Goal: Transaction & Acquisition: Purchase product/service

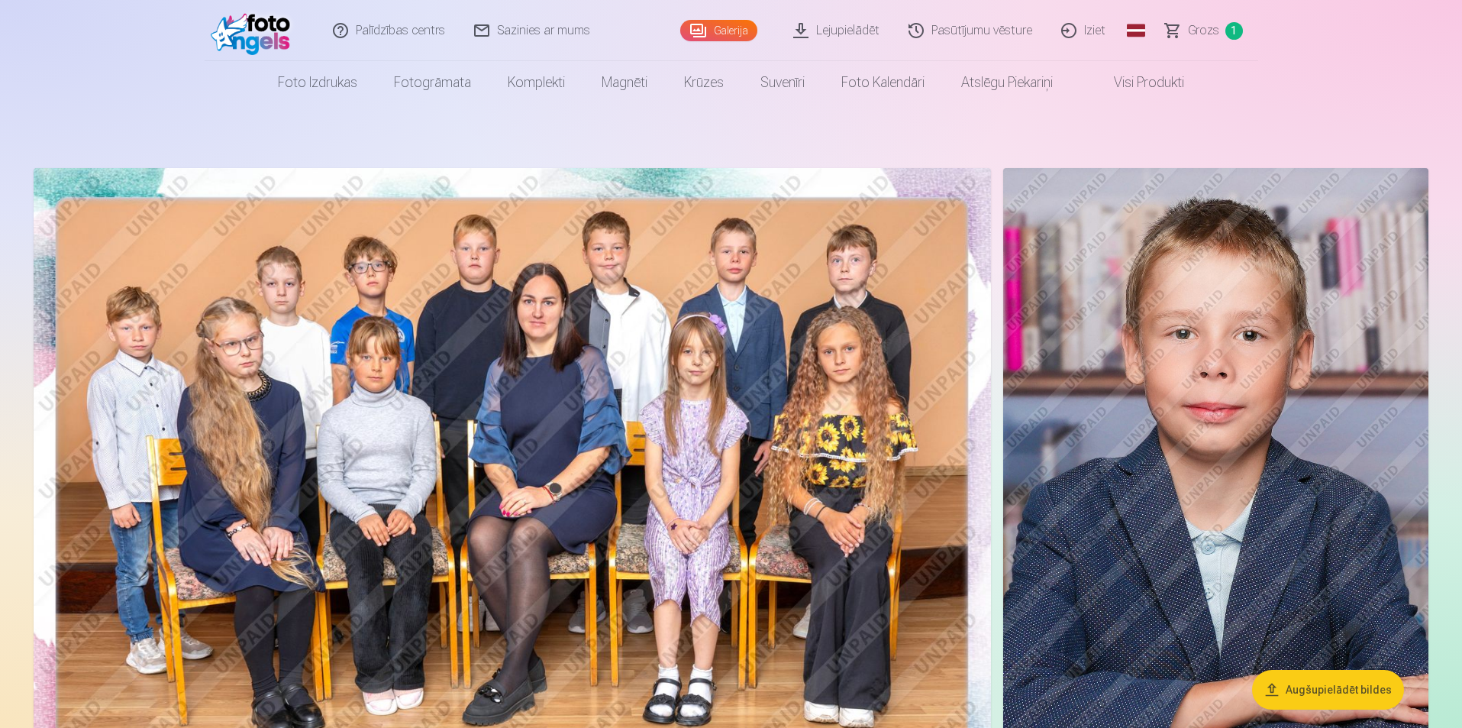
scroll to position [76, 0]
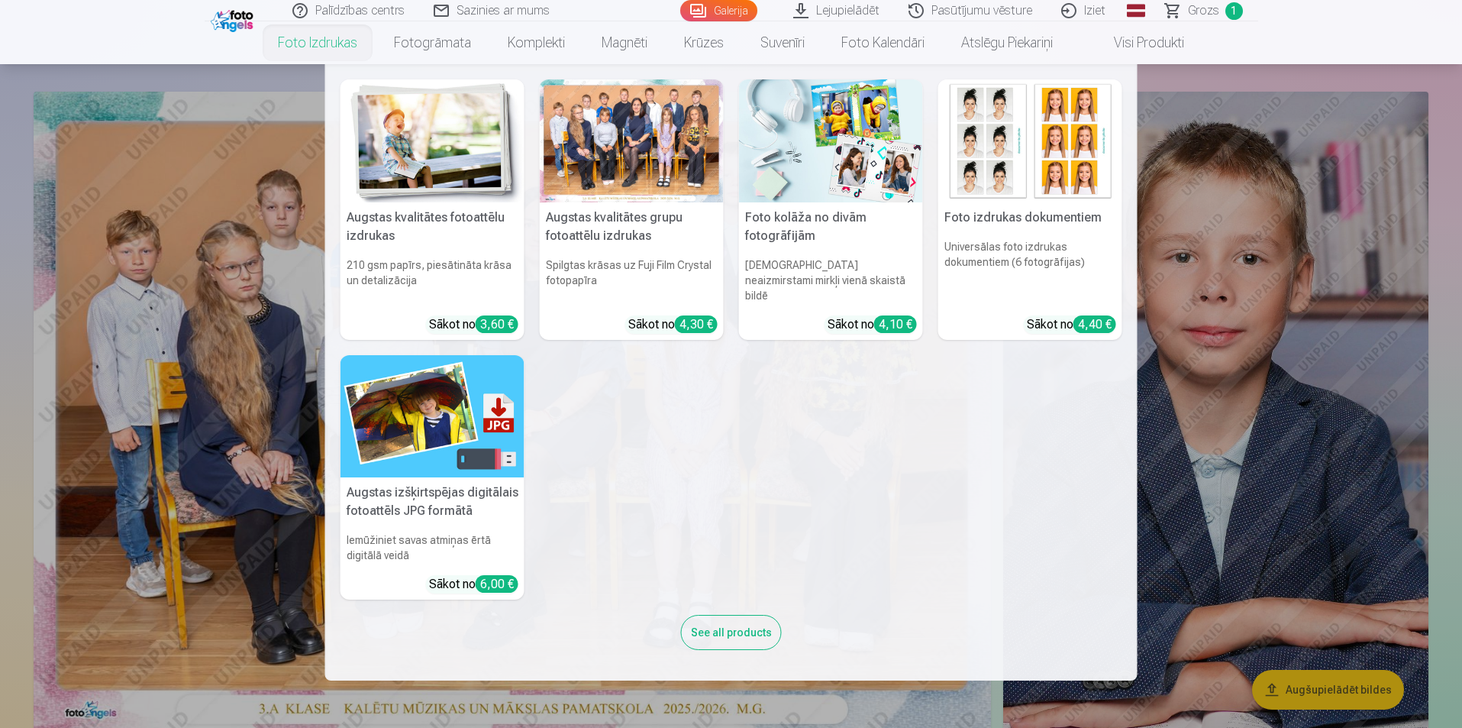
click at [340, 45] on link "Foto izdrukas" at bounding box center [318, 42] width 116 height 43
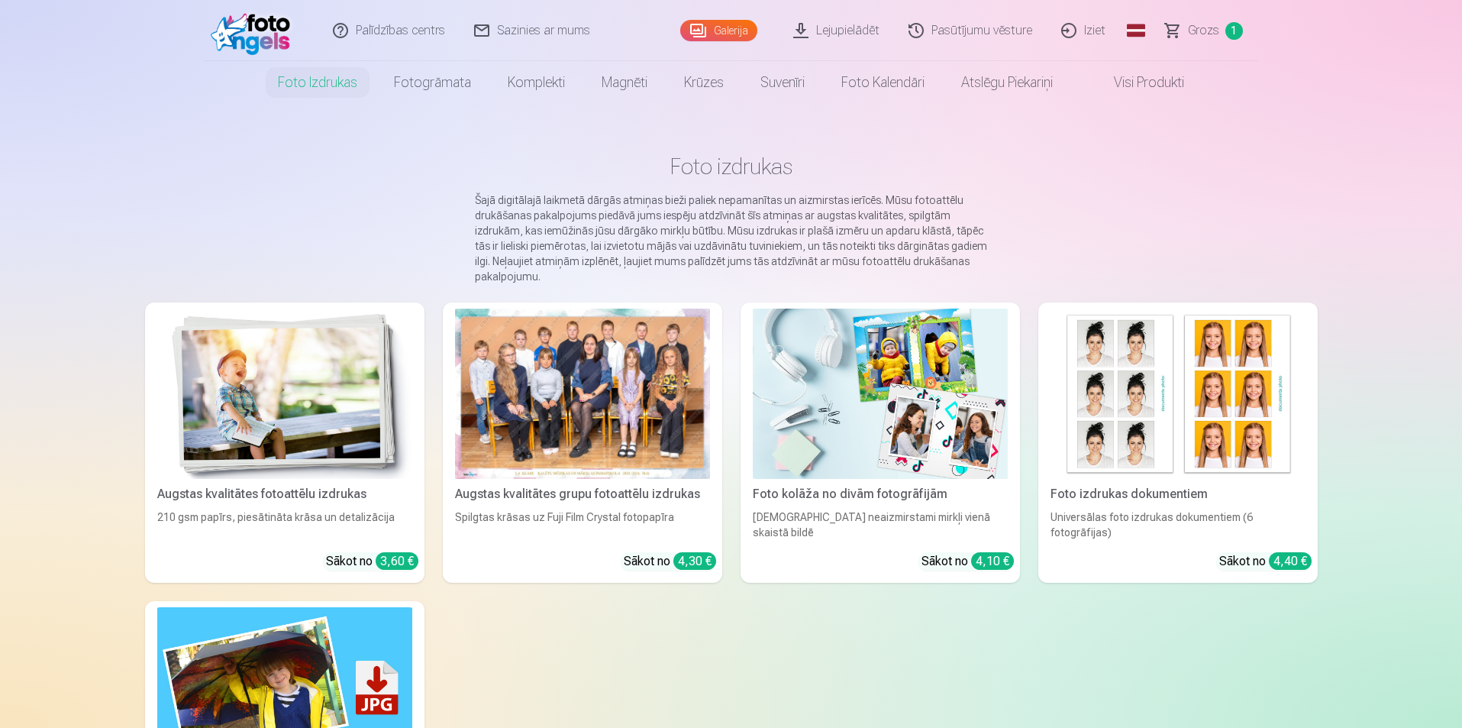
click at [531, 337] on div at bounding box center [582, 393] width 255 height 170
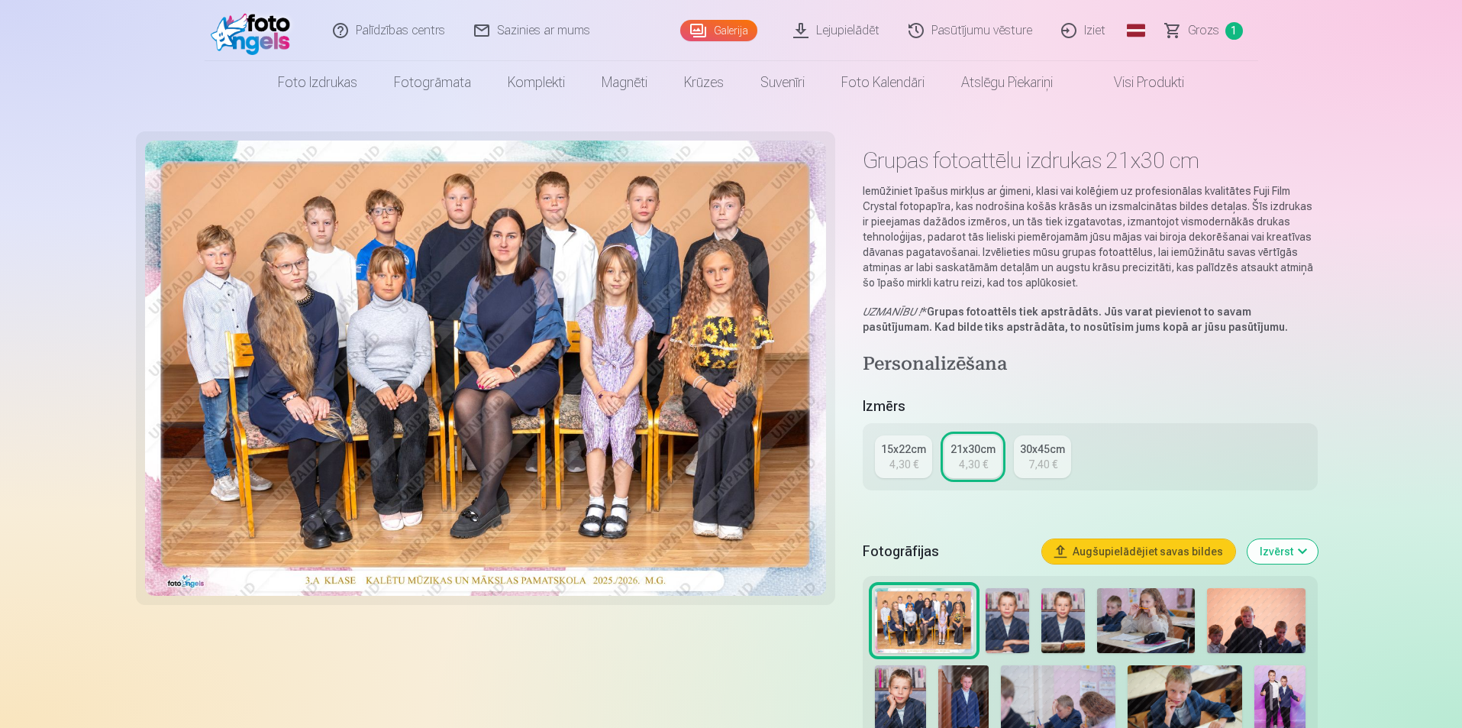
click at [909, 453] on div "15x22cm" at bounding box center [903, 448] width 45 height 15
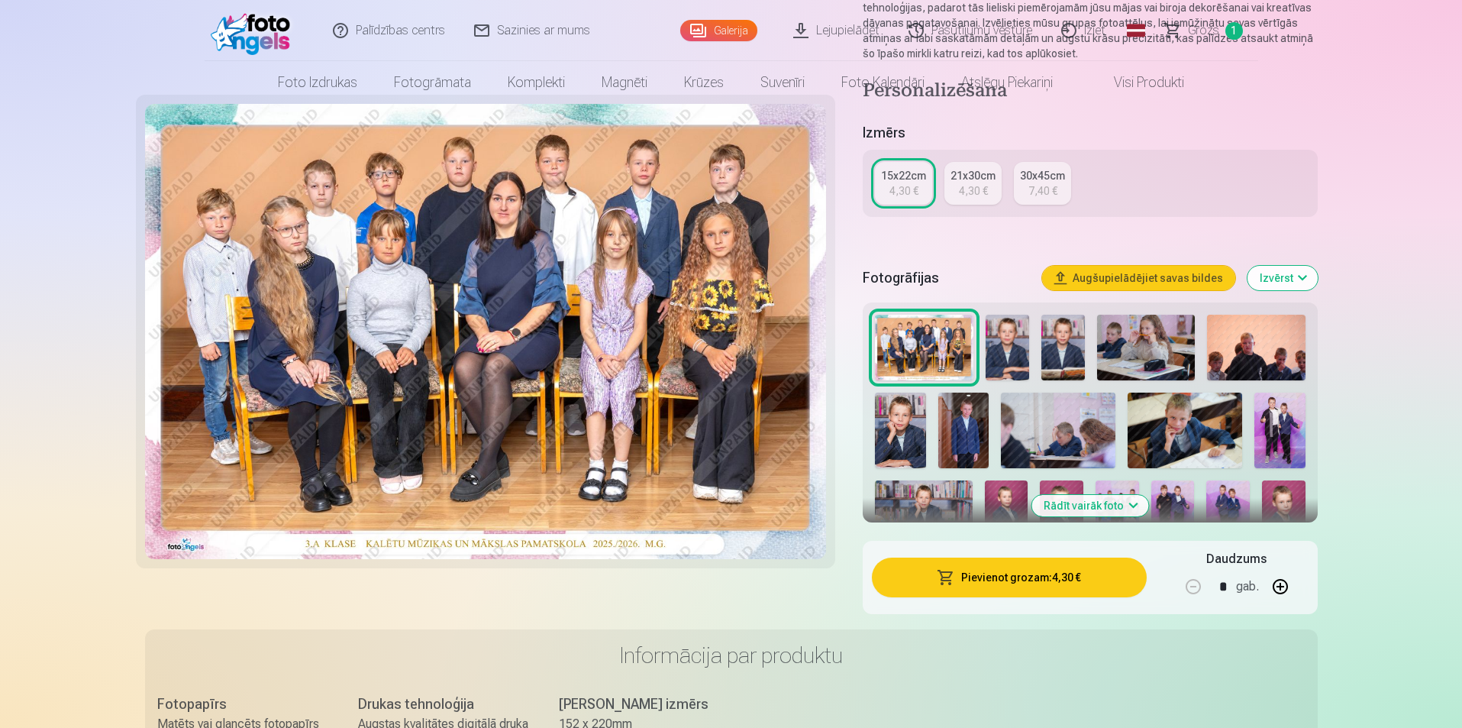
scroll to position [382, 0]
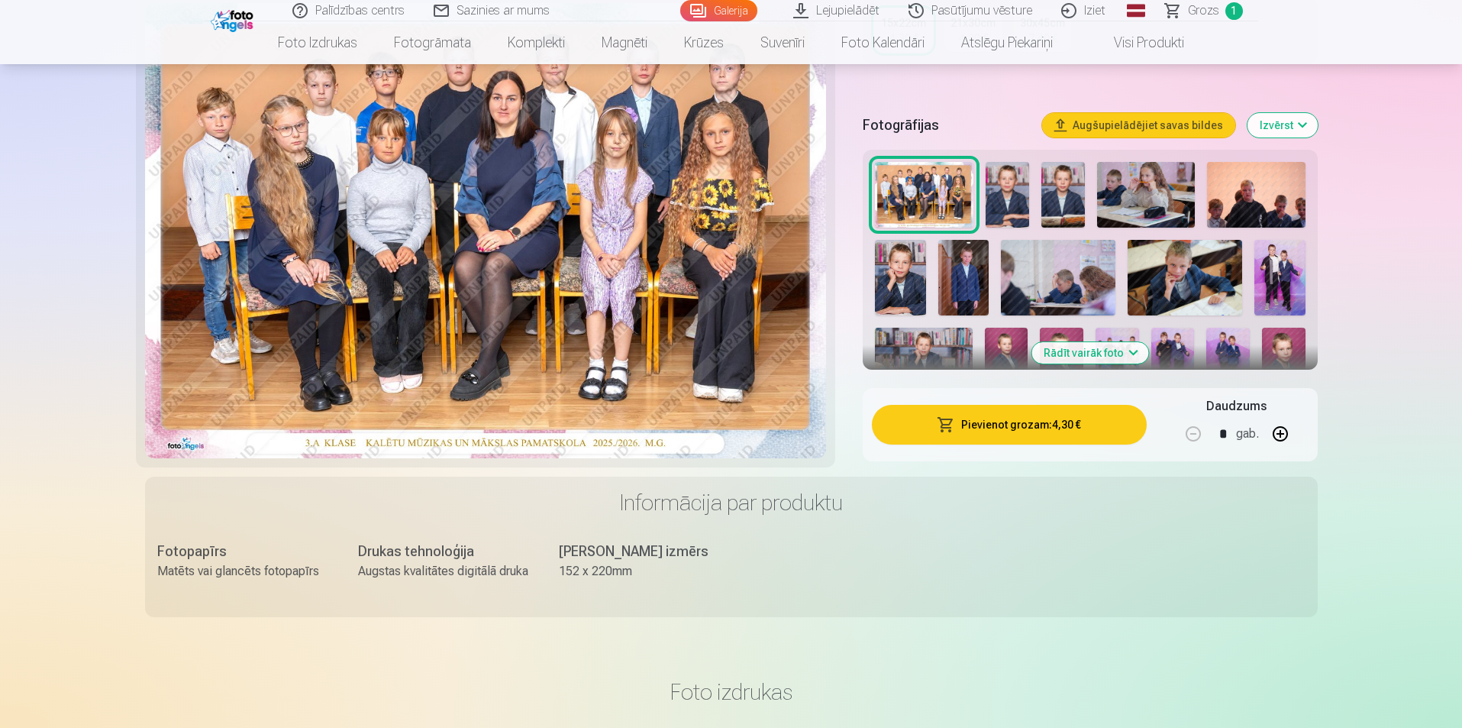
click at [1032, 427] on button "Pievienot grozam : 4,30 €" at bounding box center [1009, 425] width 274 height 40
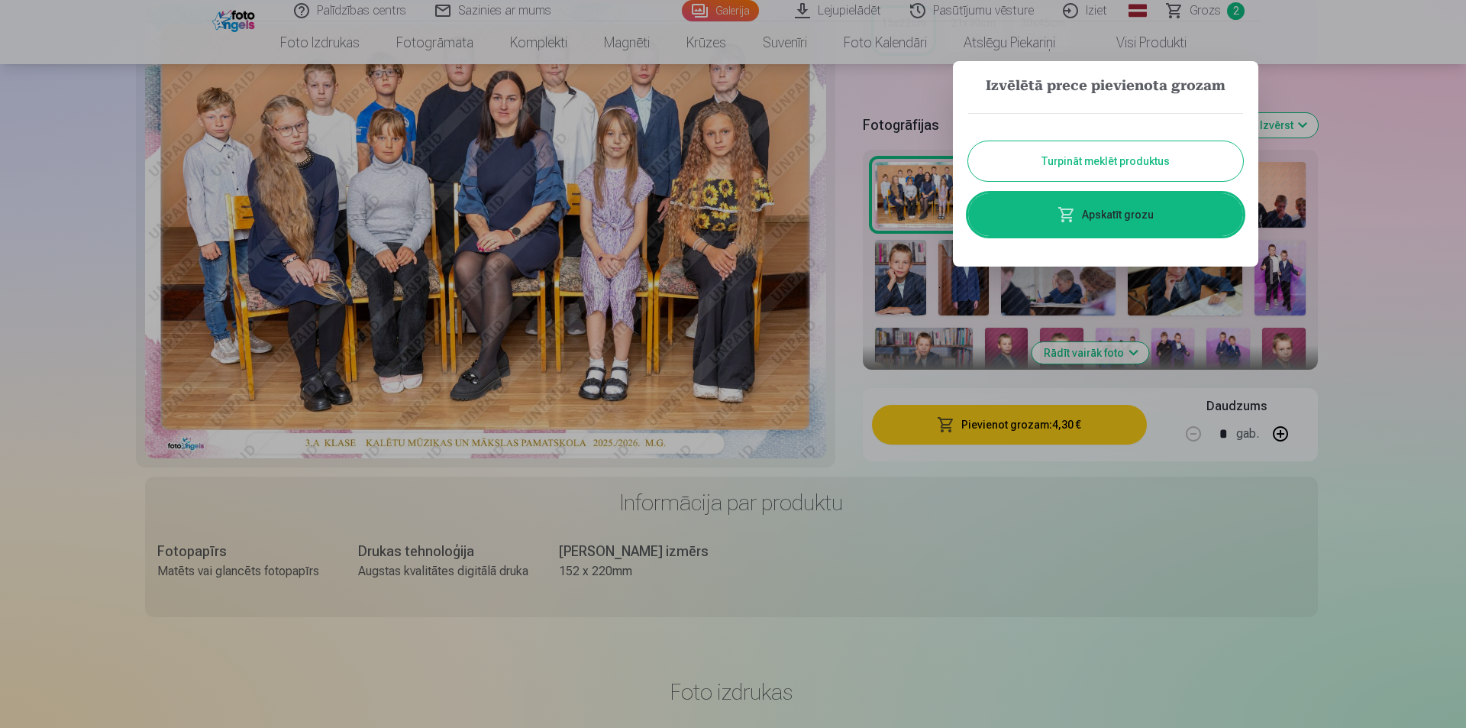
click at [1073, 172] on button "Turpināt meklēt produktus" at bounding box center [1105, 161] width 275 height 40
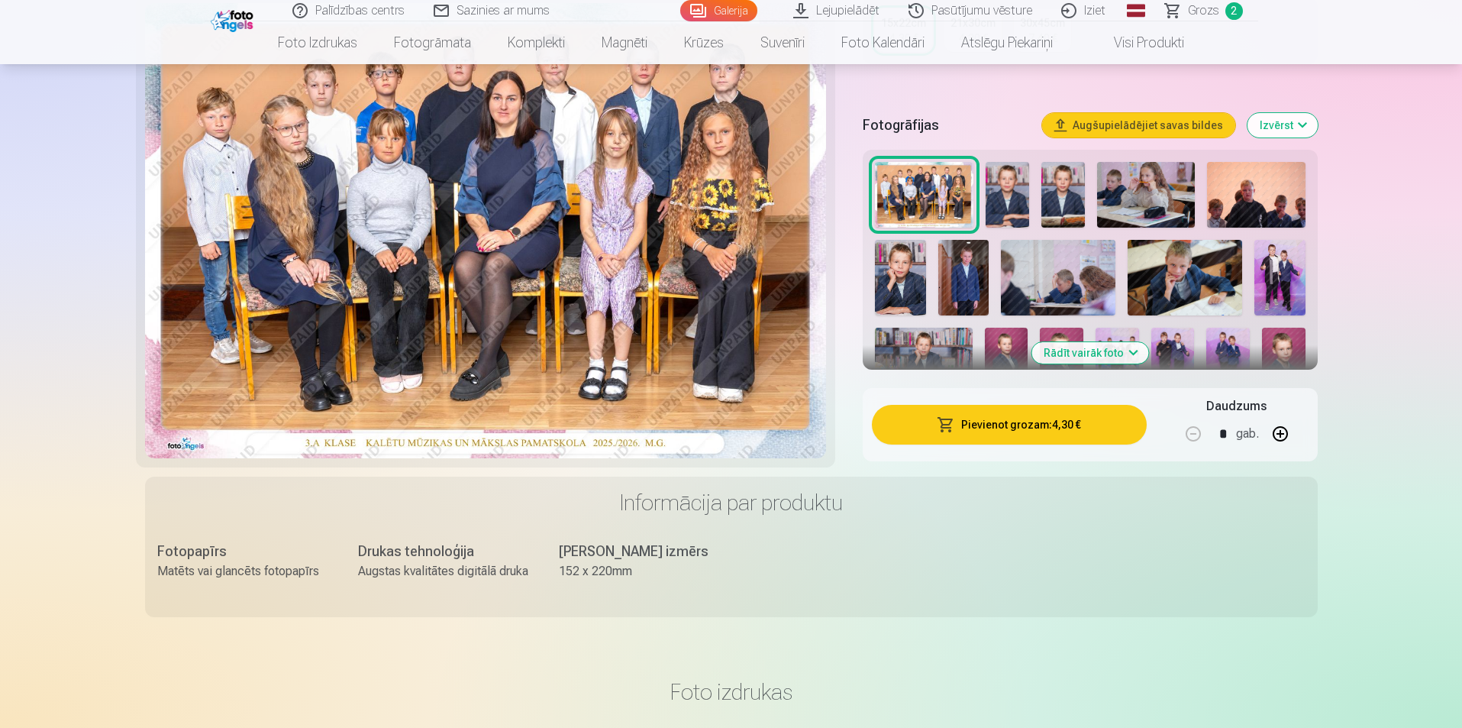
scroll to position [76, 0]
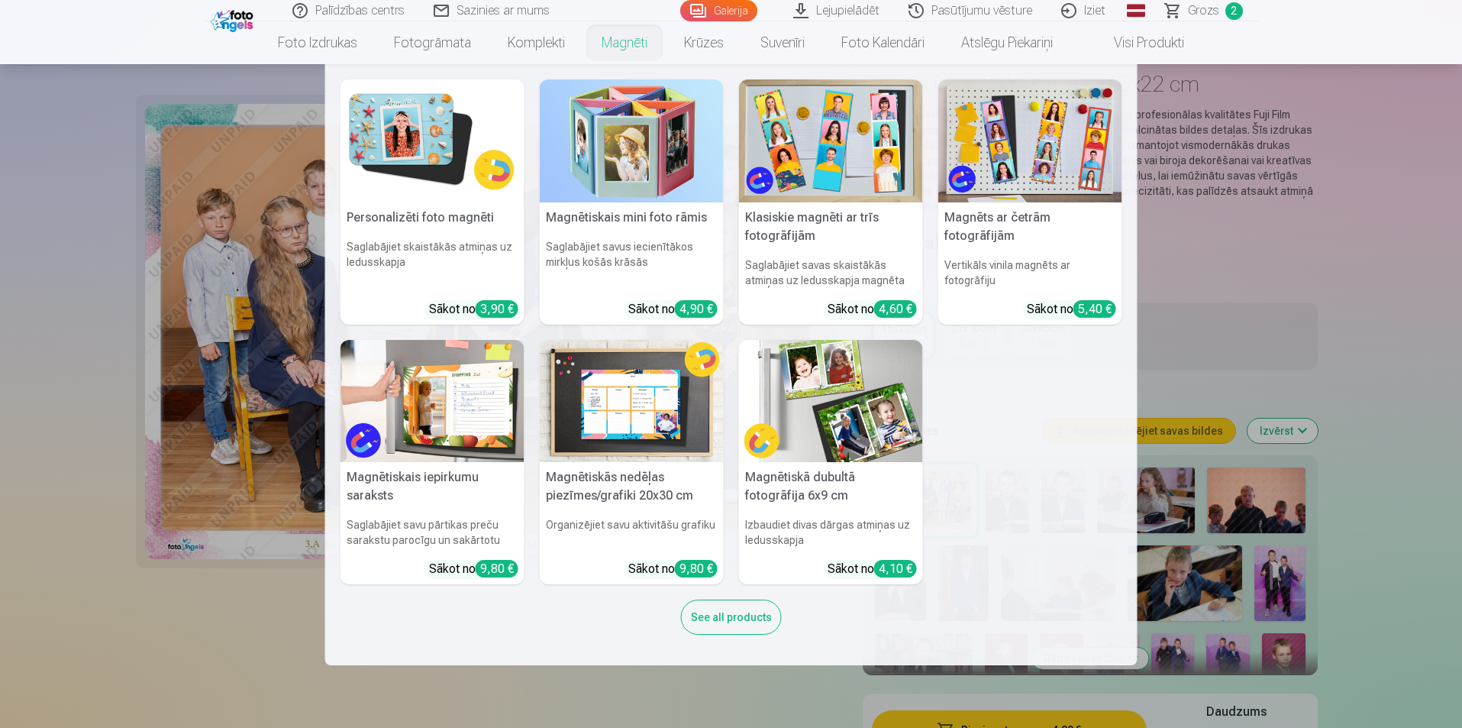
click at [587, 53] on link "Magnēti" at bounding box center [624, 42] width 82 height 43
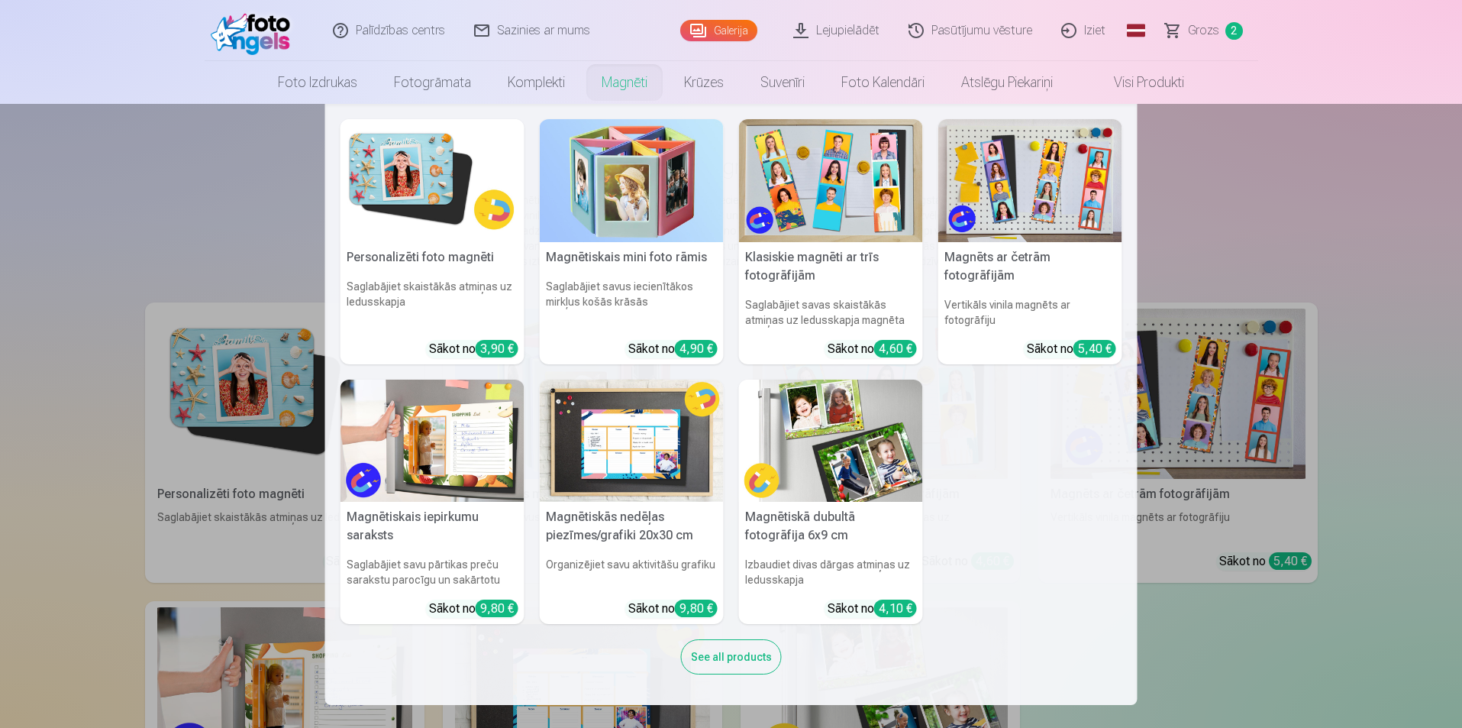
click at [425, 205] on img at bounding box center [432, 180] width 184 height 123
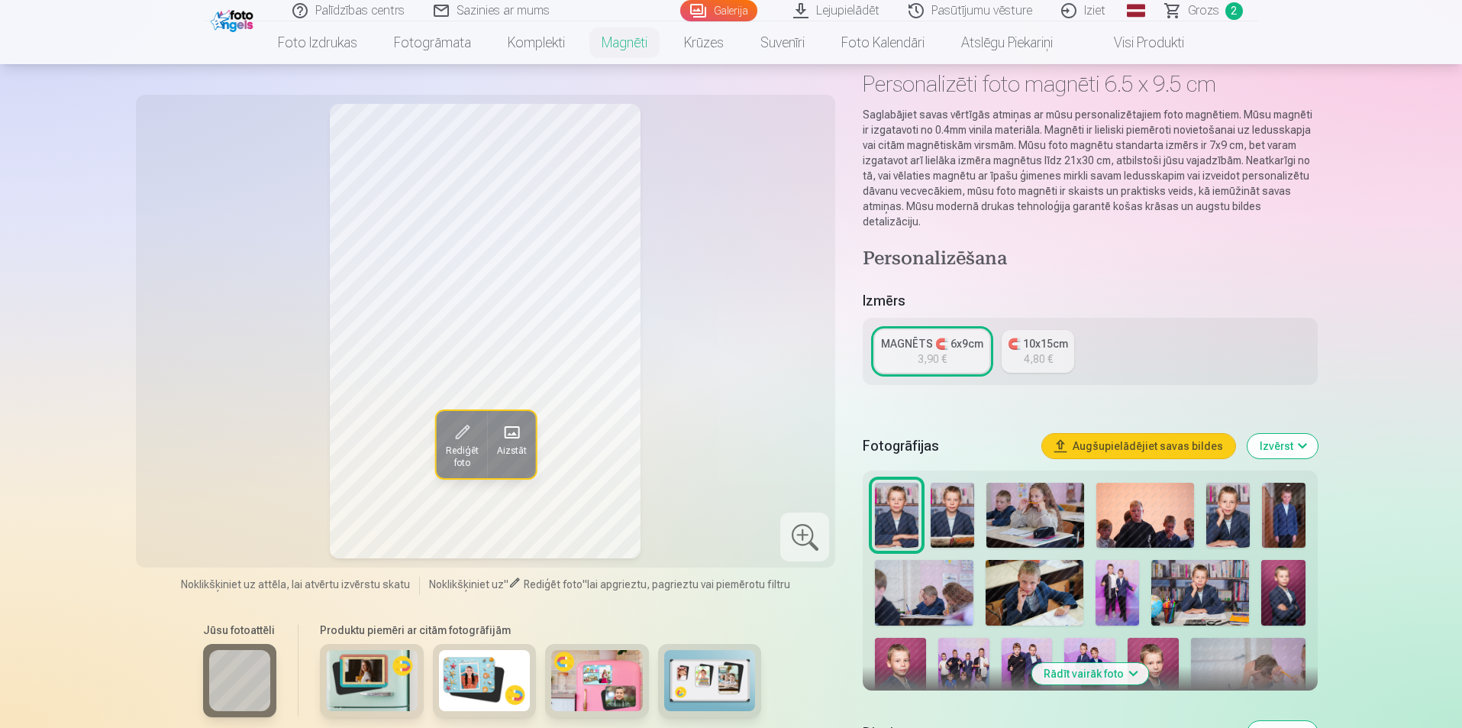
scroll to position [153, 0]
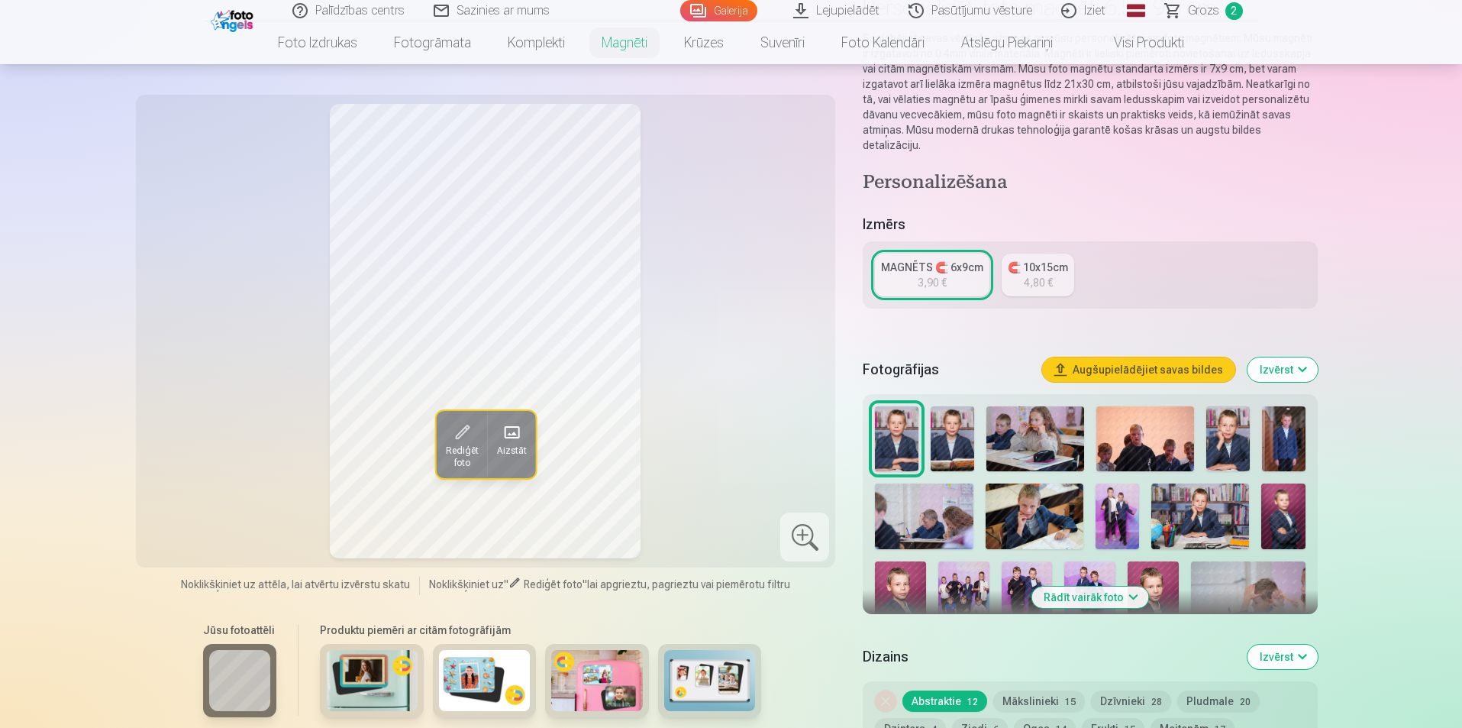
click at [956, 426] on img at bounding box center [953, 438] width 44 height 65
click at [1286, 495] on img at bounding box center [1283, 516] width 44 height 66
click at [919, 561] on img at bounding box center [900, 599] width 51 height 76
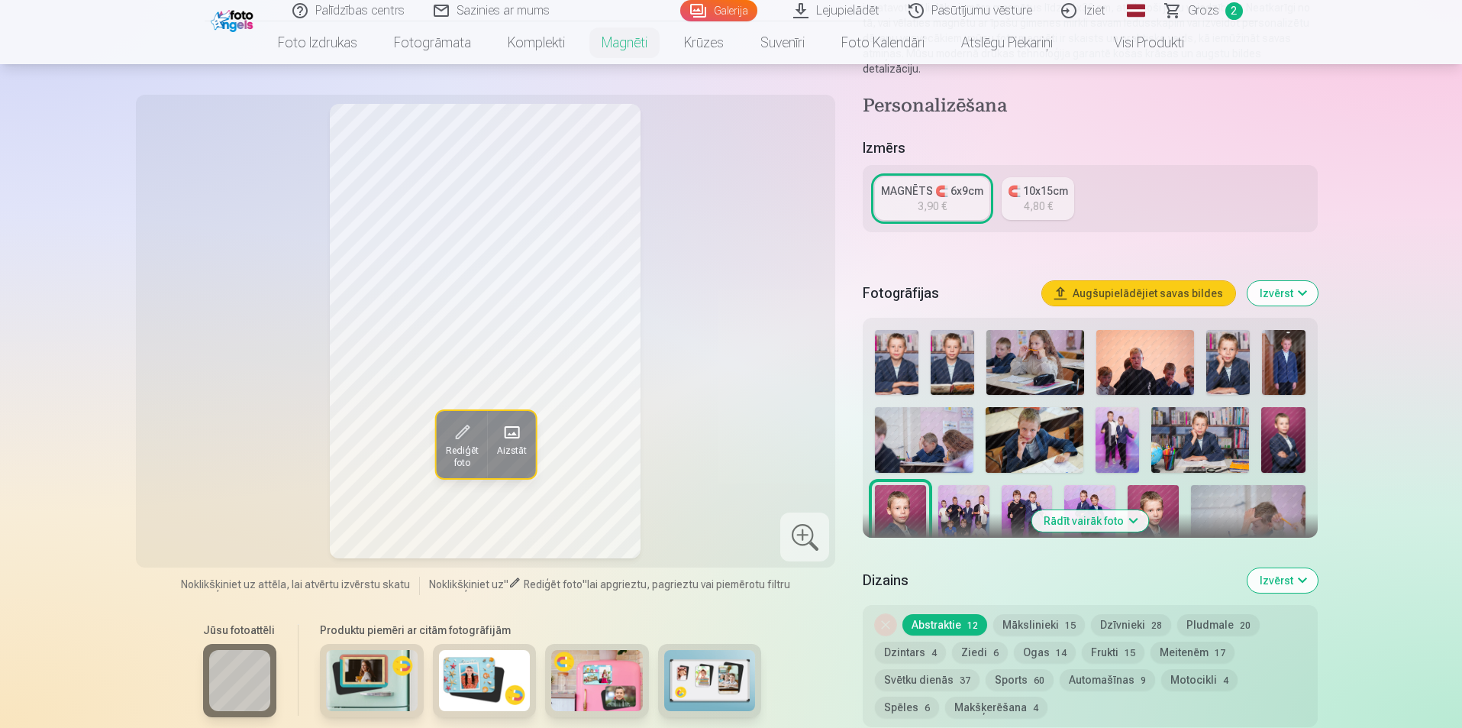
scroll to position [305, 0]
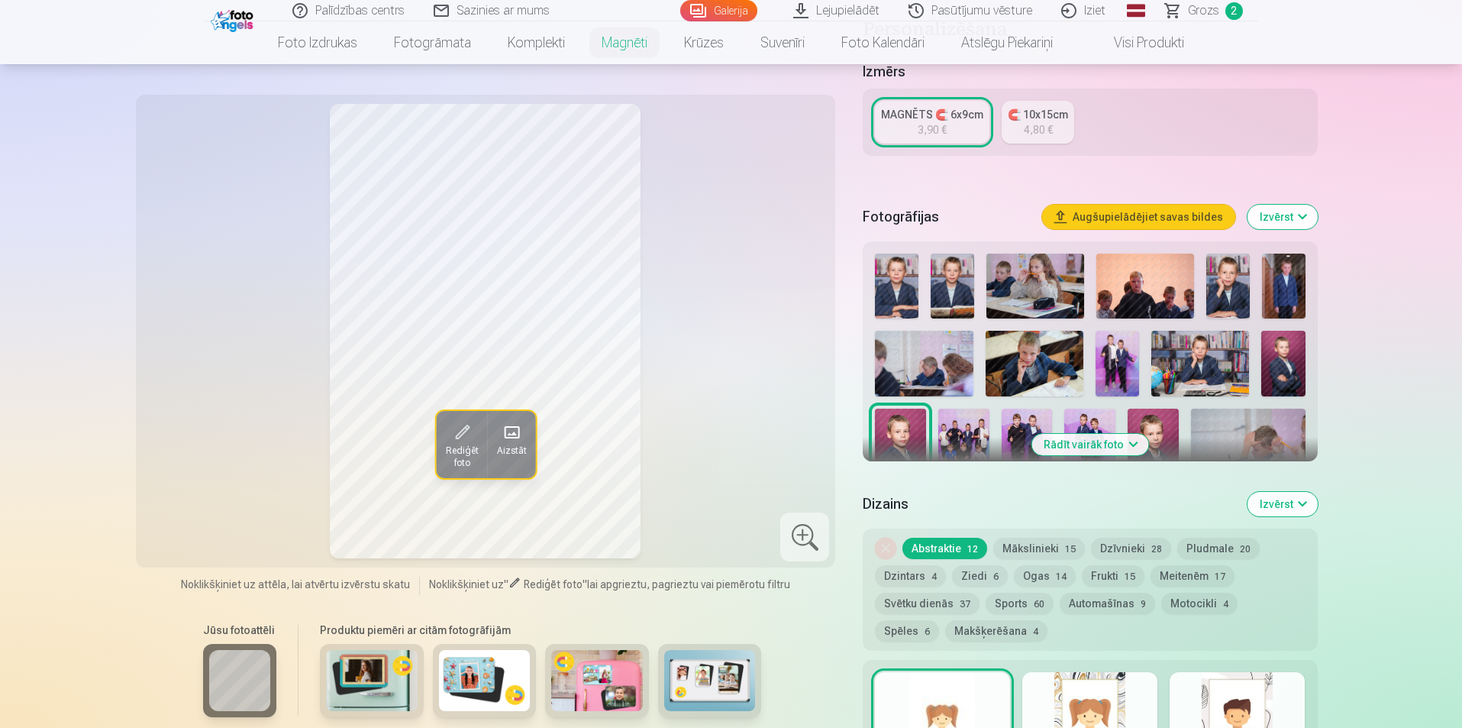
click at [1163, 392] on div at bounding box center [1090, 444] width 442 height 395
click at [1132, 434] on button "Rādīt vairāk foto" at bounding box center [1089, 444] width 117 height 21
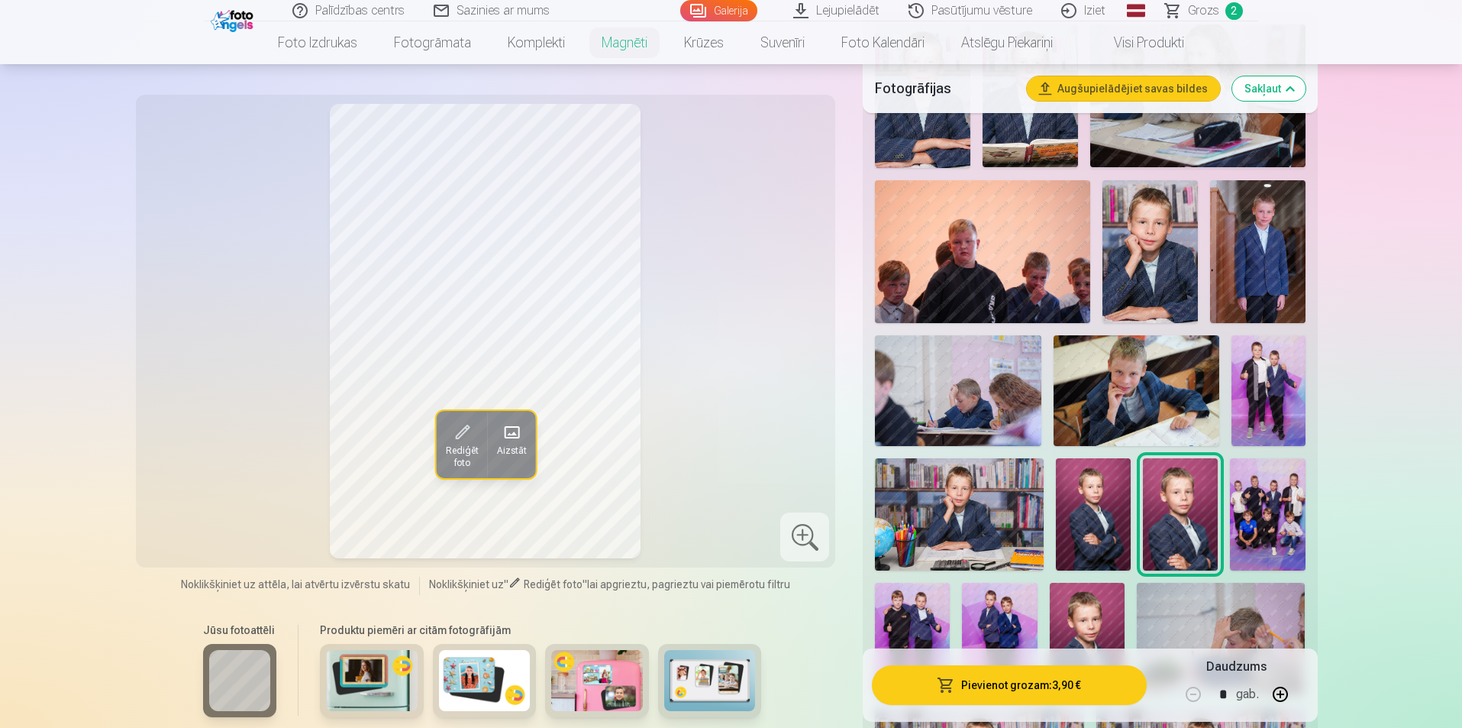
scroll to position [611, 0]
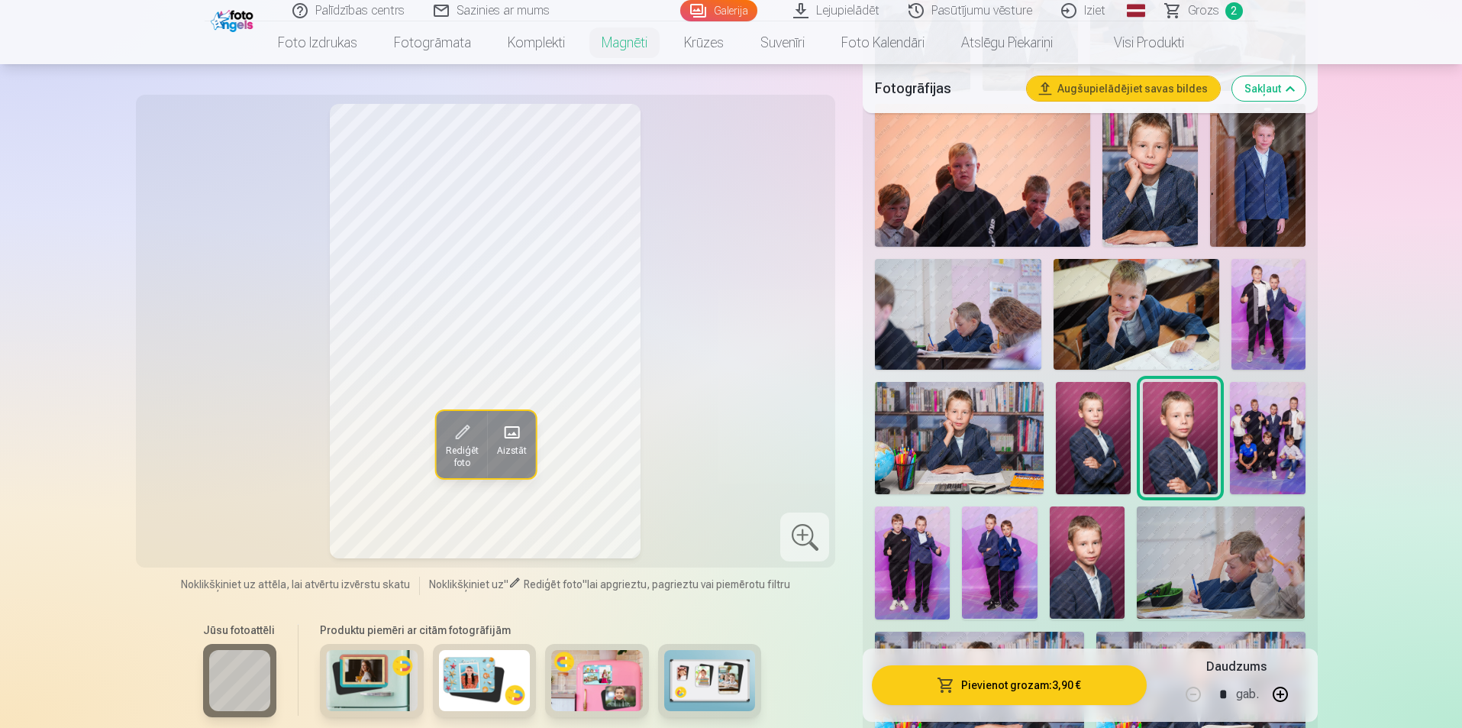
click at [1109, 544] on img at bounding box center [1087, 562] width 75 height 112
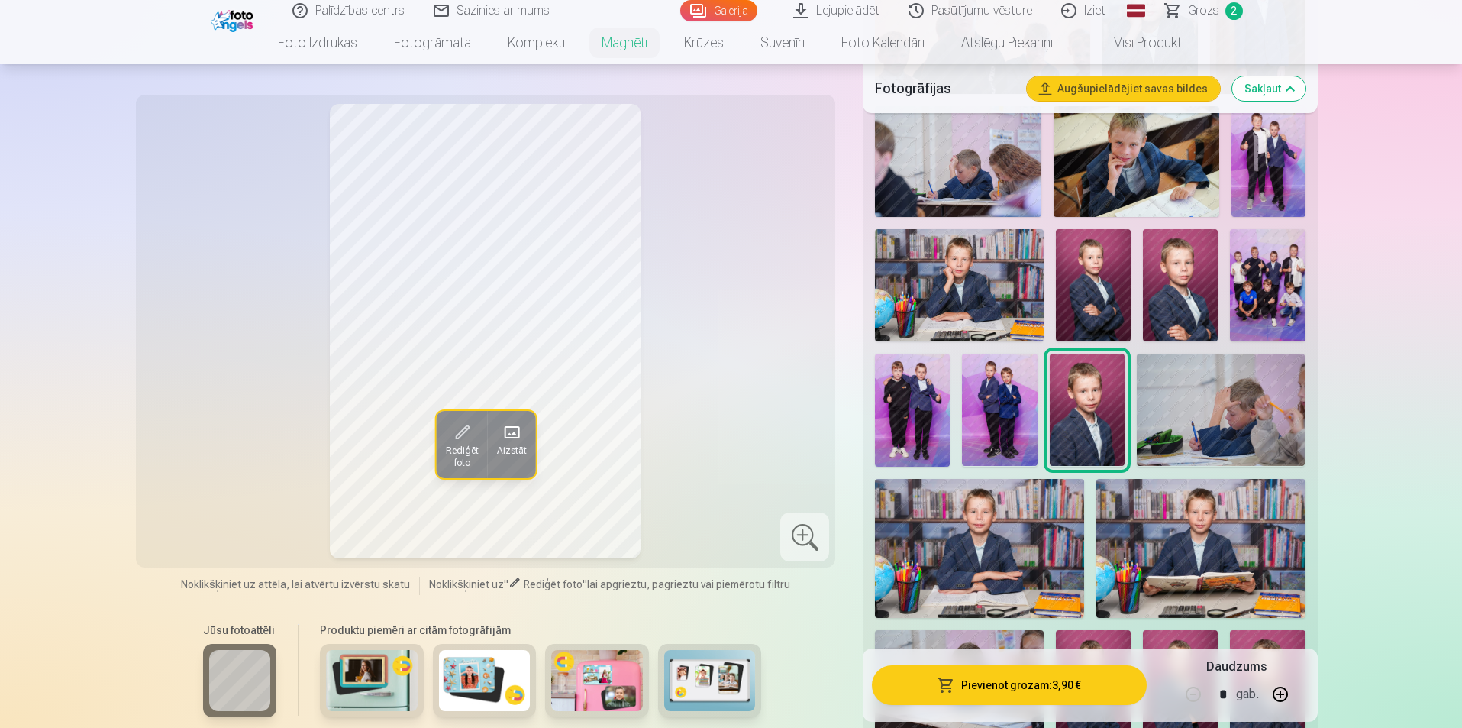
scroll to position [992, 0]
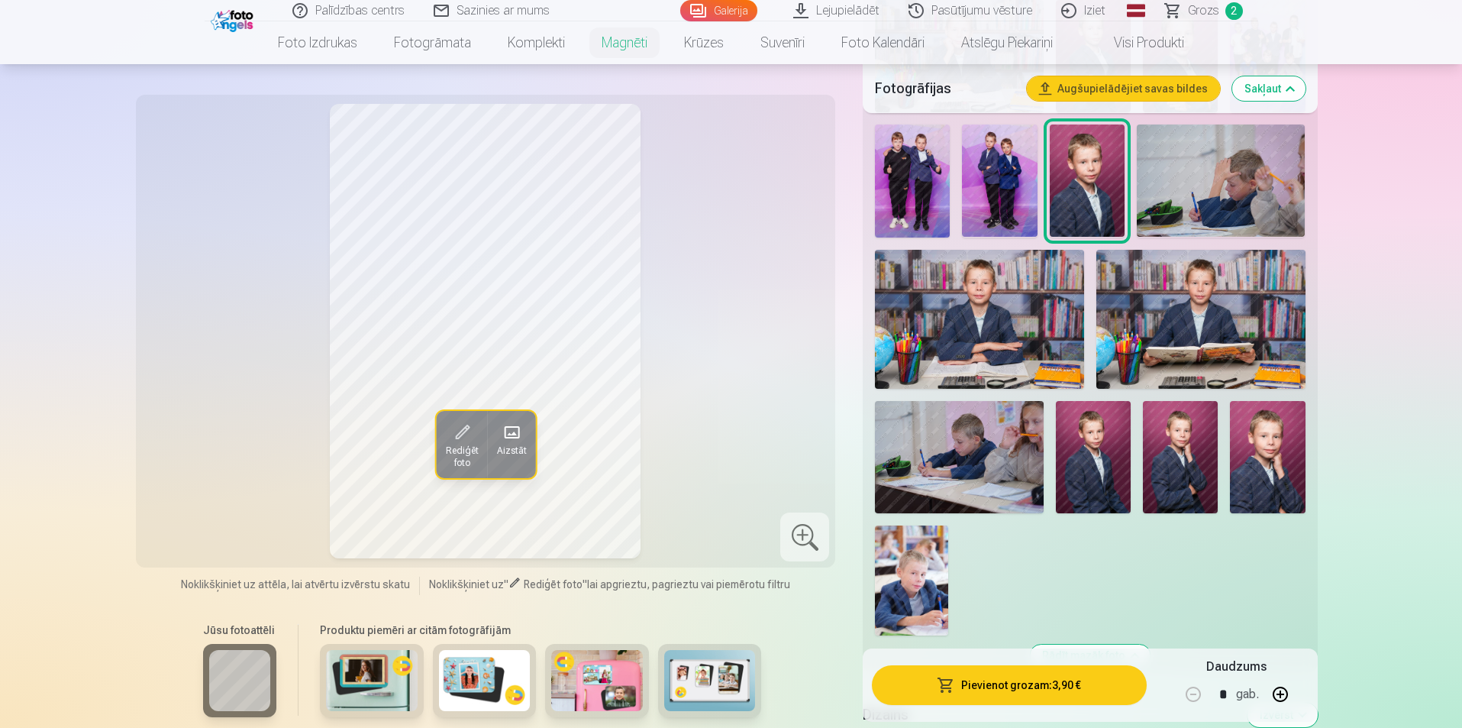
click at [1272, 449] on img at bounding box center [1267, 457] width 75 height 112
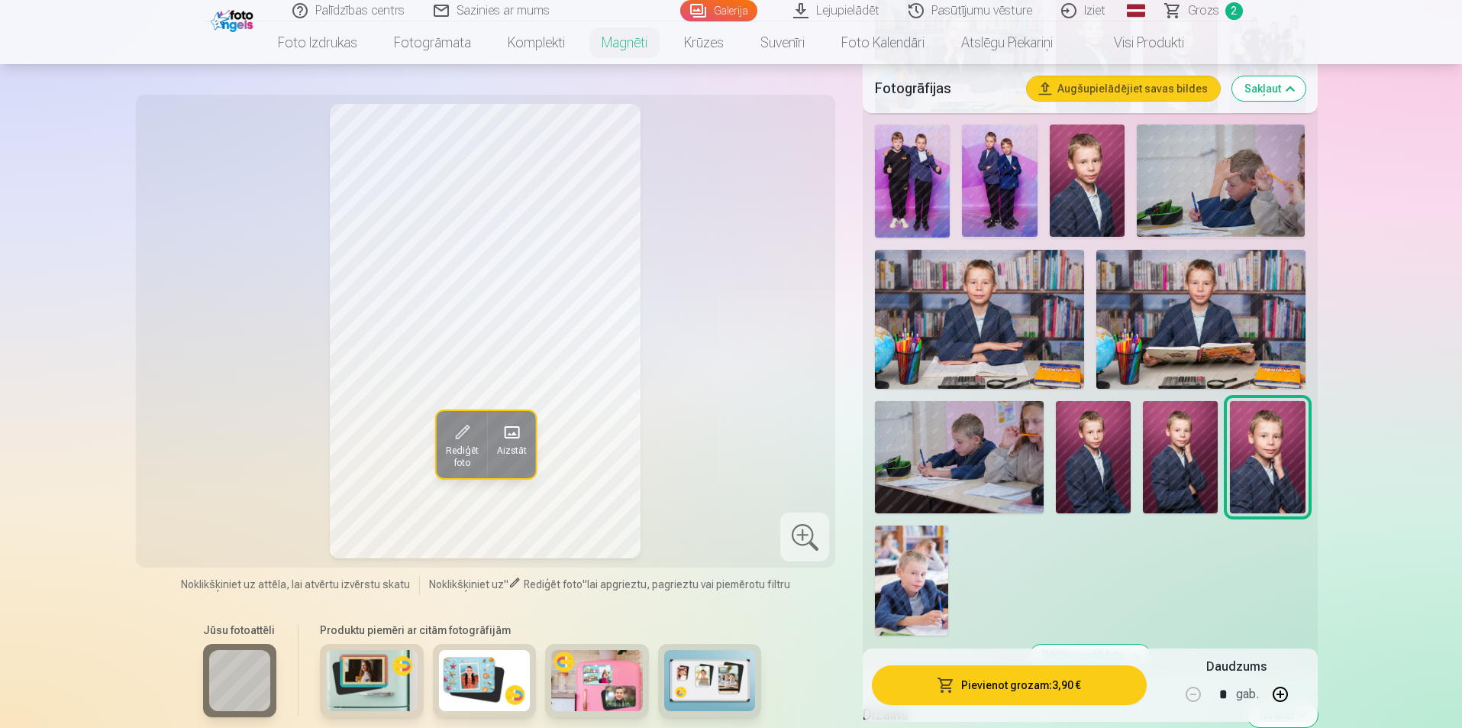
click at [1197, 449] on img at bounding box center [1180, 457] width 75 height 112
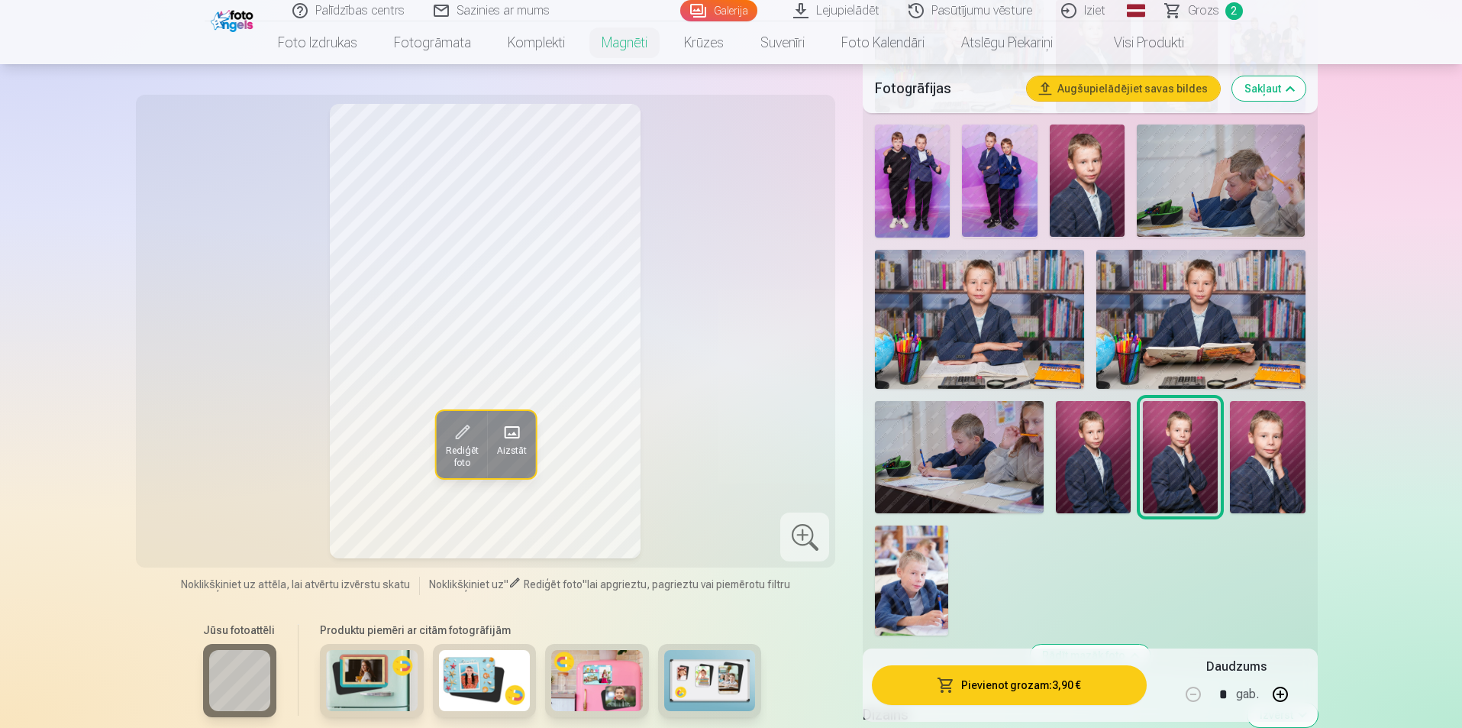
click at [1121, 448] on img at bounding box center [1093, 457] width 75 height 112
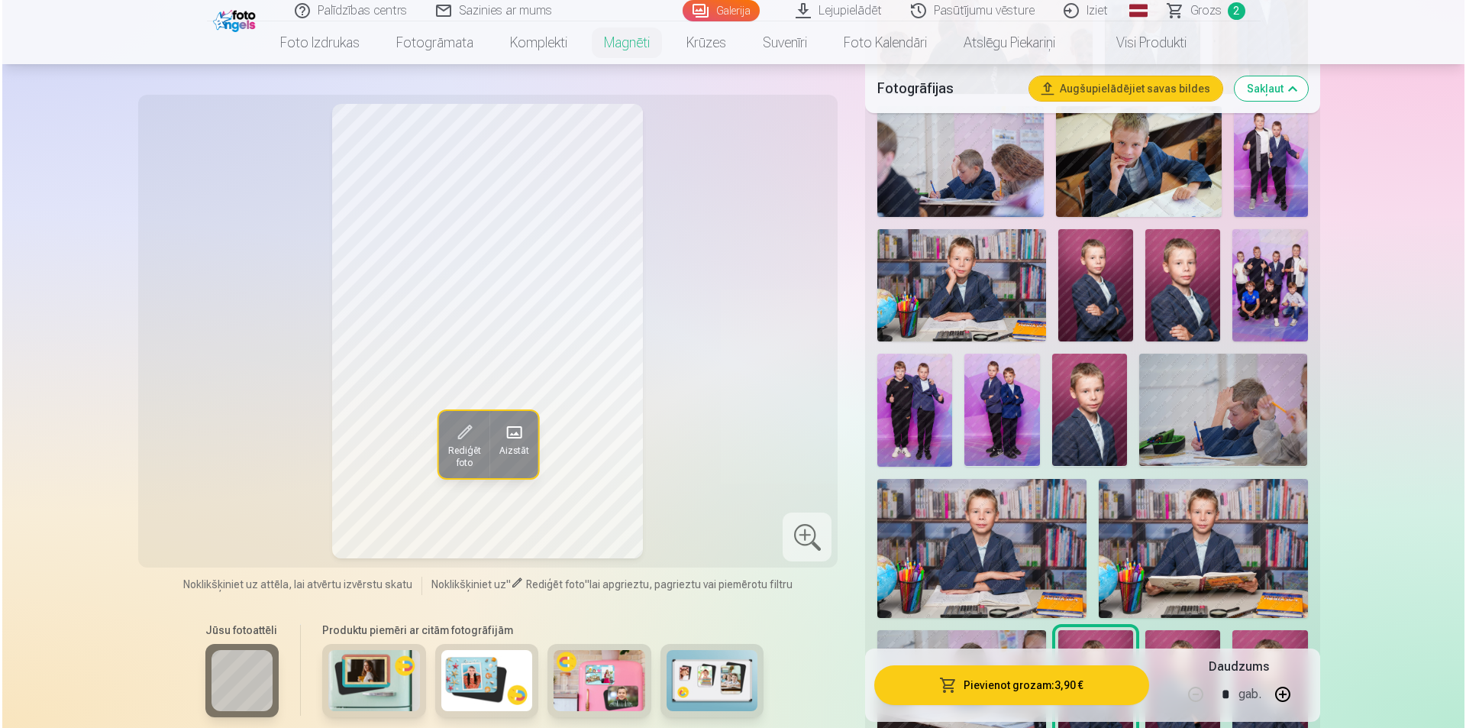
scroll to position [534, 0]
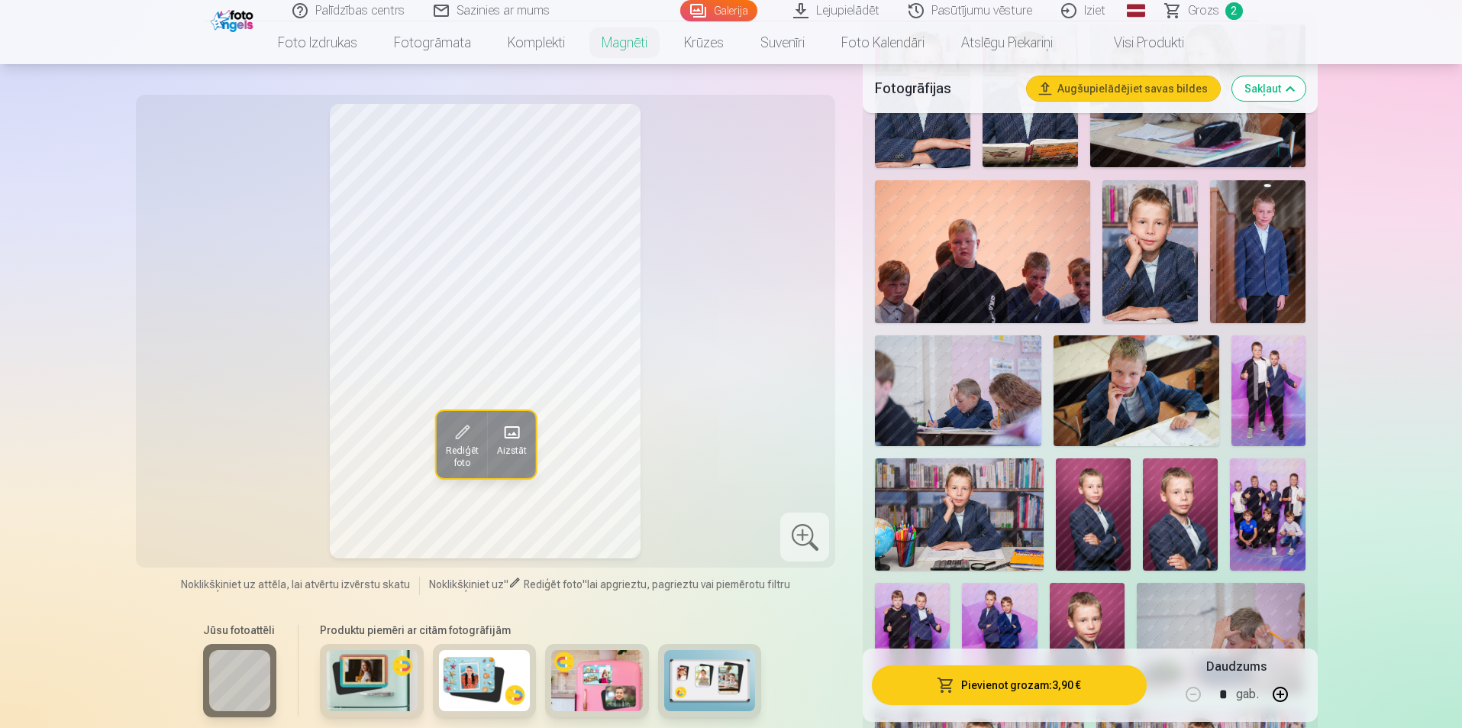
click at [1187, 510] on img at bounding box center [1180, 514] width 75 height 112
click at [1095, 521] on img at bounding box center [1093, 514] width 75 height 112
click at [1166, 502] on img at bounding box center [1180, 514] width 75 height 112
click at [1085, 508] on img at bounding box center [1093, 514] width 75 height 112
click at [1083, 608] on img at bounding box center [1087, 638] width 75 height 112
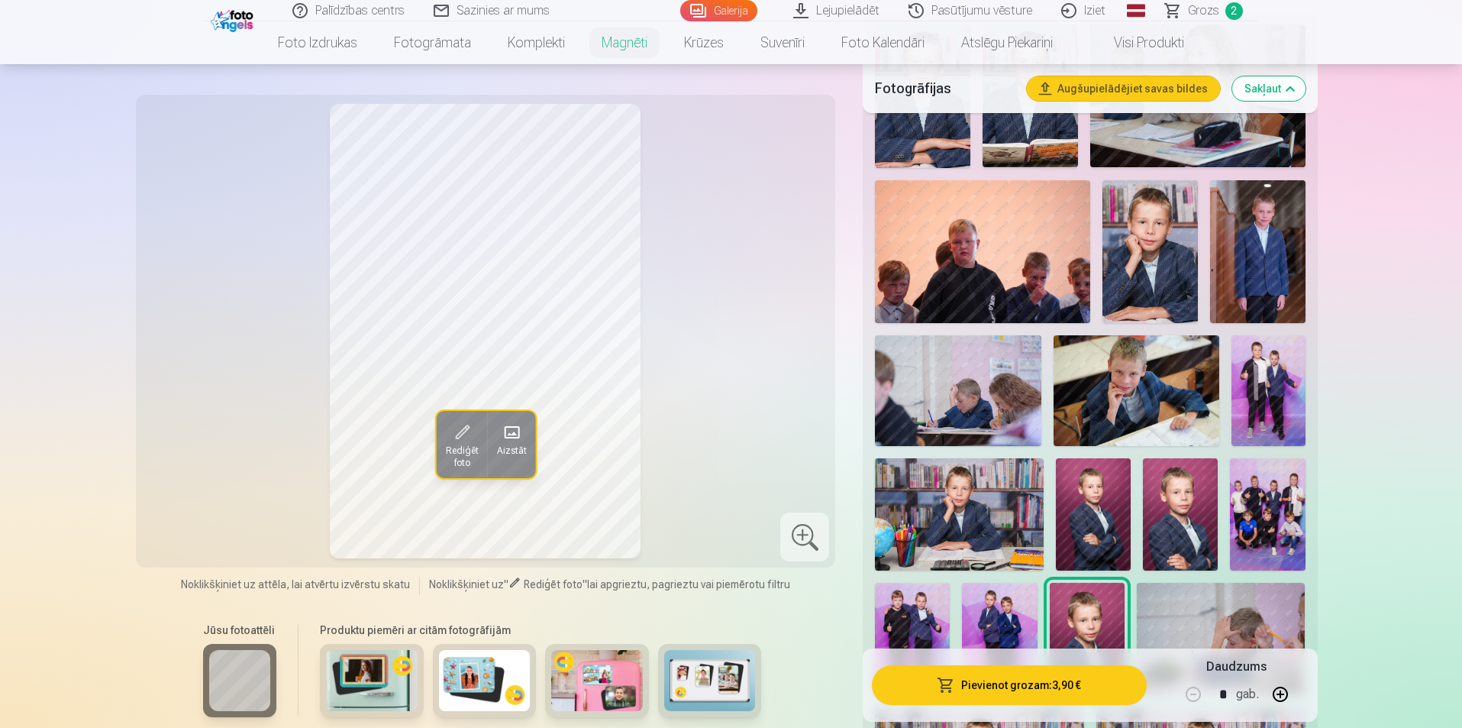
click at [1104, 472] on img at bounding box center [1093, 514] width 75 height 112
click at [1196, 521] on img at bounding box center [1180, 514] width 75 height 112
click at [1097, 506] on img at bounding box center [1093, 514] width 75 height 112
click at [1191, 492] on img at bounding box center [1180, 514] width 75 height 112
click at [1078, 679] on button "Pievienot grozam : 3,90 €" at bounding box center [1009, 685] width 274 height 40
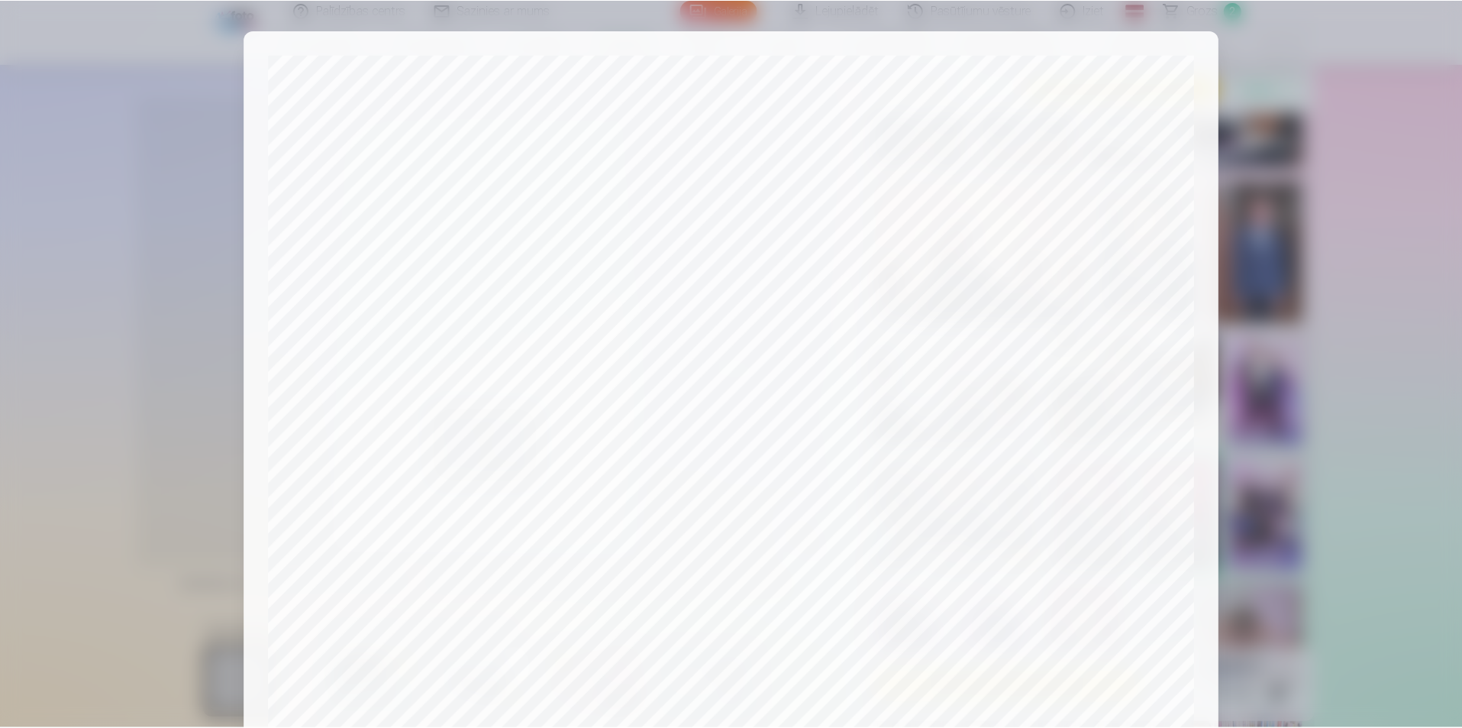
scroll to position [372, 0]
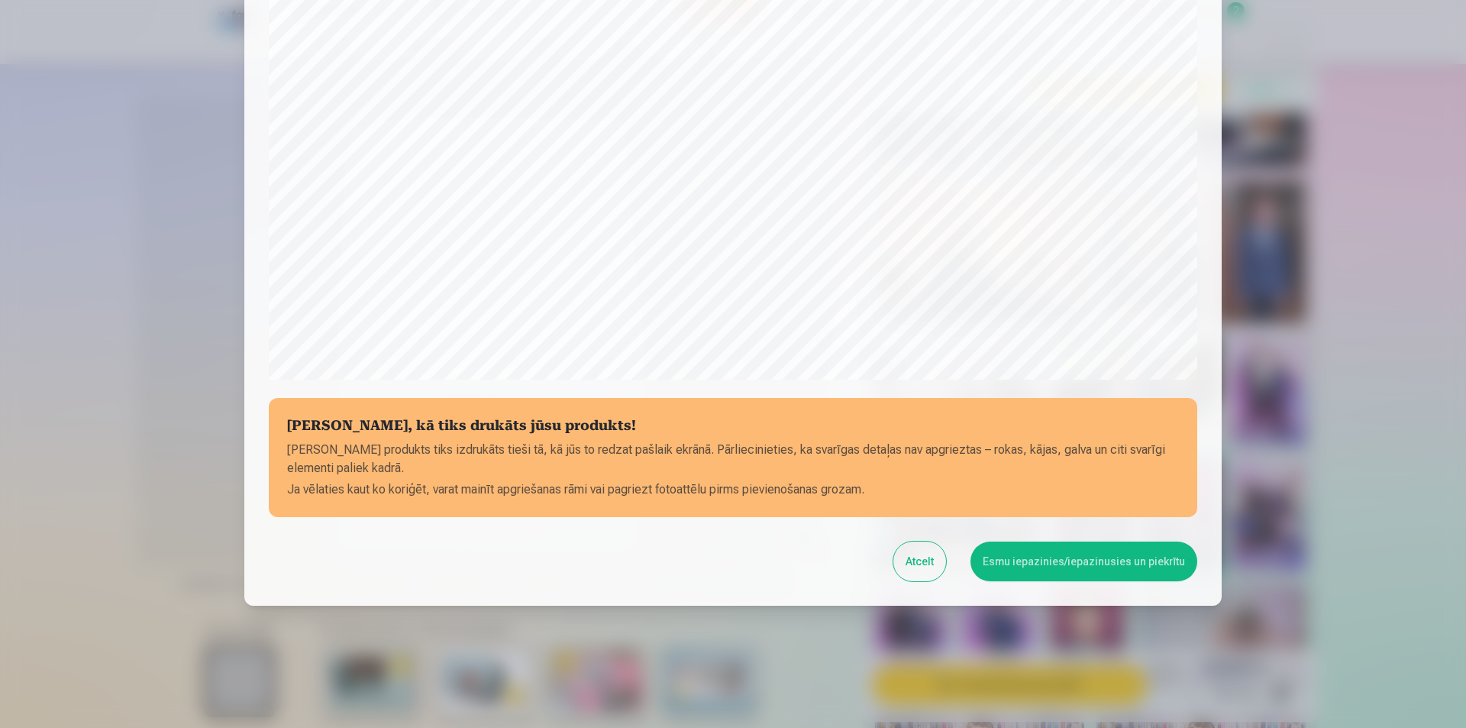
click at [1063, 551] on button "Esmu iepazinies/iepazinusies un piekrītu" at bounding box center [1083, 561] width 227 height 40
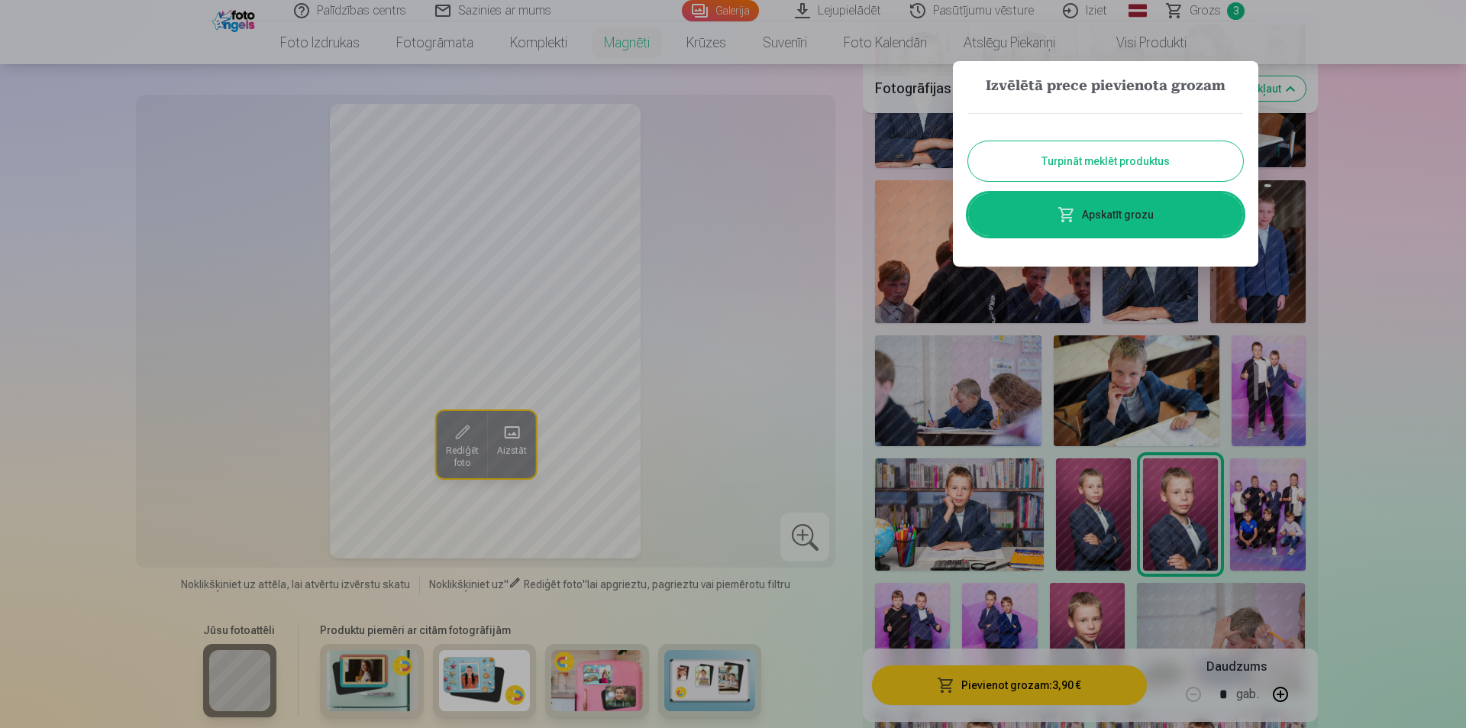
click at [1133, 173] on button "Turpināt meklēt produktus" at bounding box center [1105, 161] width 275 height 40
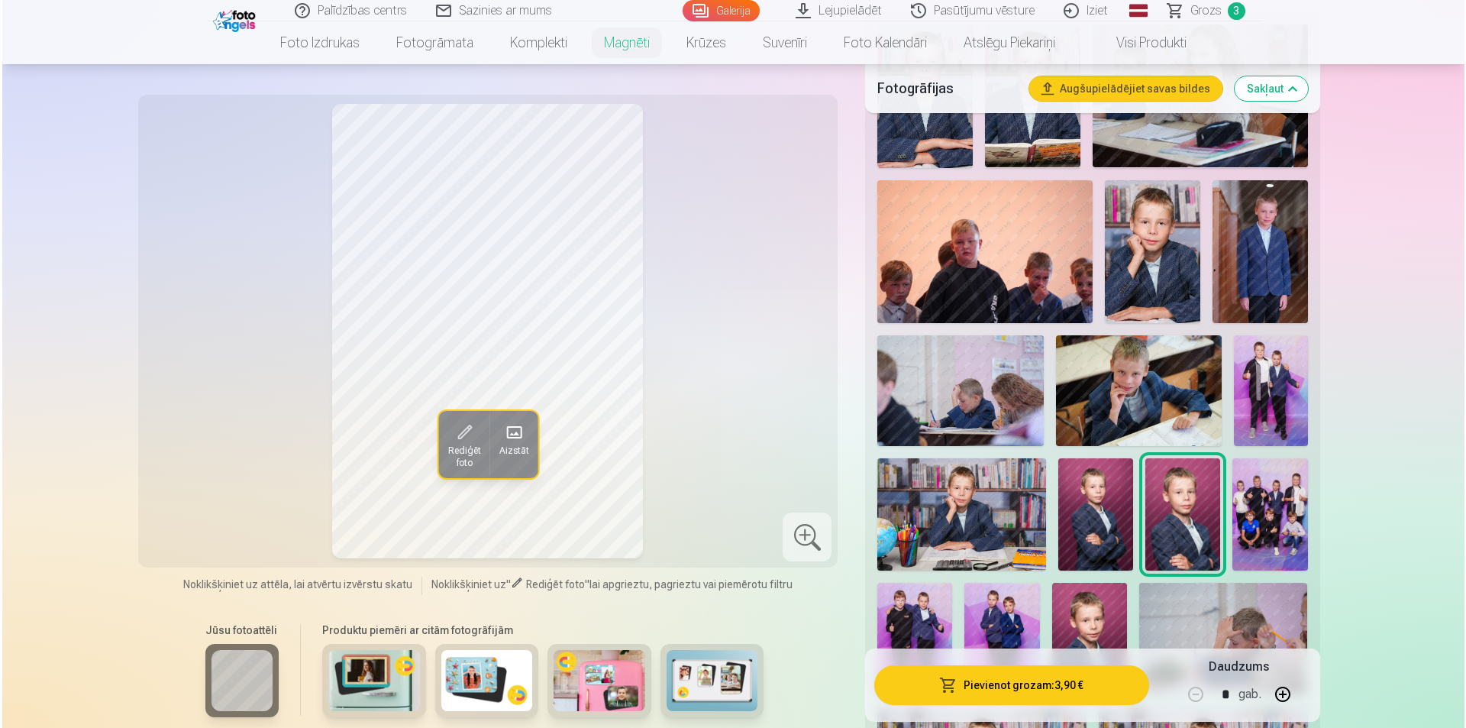
scroll to position [611, 0]
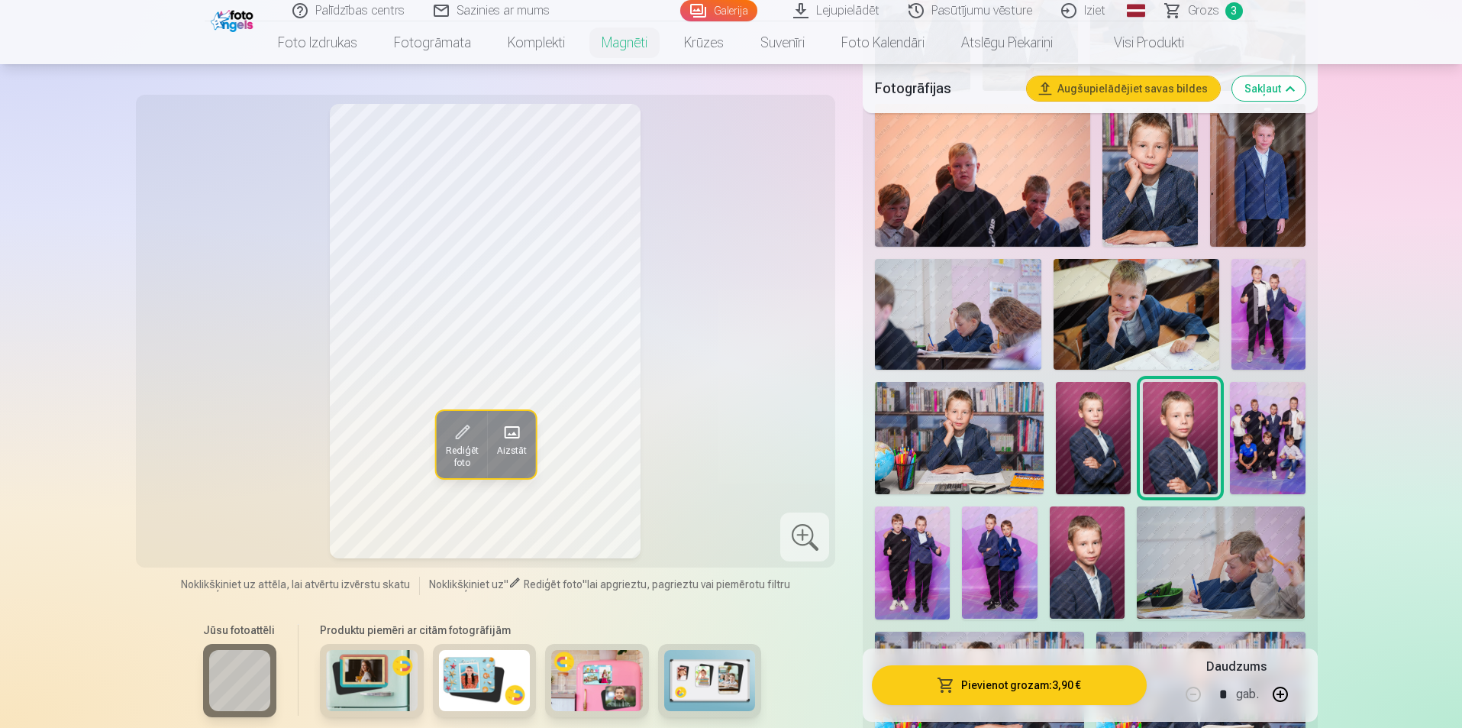
click at [1012, 506] on img at bounding box center [999, 562] width 75 height 112
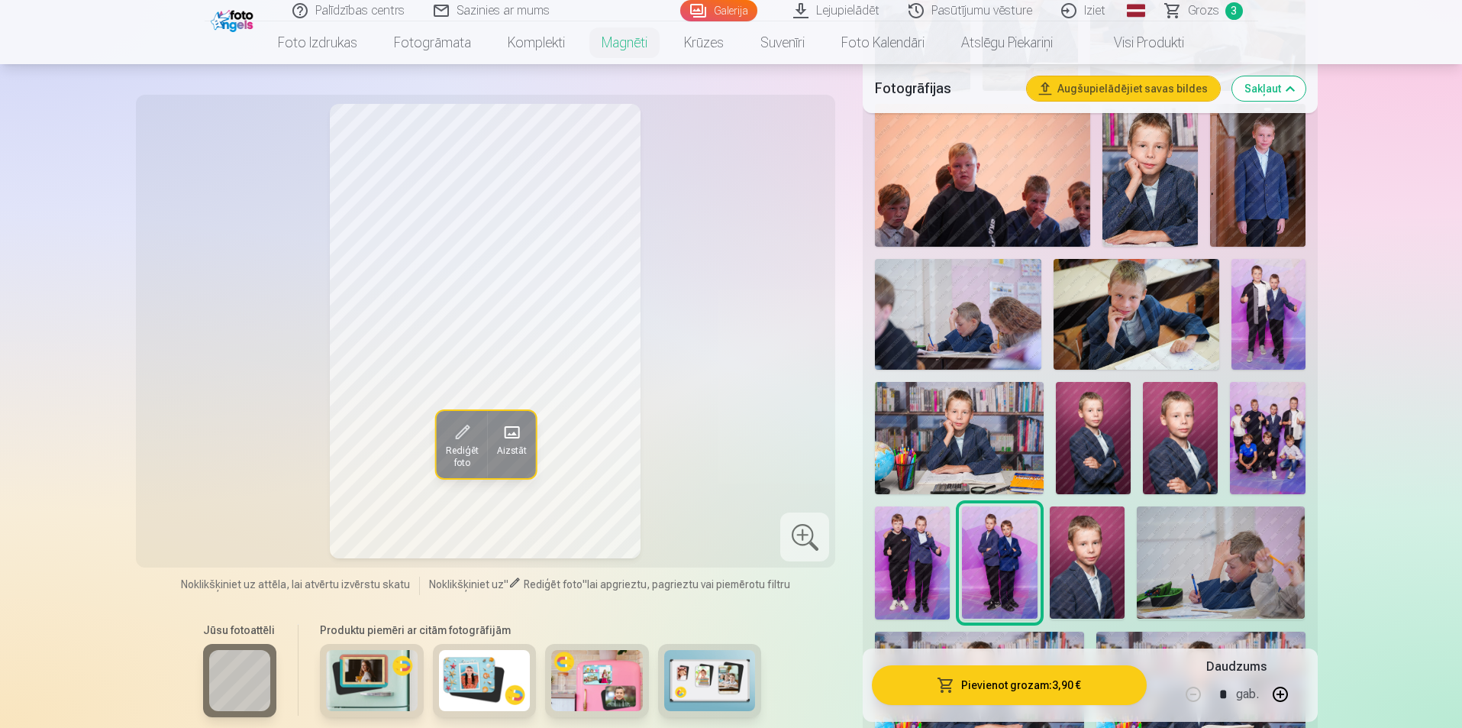
click at [728, 386] on div "Rediģēt foto Aizstāt" at bounding box center [486, 331] width 682 height 454
click at [1283, 699] on button "button" at bounding box center [1280, 694] width 37 height 37
click at [1105, 672] on button "Pievienot grozam : 11,70 €" at bounding box center [1009, 685] width 274 height 40
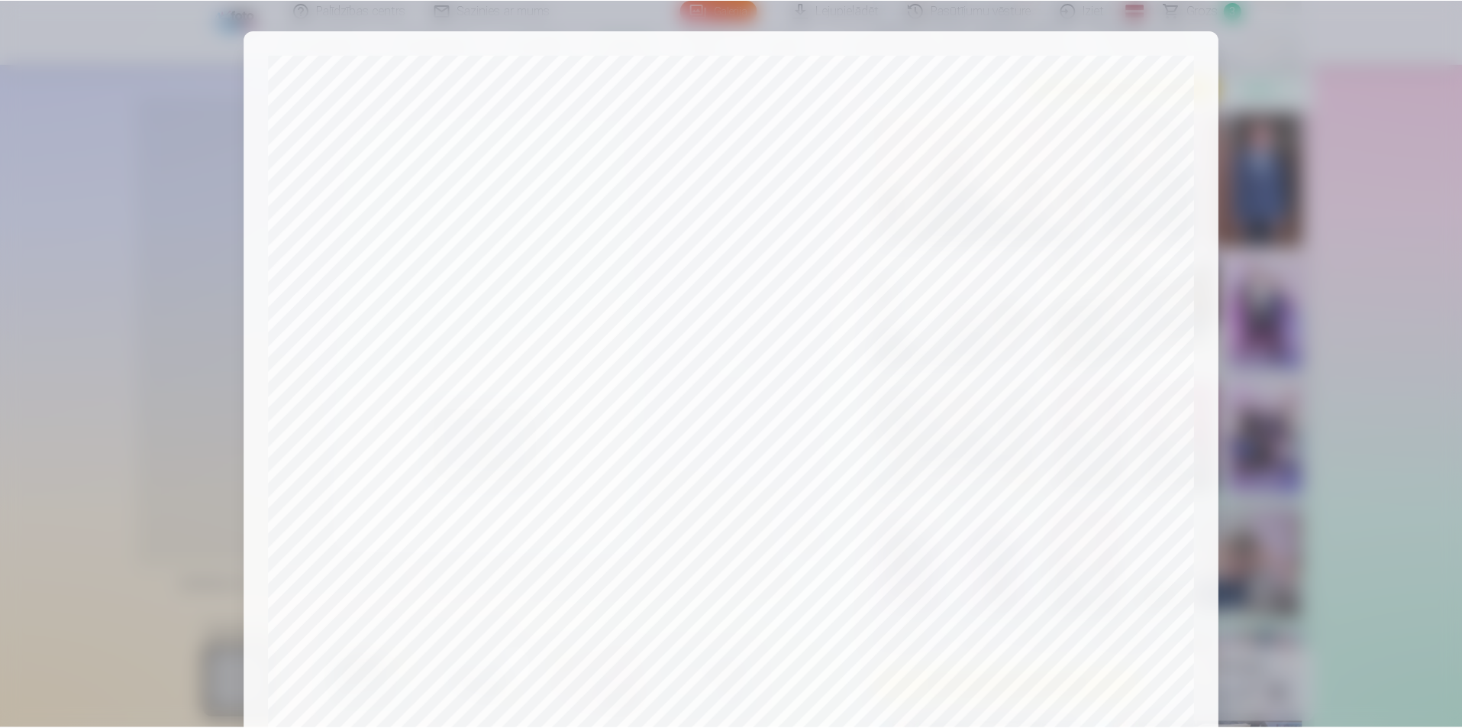
scroll to position [372, 0]
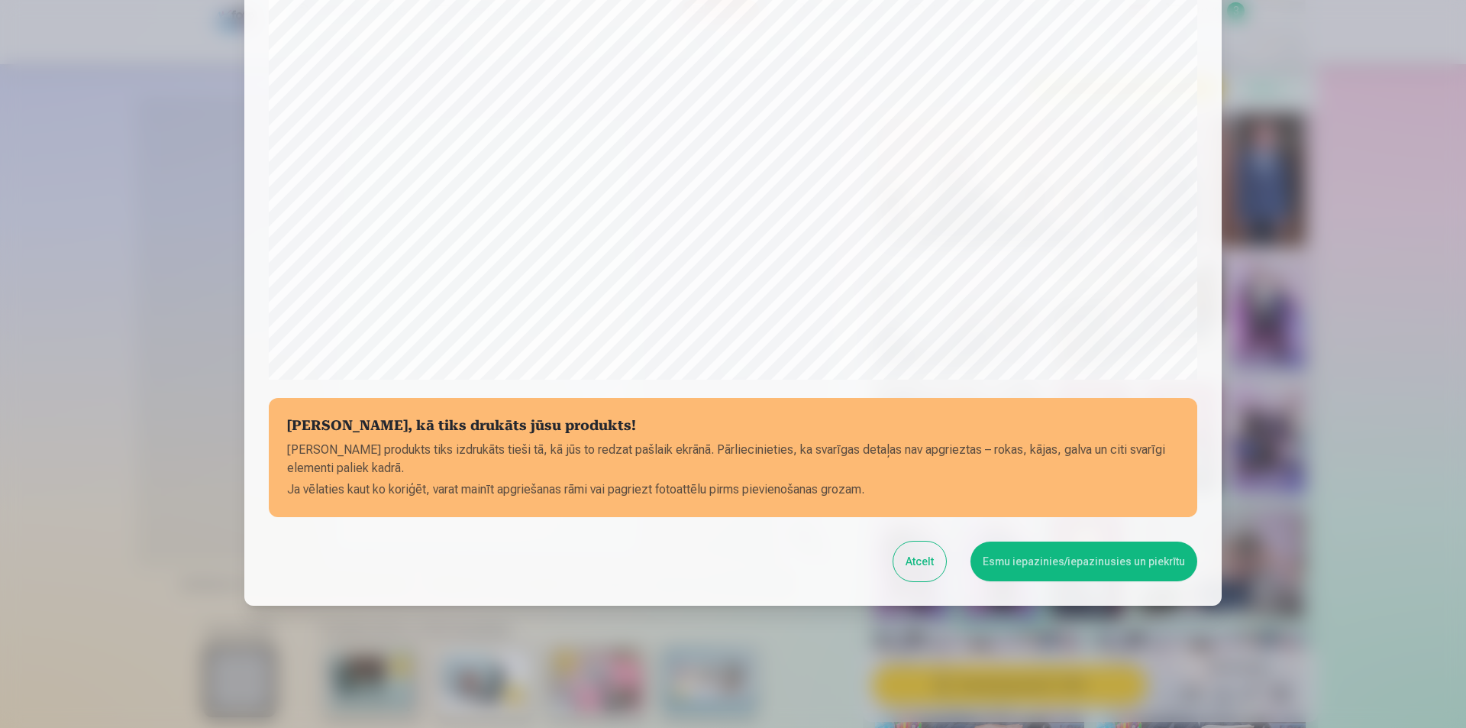
click at [1095, 571] on button "Esmu iepazinies/iepazinusies un piekrītu" at bounding box center [1083, 561] width 227 height 40
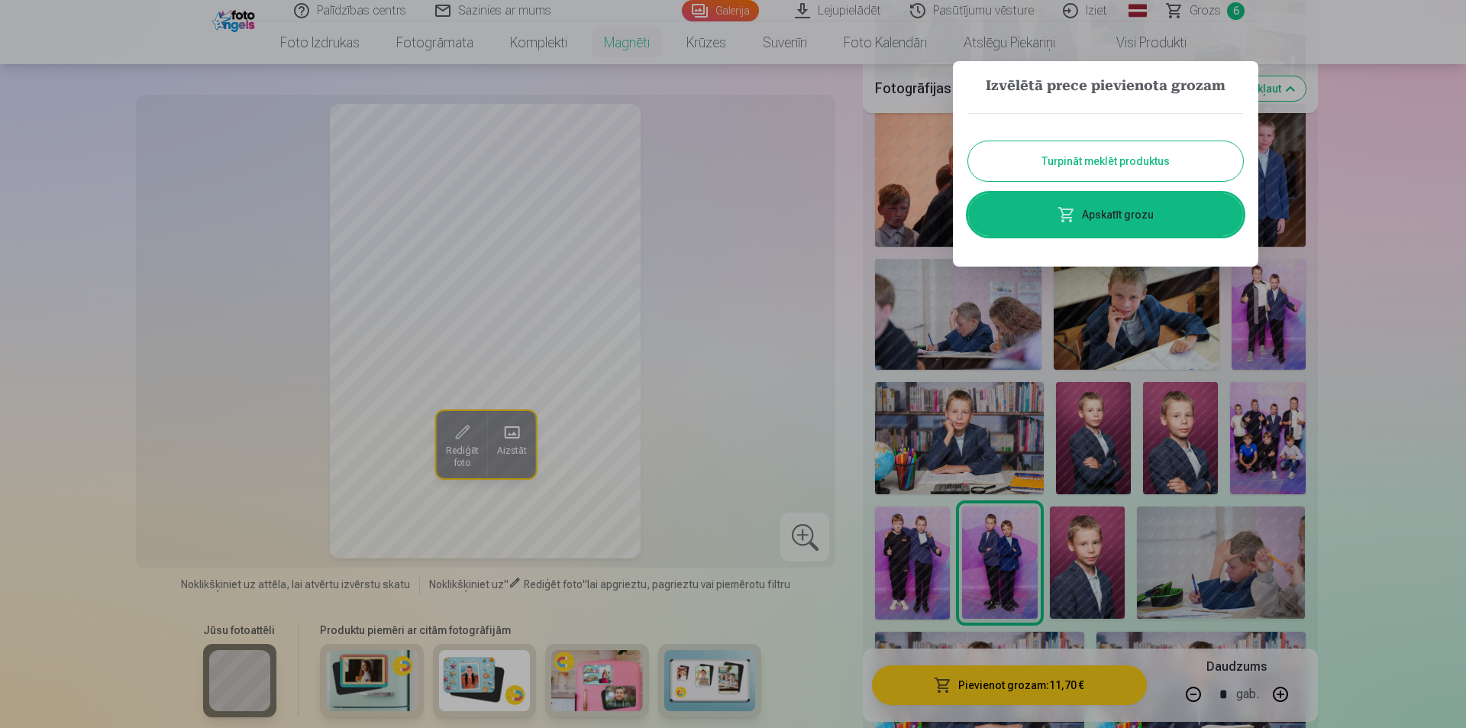
click at [1089, 159] on button "Turpināt meklēt produktus" at bounding box center [1105, 161] width 275 height 40
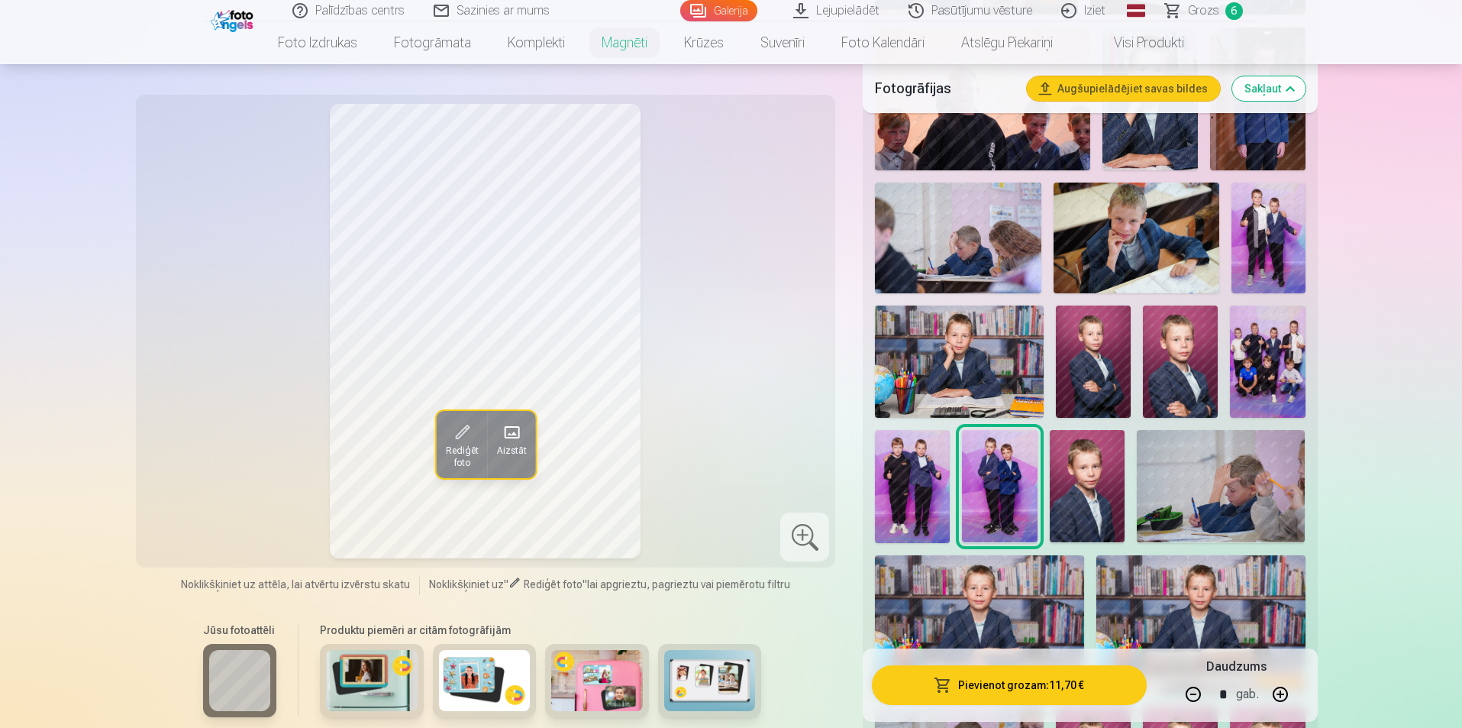
click at [1257, 335] on img at bounding box center [1267, 361] width 75 height 112
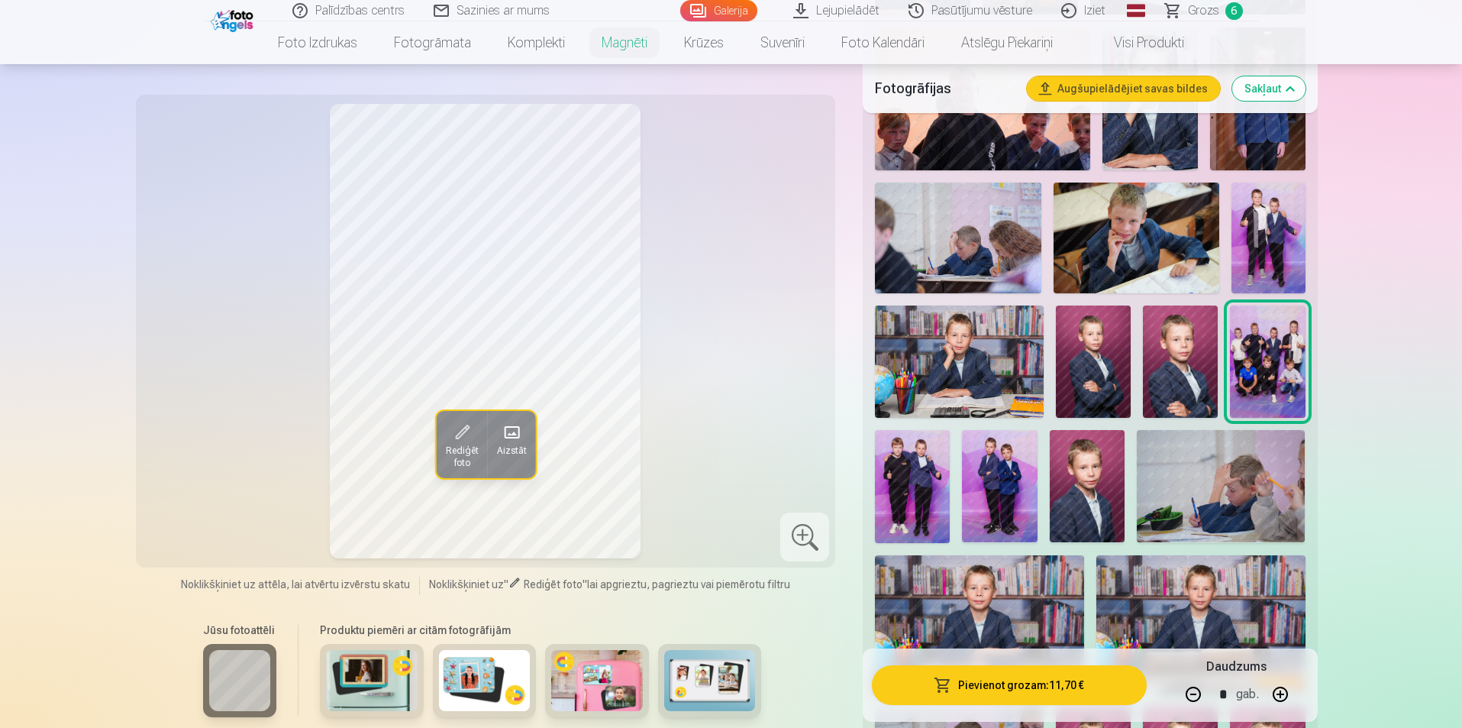
click at [1202, 702] on button "button" at bounding box center [1193, 694] width 37 height 37
type input "*"
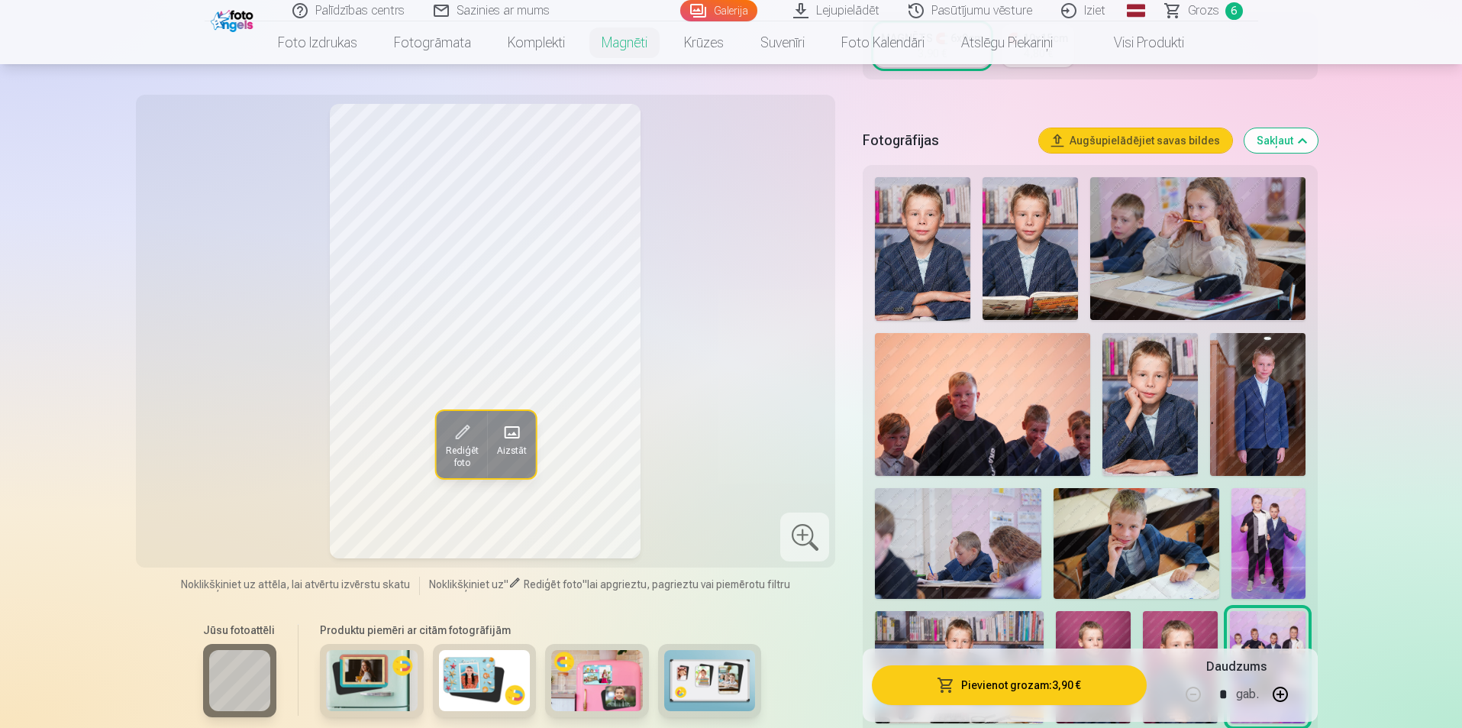
scroll to position [0, 0]
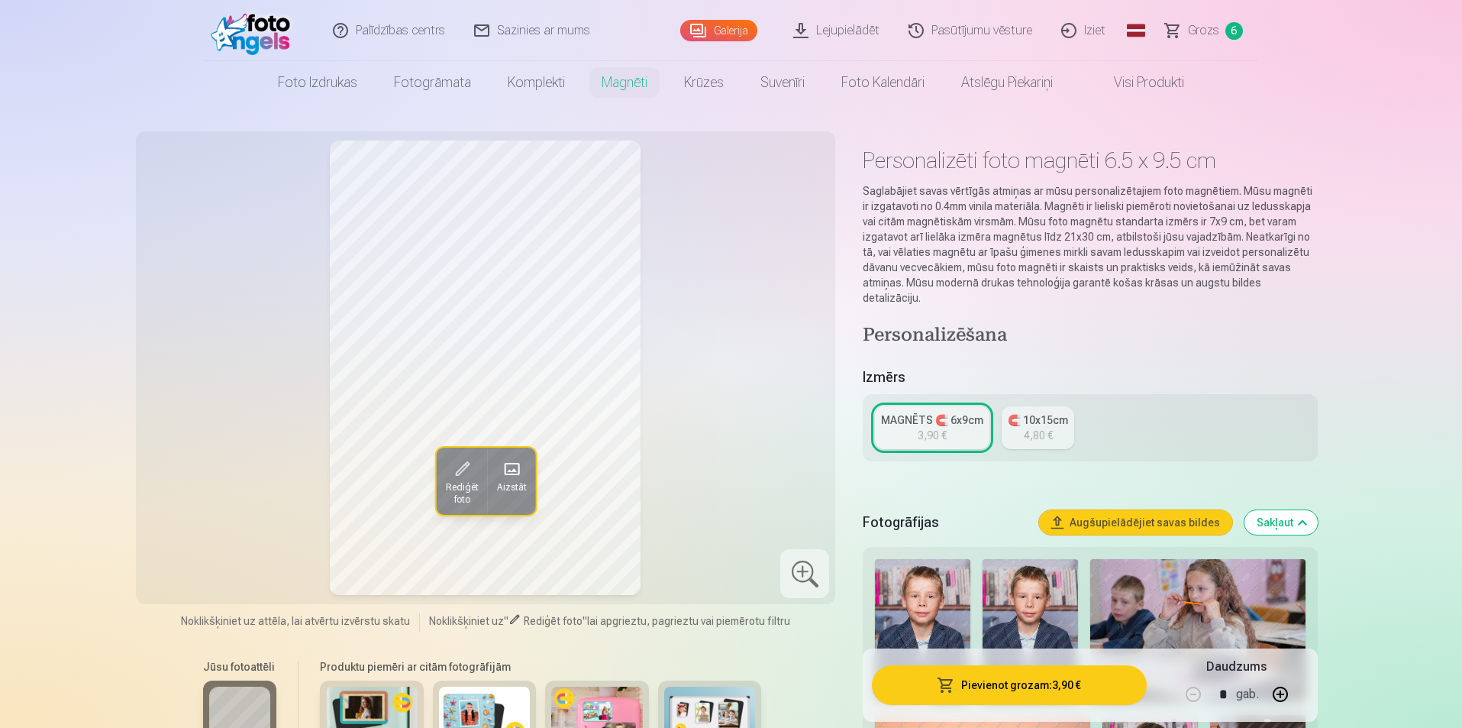
click at [1197, 31] on span "Grozs" at bounding box center [1203, 30] width 31 height 18
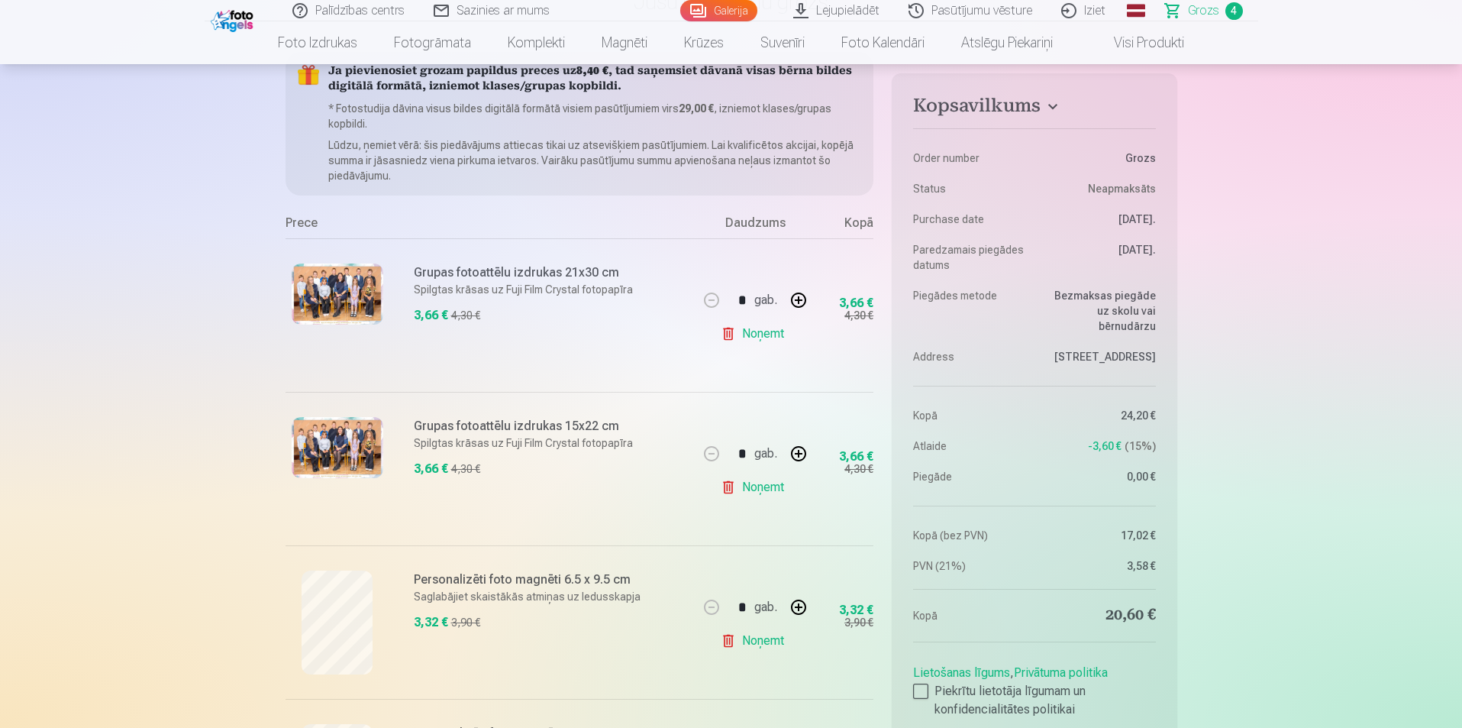
scroll to position [229, 0]
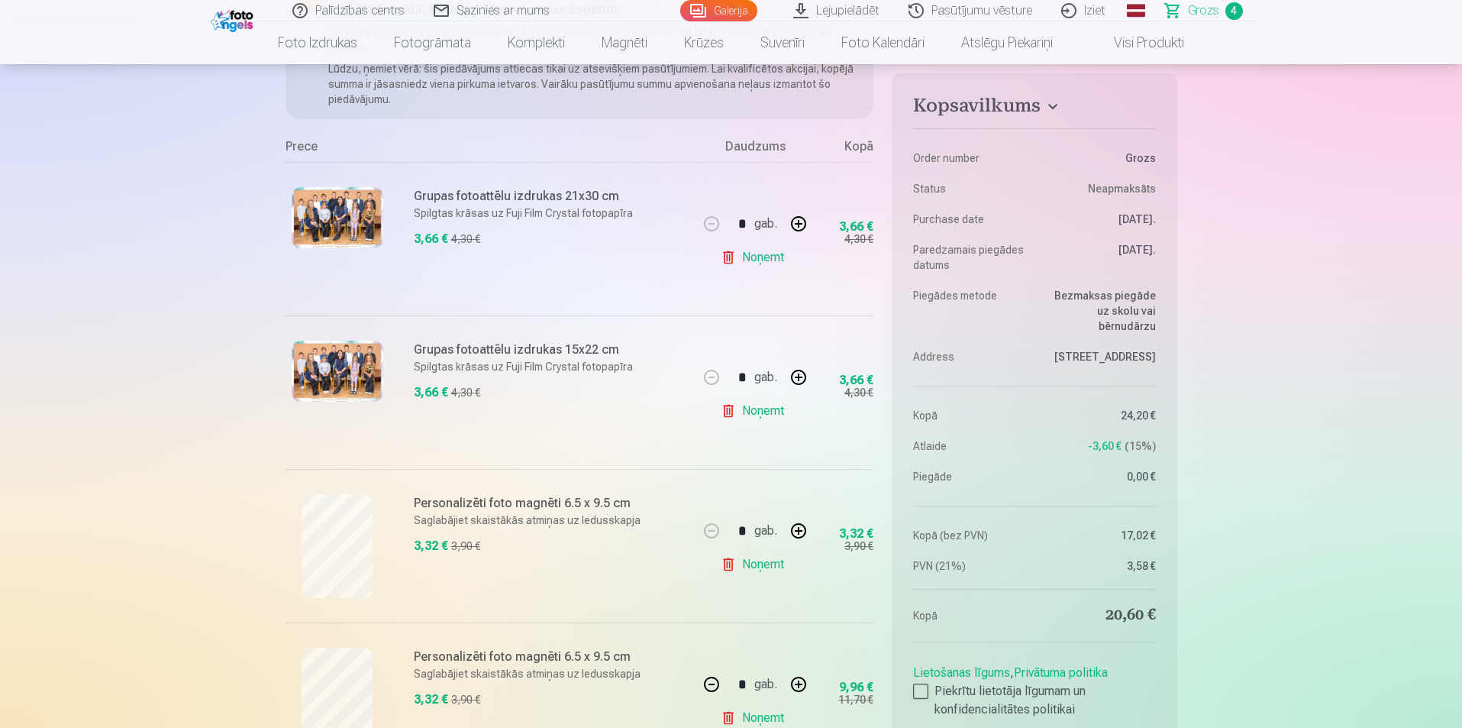
click at [779, 408] on link "Noņemt" at bounding box center [755, 410] width 69 height 31
type input "*"
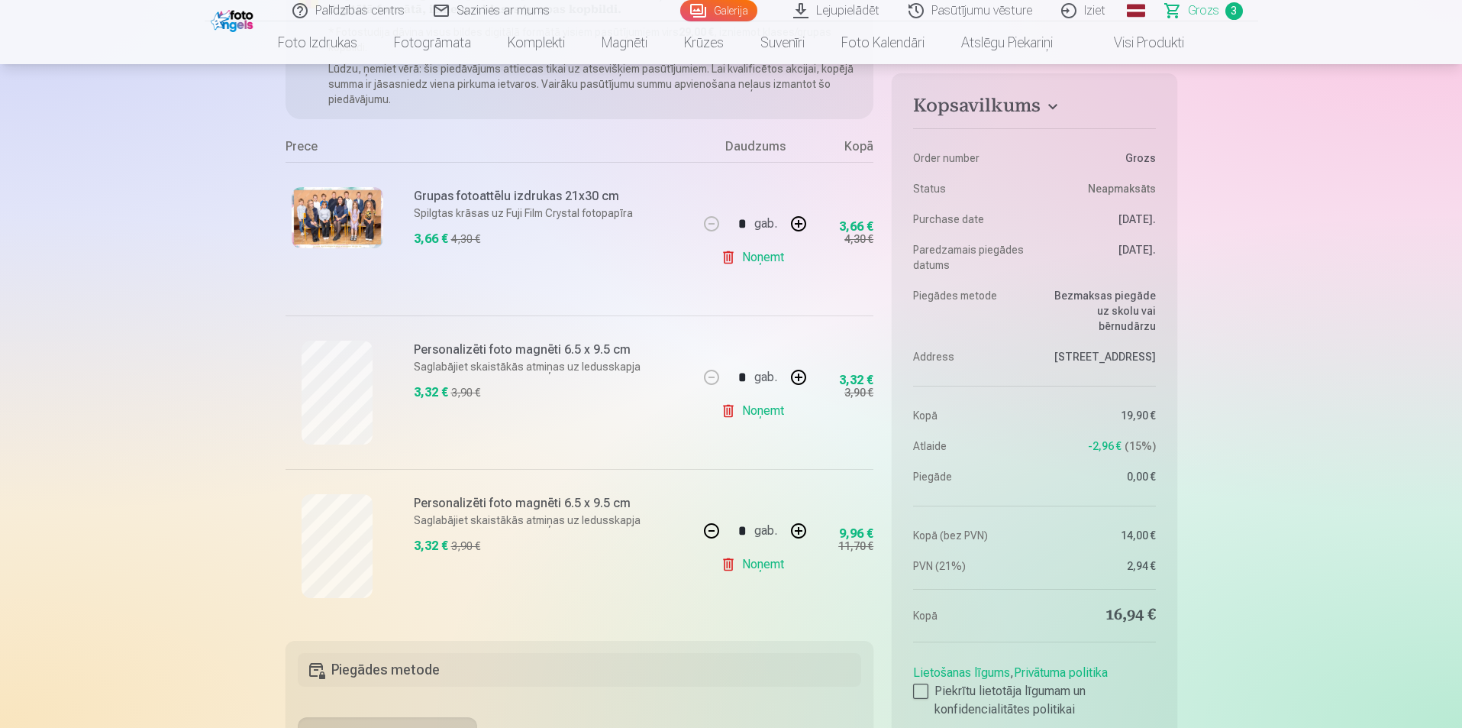
click at [773, 564] on link "Noņemt" at bounding box center [755, 564] width 69 height 31
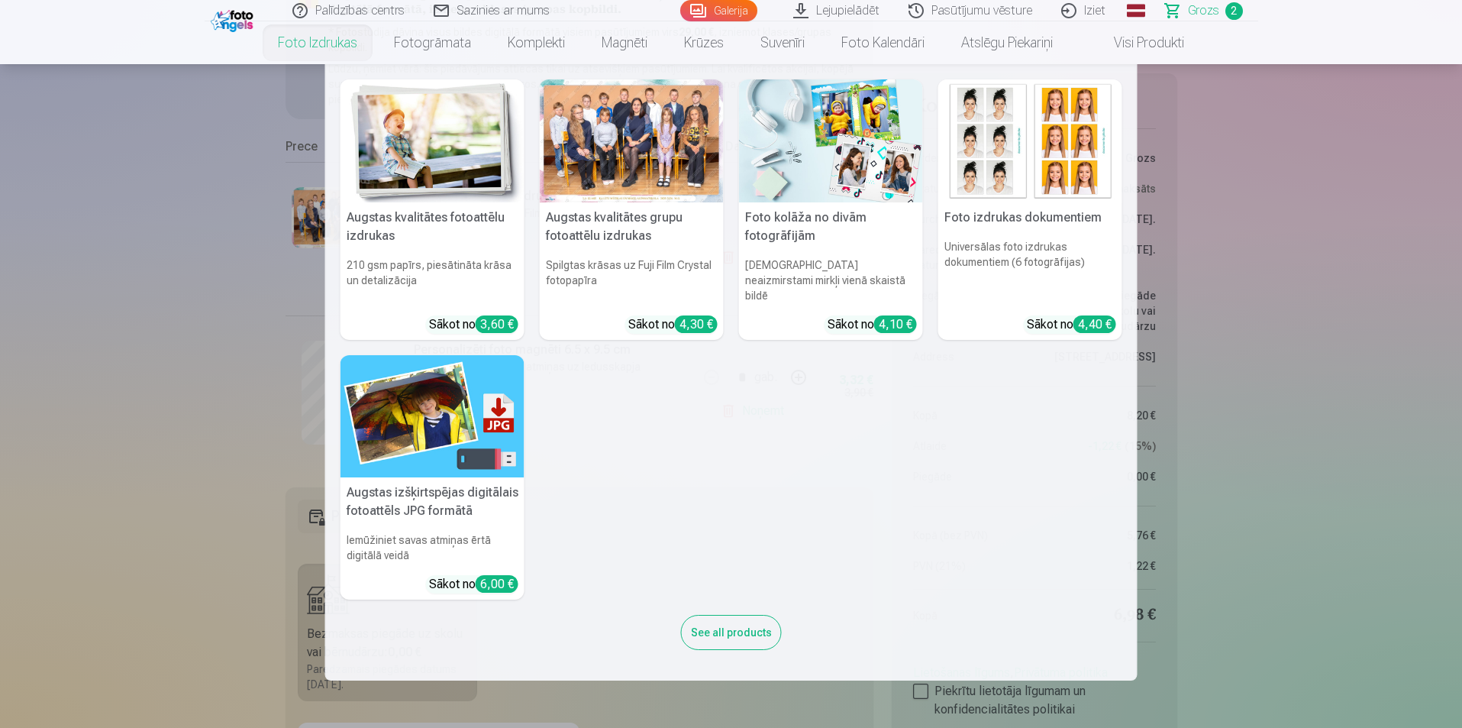
click at [347, 35] on link "Foto izdrukas" at bounding box center [318, 42] width 116 height 43
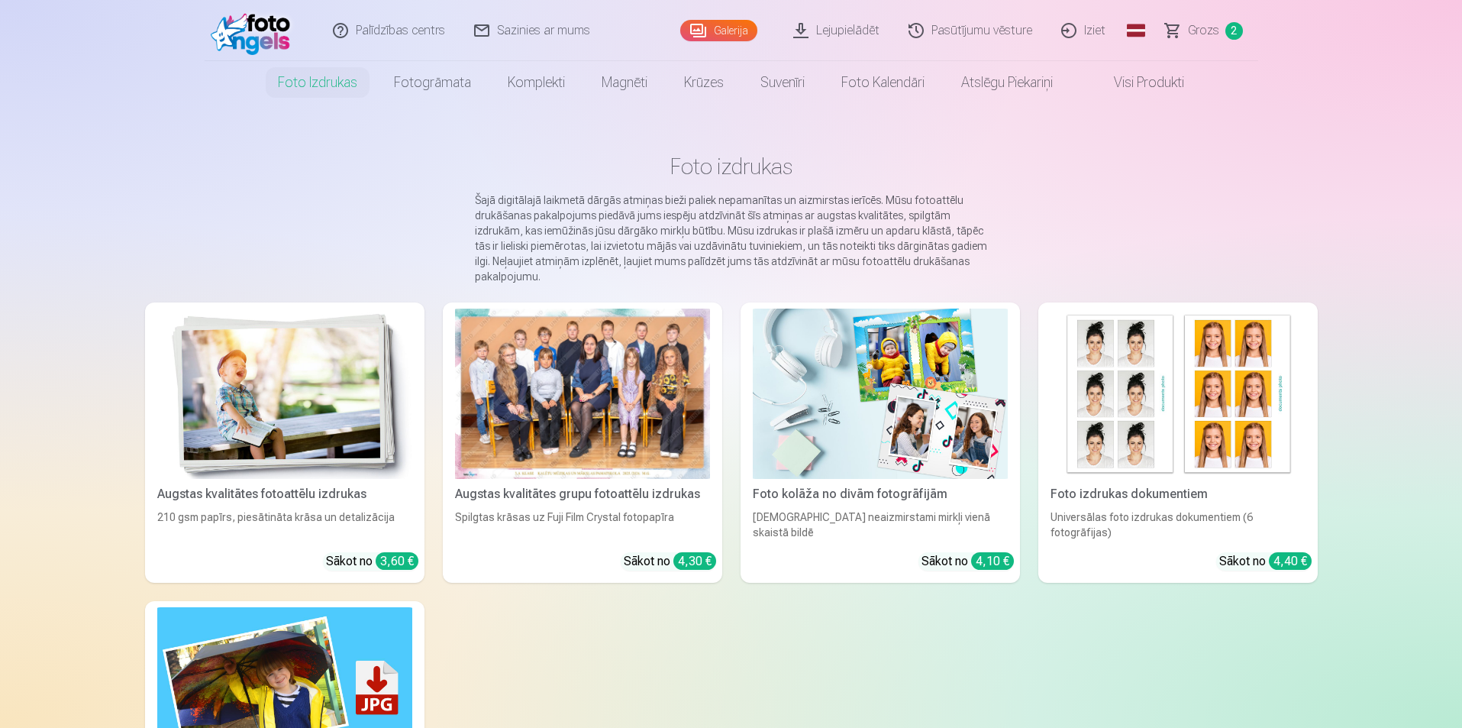
click at [216, 352] on img at bounding box center [284, 393] width 255 height 170
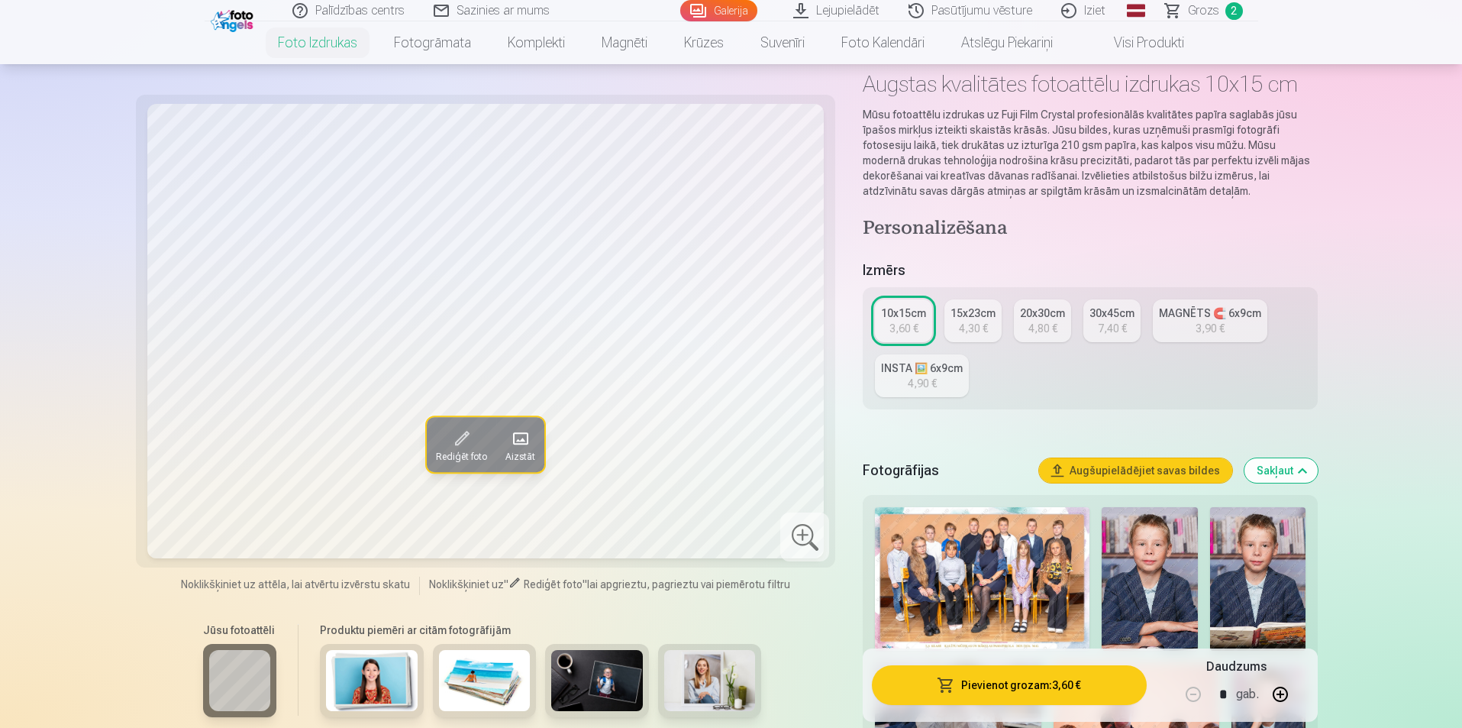
scroll to position [229, 0]
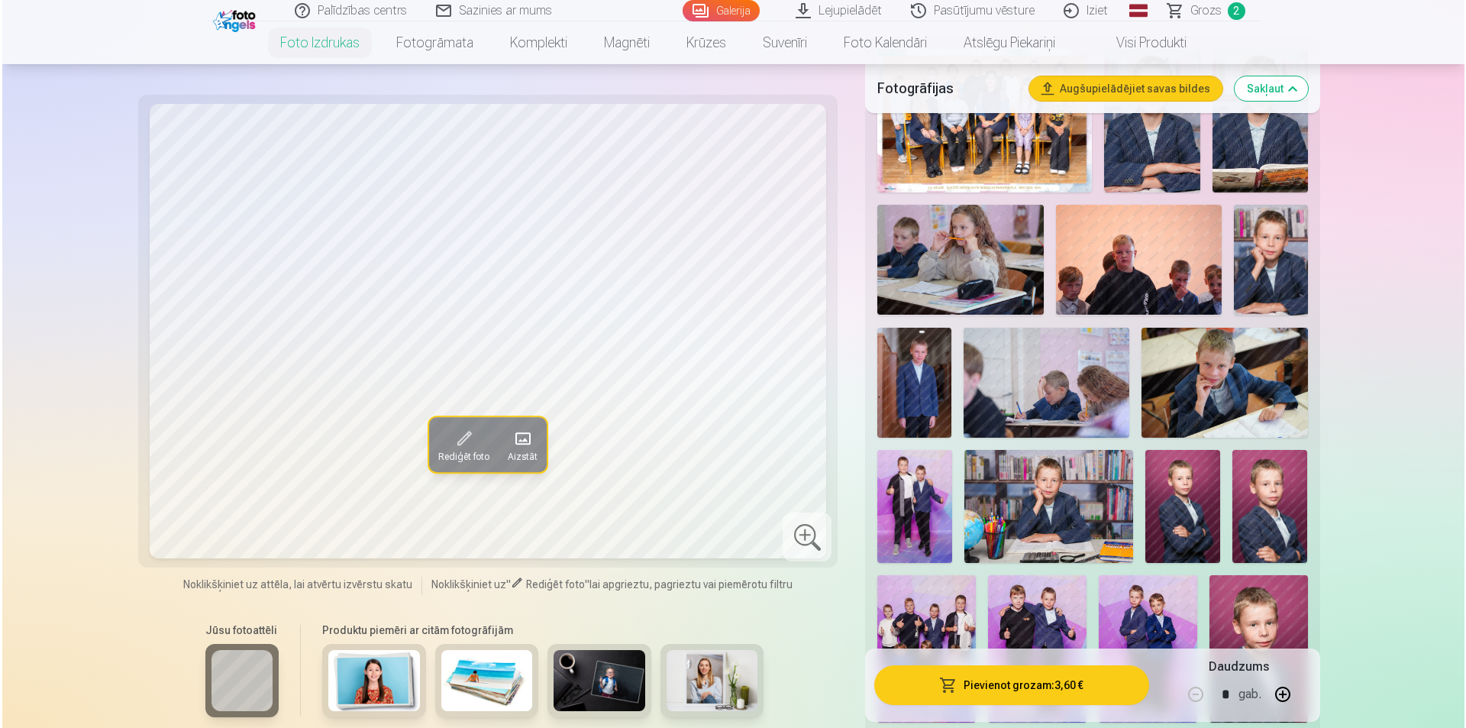
scroll to position [611, 0]
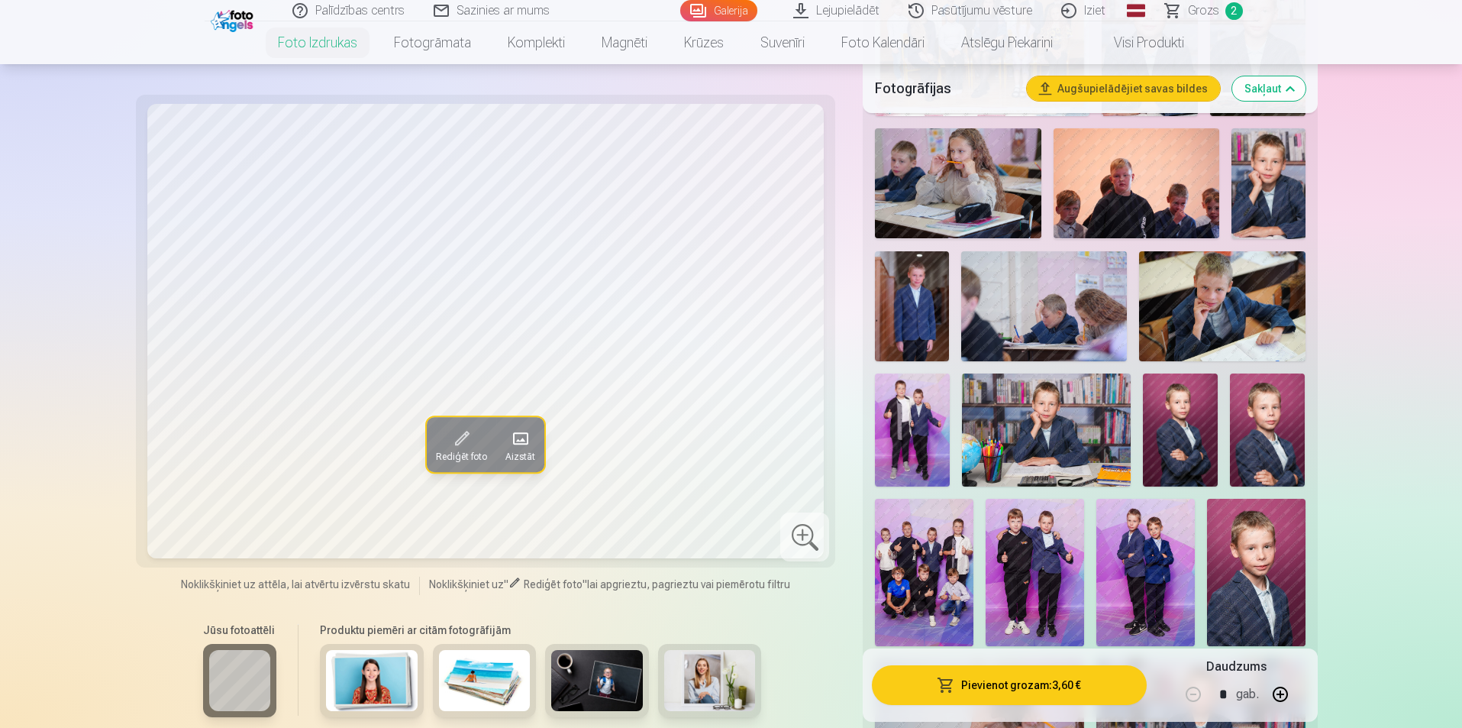
click at [1145, 556] on img at bounding box center [1145, 572] width 98 height 147
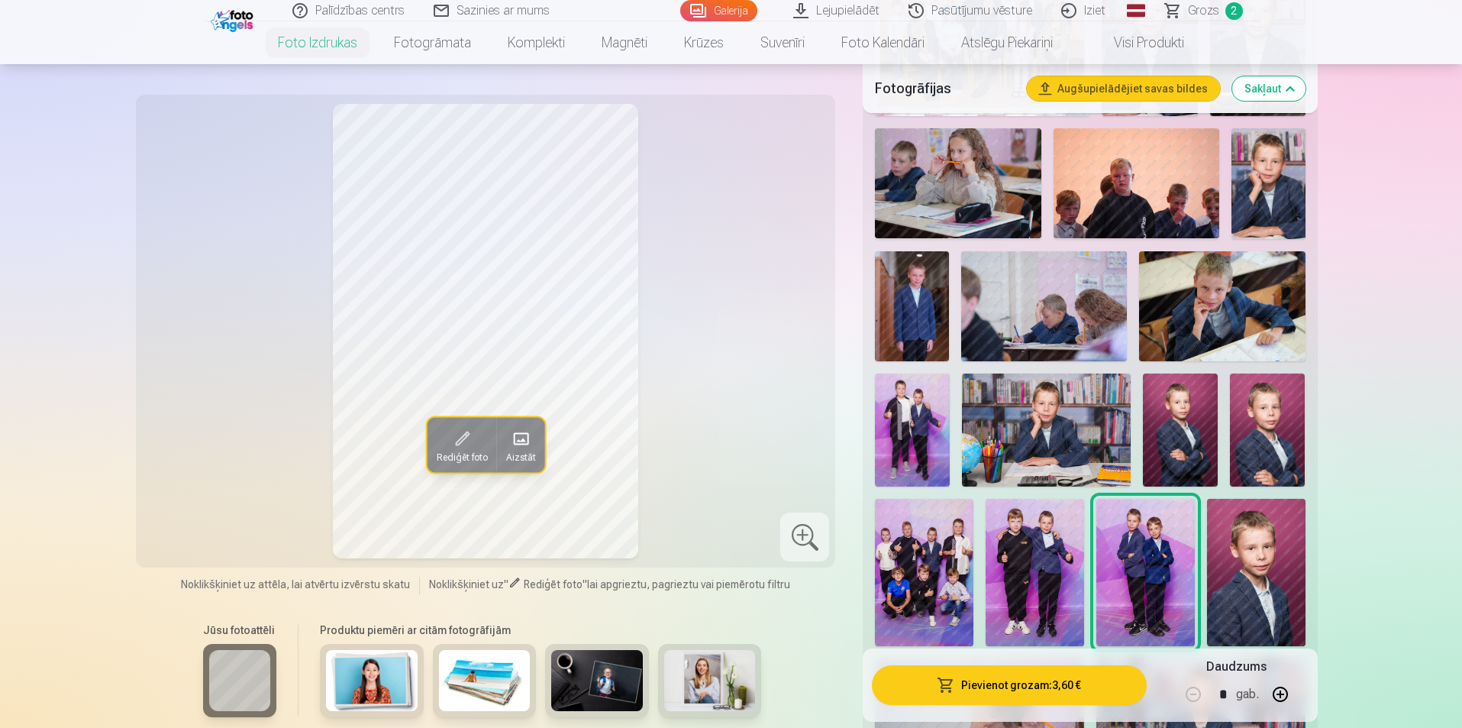
click at [1278, 682] on button "button" at bounding box center [1280, 694] width 37 height 37
click at [1088, 681] on button "Pievienot grozam : 10,80 €" at bounding box center [1009, 685] width 274 height 40
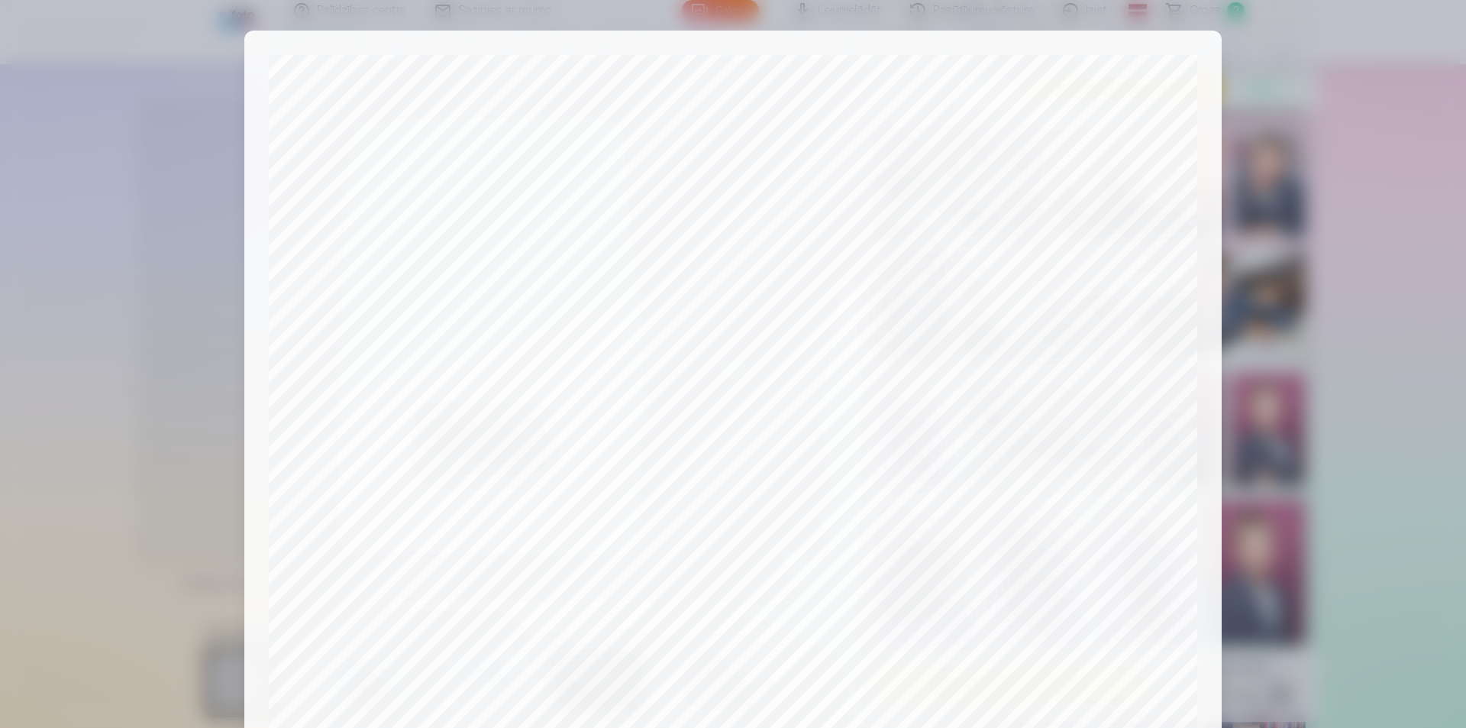
scroll to position [372, 0]
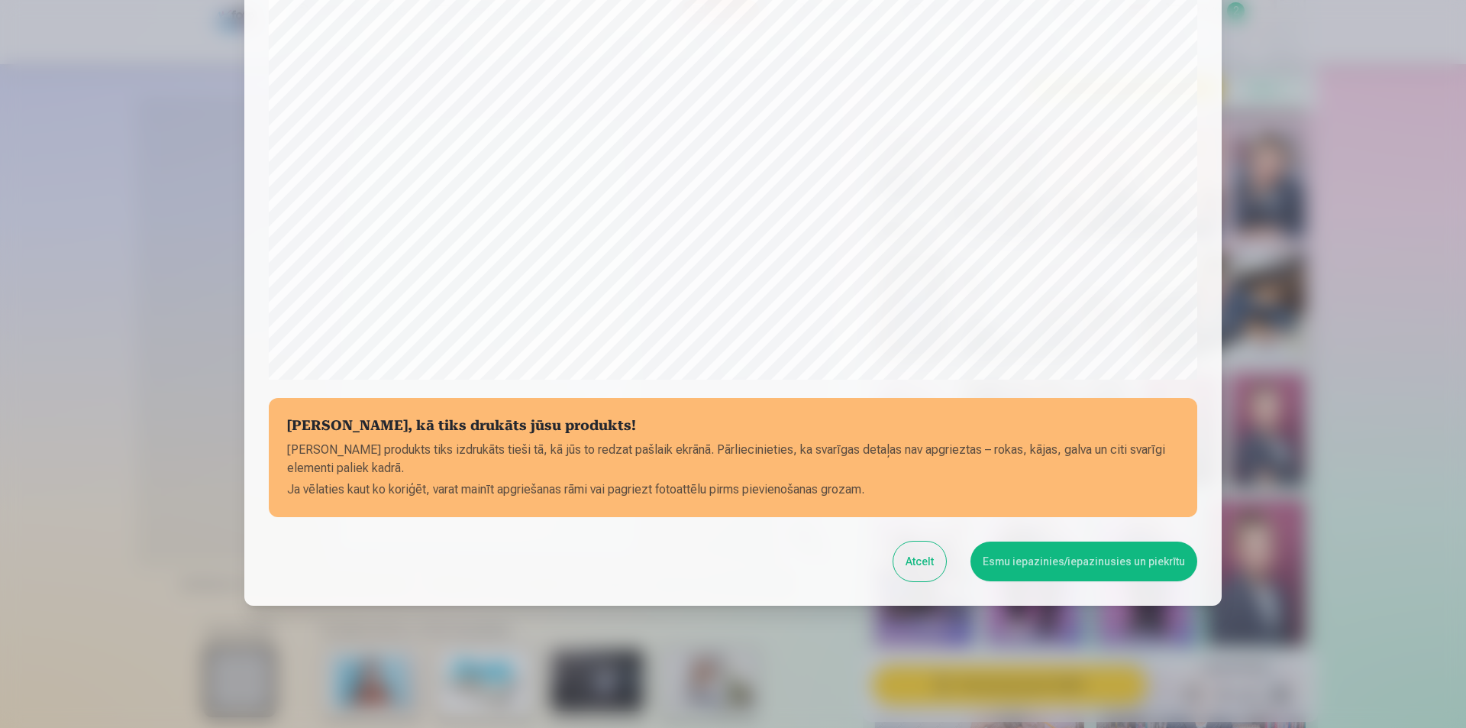
click at [1040, 578] on button "Esmu iepazinies/iepazinusies un piekrītu" at bounding box center [1083, 561] width 227 height 40
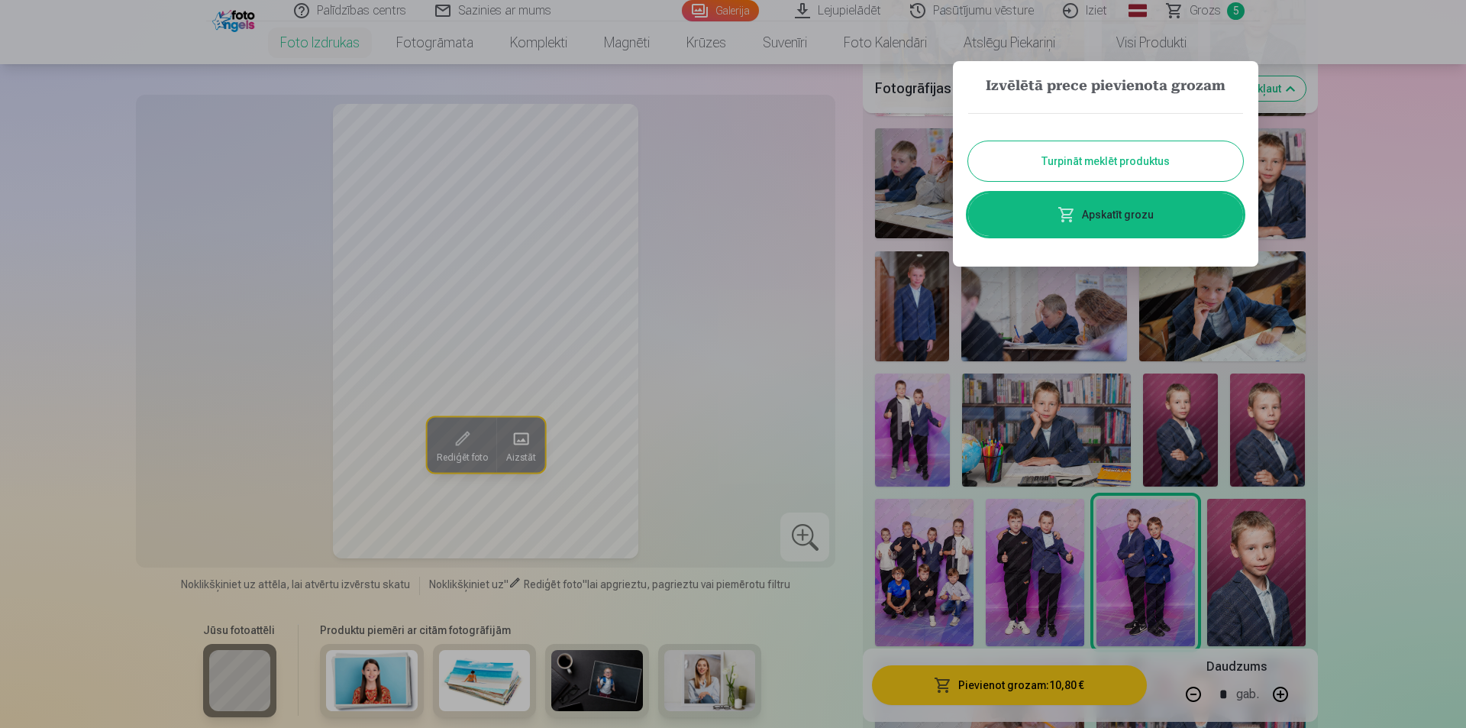
click at [1106, 166] on button "Turpināt meklēt produktus" at bounding box center [1105, 161] width 275 height 40
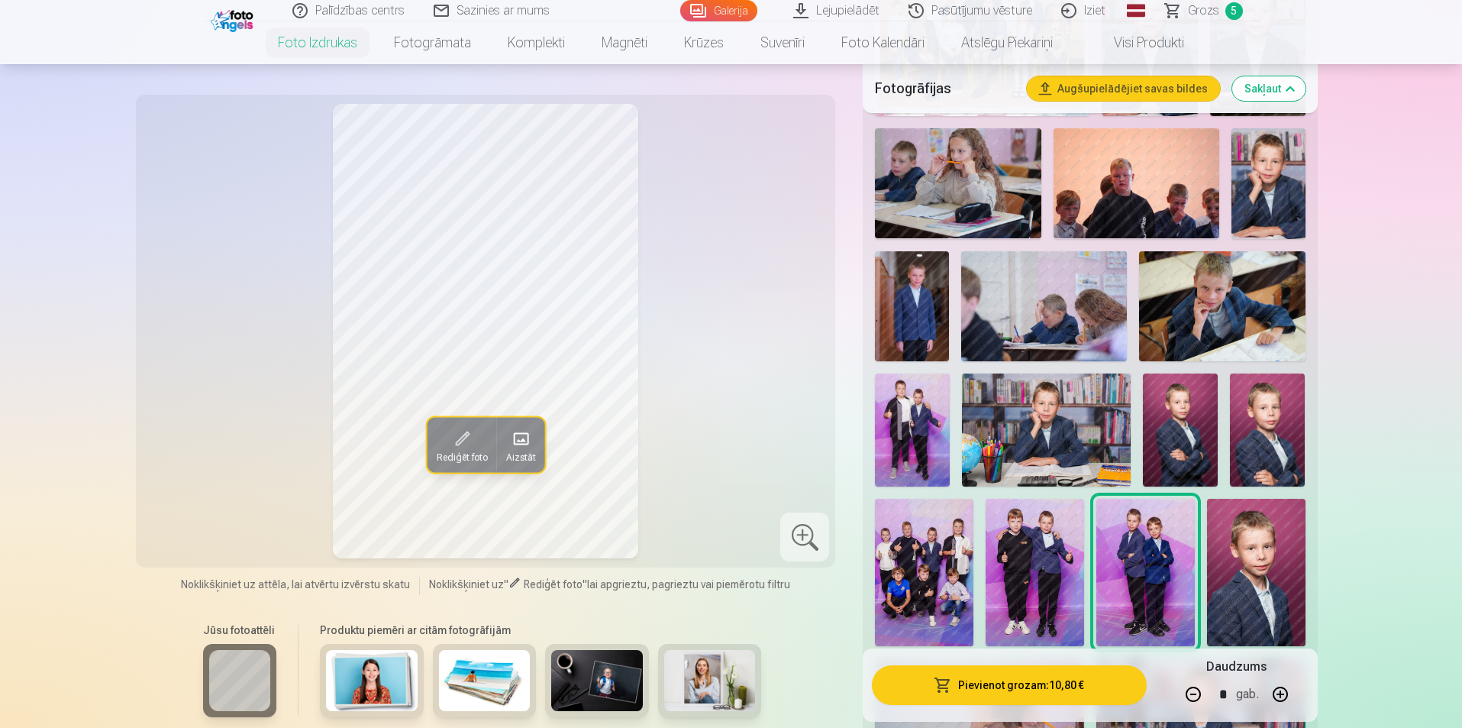
click at [934, 563] on img at bounding box center [924, 572] width 98 height 147
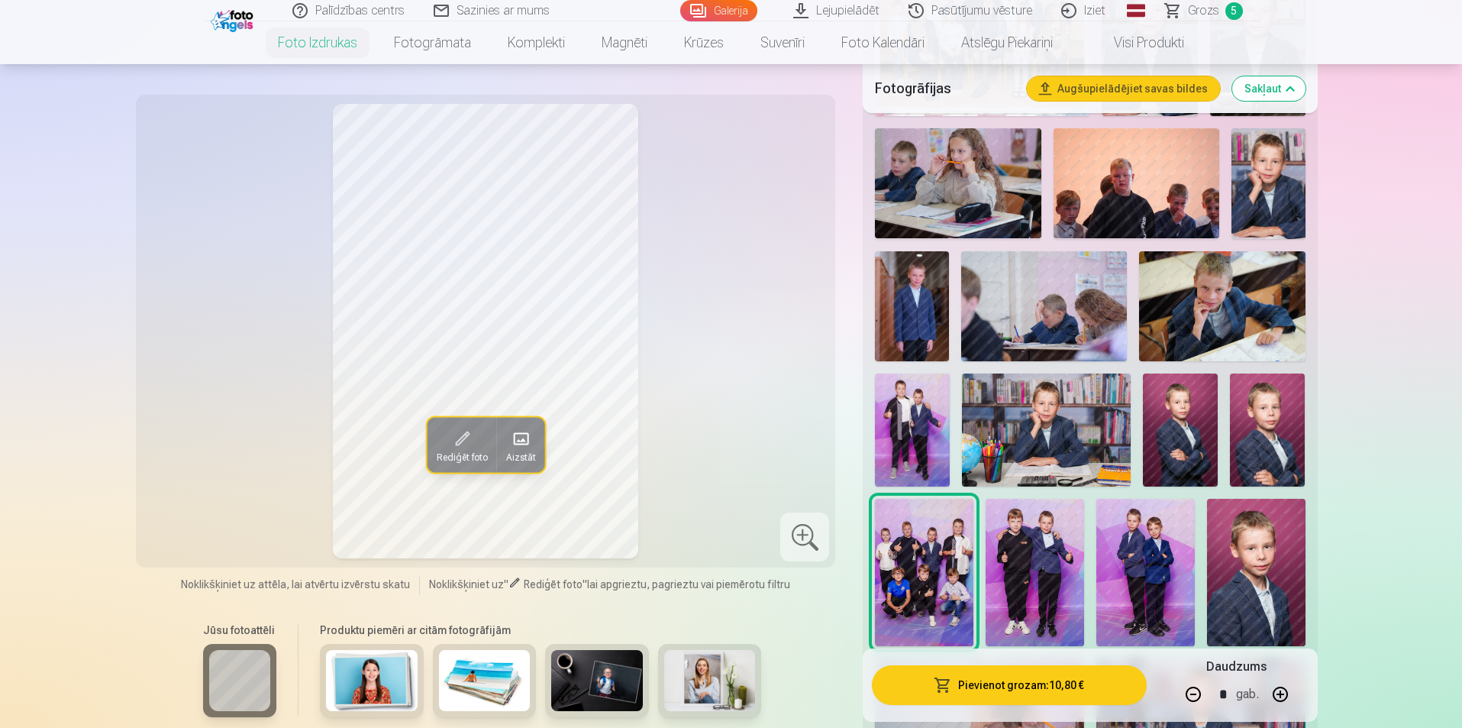
click at [1185, 685] on button "button" at bounding box center [1193, 694] width 37 height 37
type input "*"
click at [1117, 686] on button "Pievienot grozam : 3,60 €" at bounding box center [1009, 685] width 274 height 40
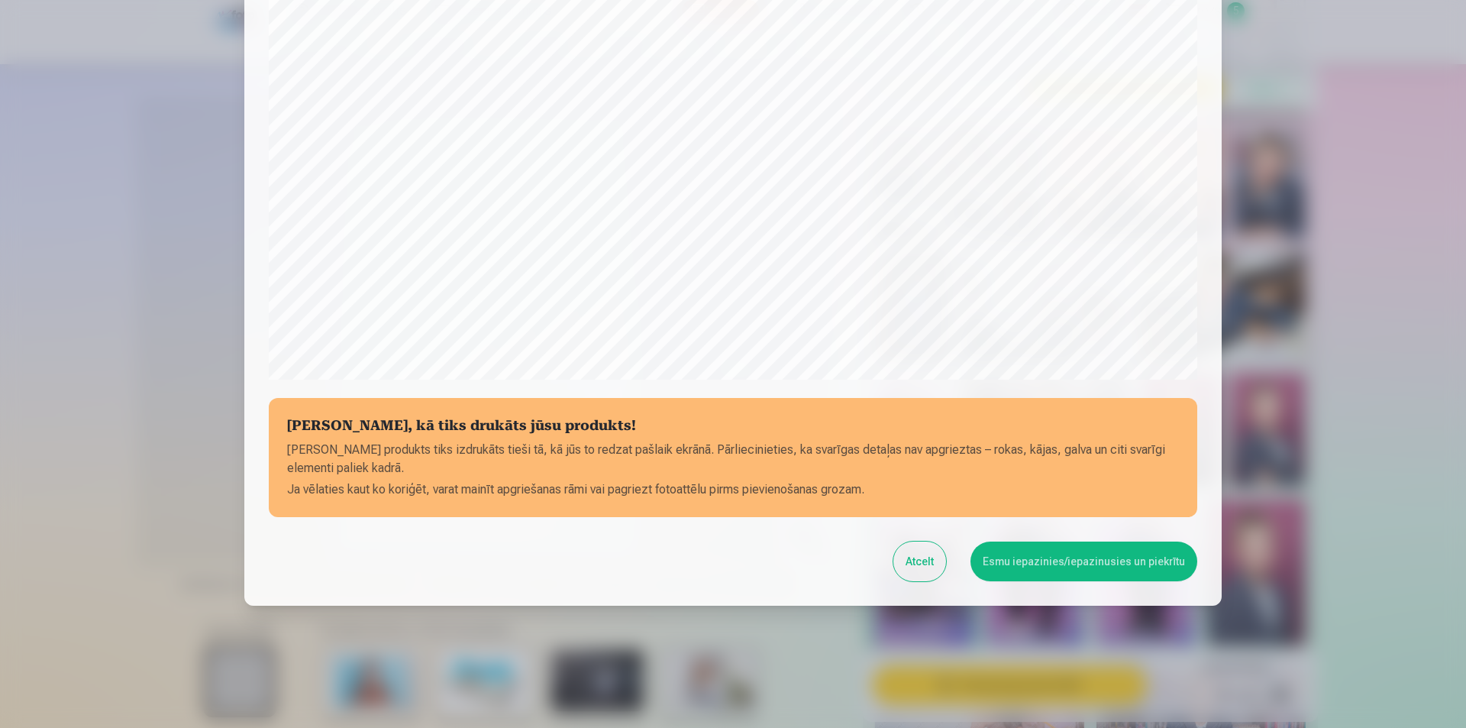
click at [1086, 568] on button "Esmu iepazinies/iepazinusies un piekrītu" at bounding box center [1083, 561] width 227 height 40
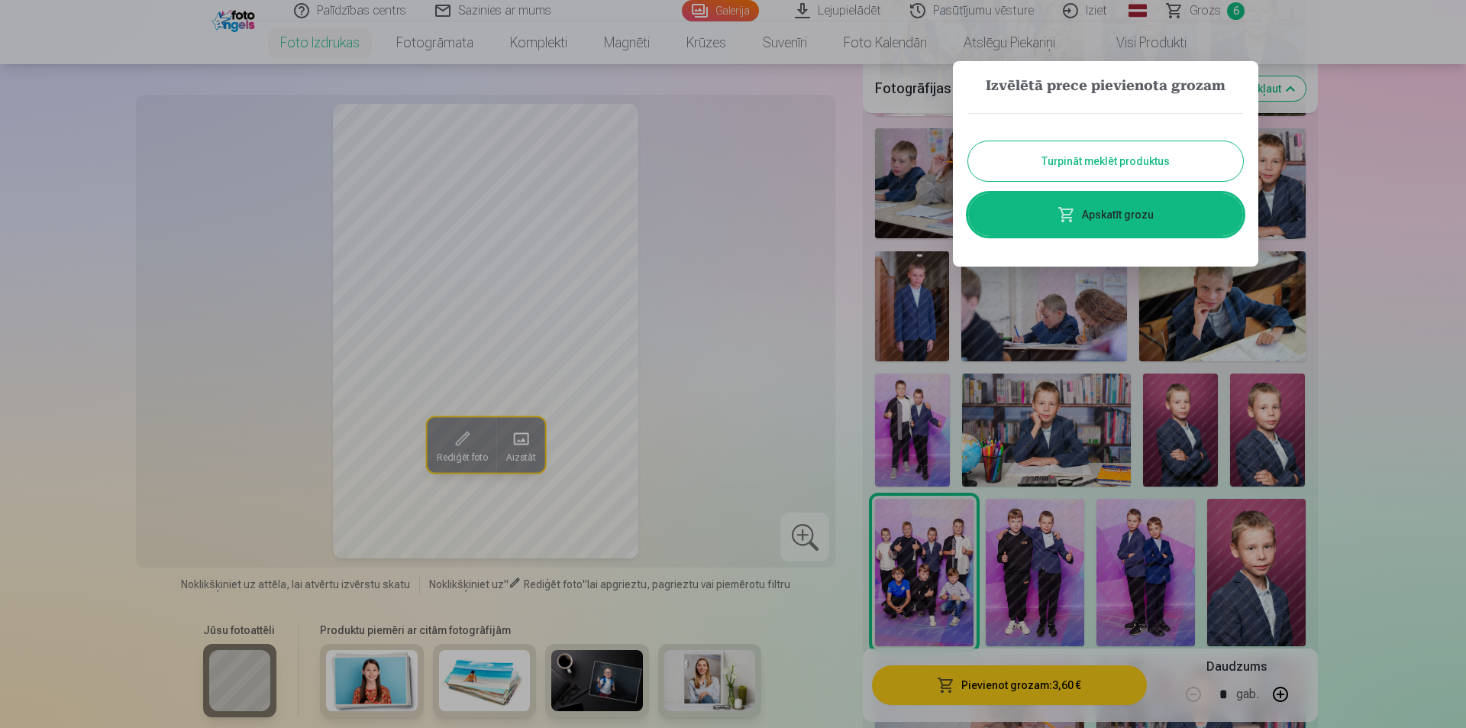
click at [1166, 159] on button "Turpināt meklēt produktus" at bounding box center [1105, 161] width 275 height 40
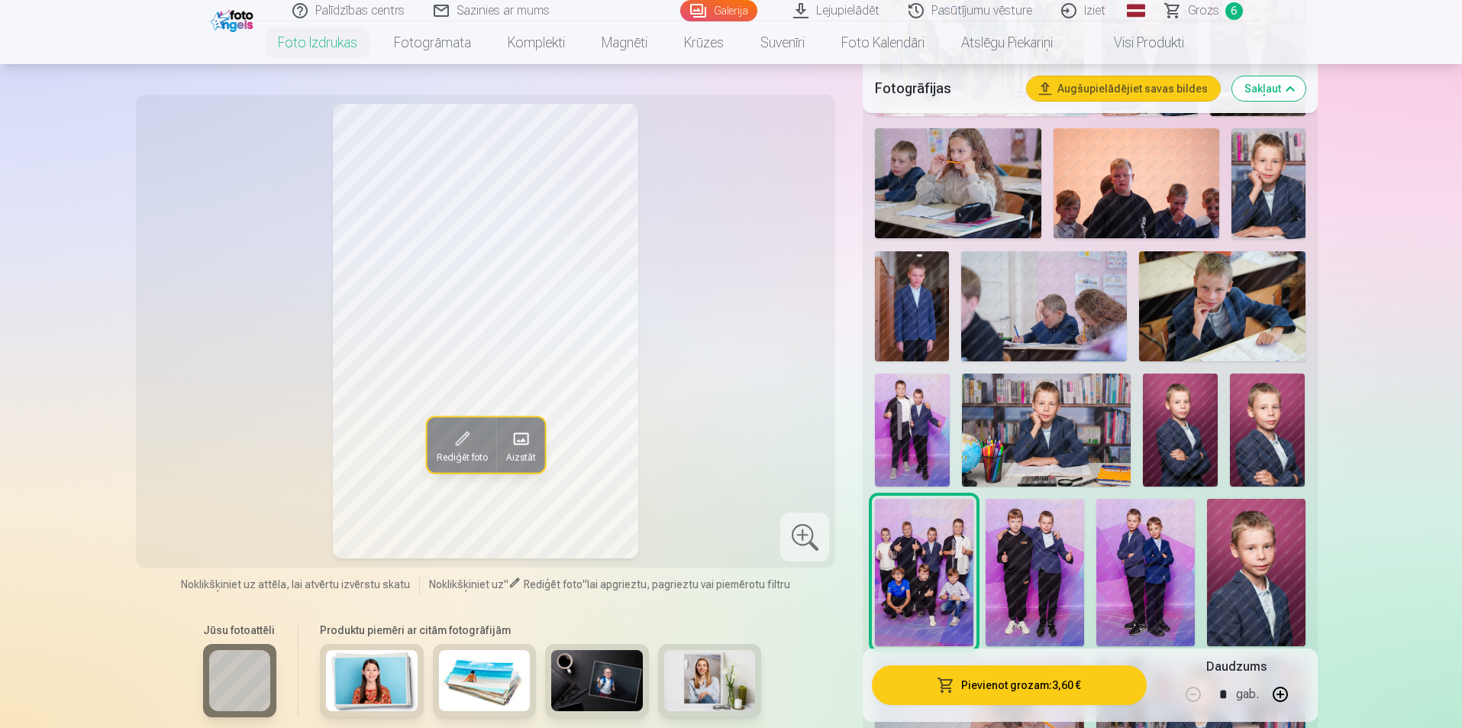
click at [908, 449] on img at bounding box center [912, 429] width 75 height 112
click at [1229, 24] on nav "Foto izdrukas Augstas kvalitātes fotoattēlu izdrukas 210 gsm papīrs, piesātināt…" at bounding box center [731, 42] width 1462 height 43
click at [1217, 7] on span "Grozs" at bounding box center [1203, 11] width 31 height 18
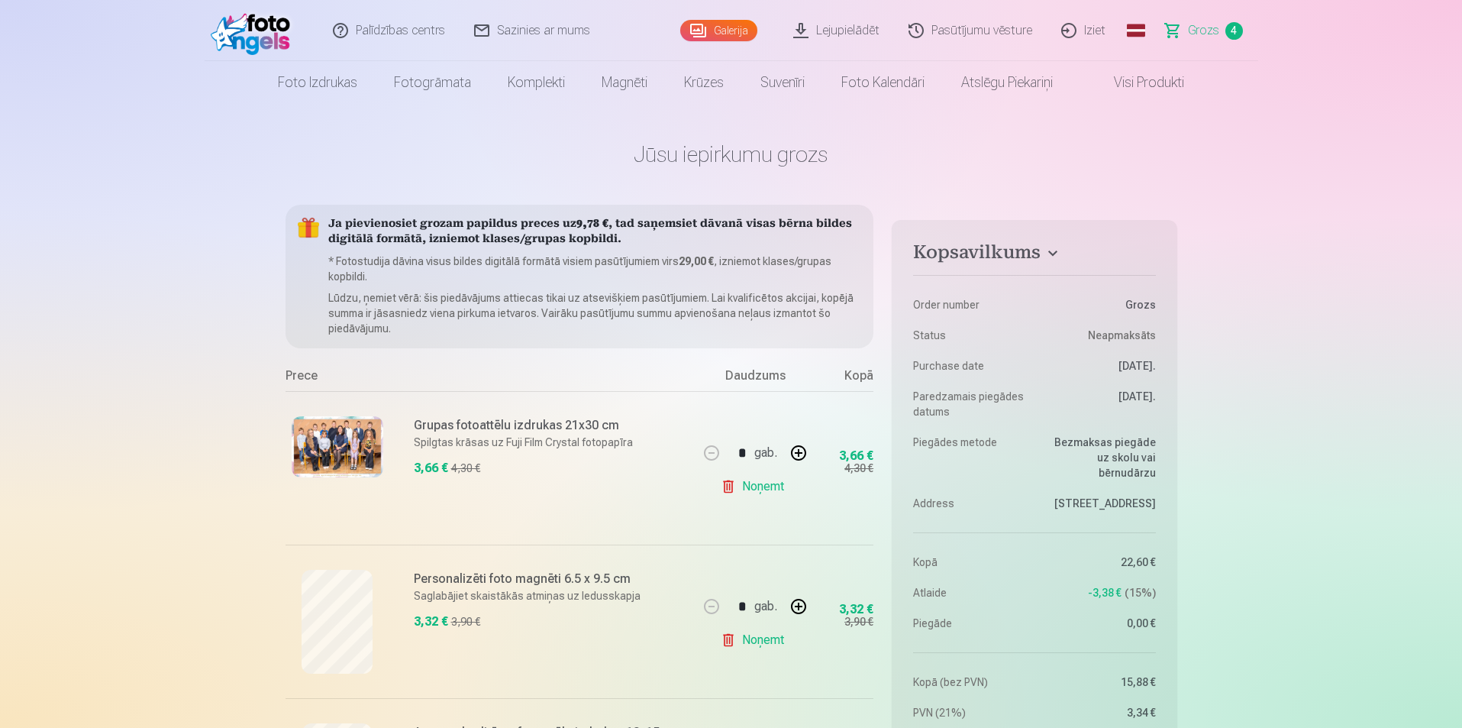
scroll to position [305, 0]
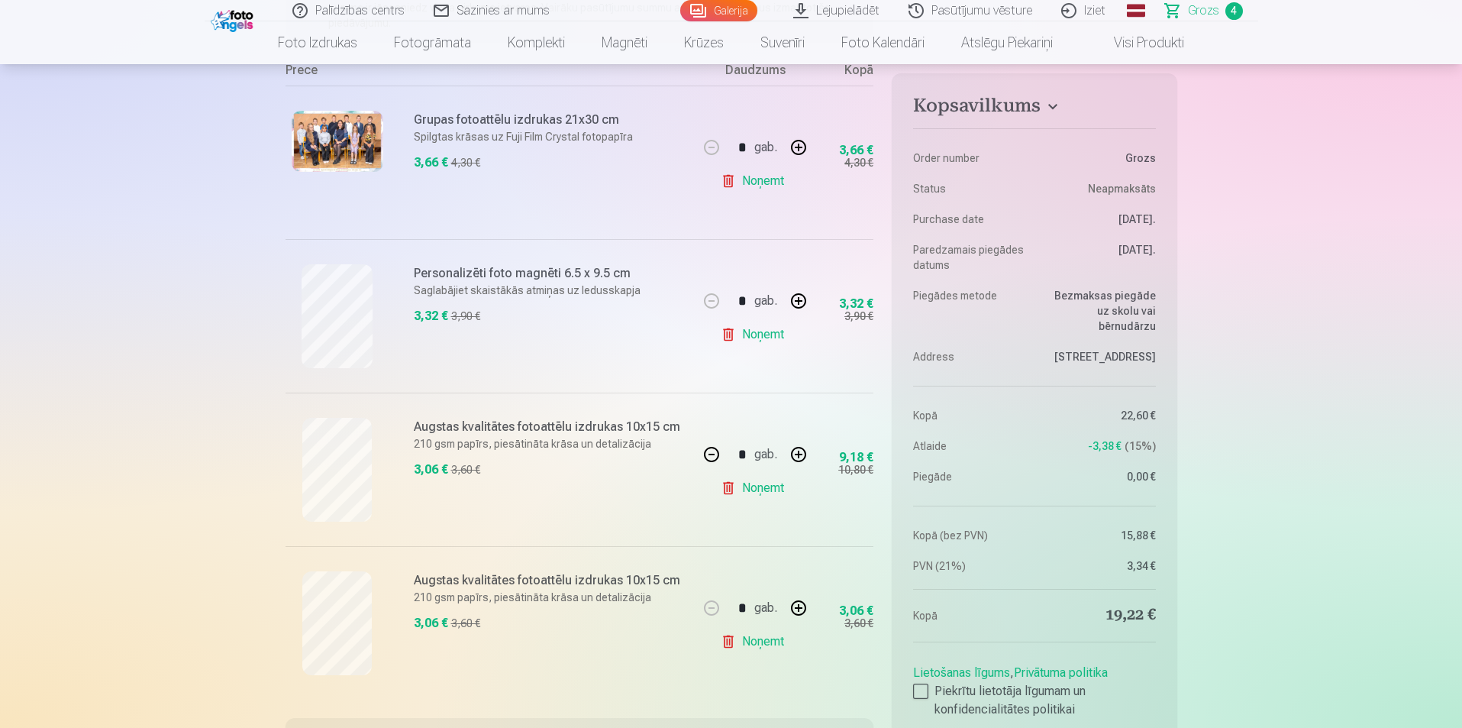
click at [757, 189] on link "Noņemt" at bounding box center [755, 181] width 69 height 31
type input "*"
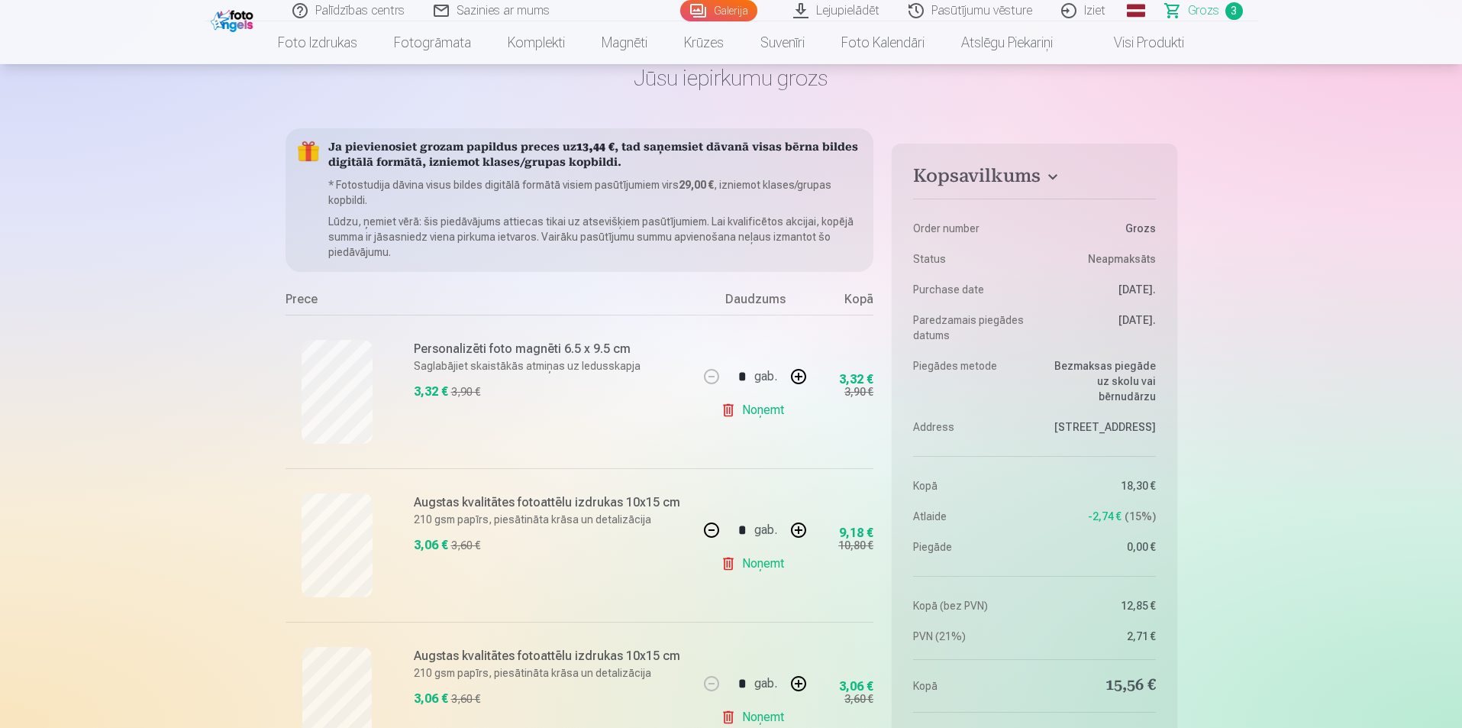
scroll to position [0, 0]
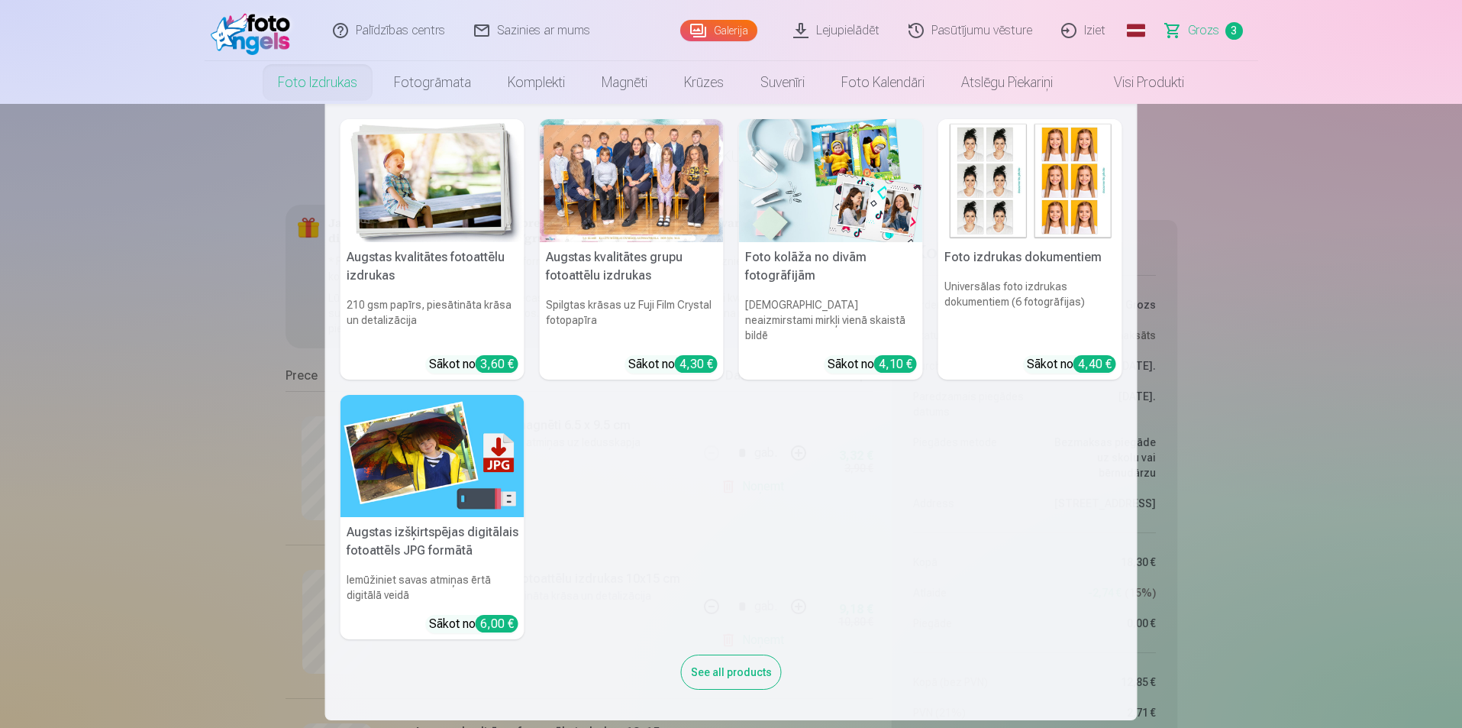
click at [355, 85] on link "Foto izdrukas" at bounding box center [318, 82] width 116 height 43
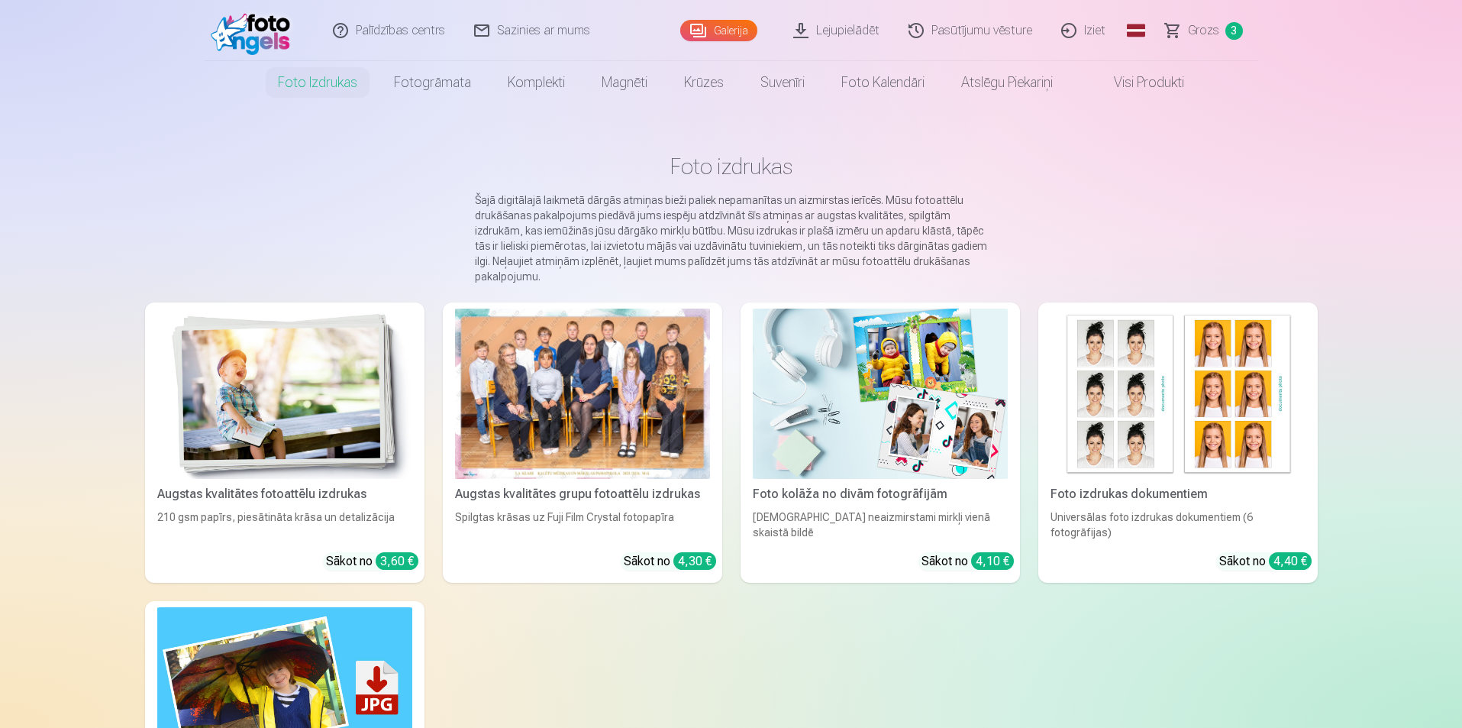
click at [531, 329] on div at bounding box center [582, 393] width 255 height 170
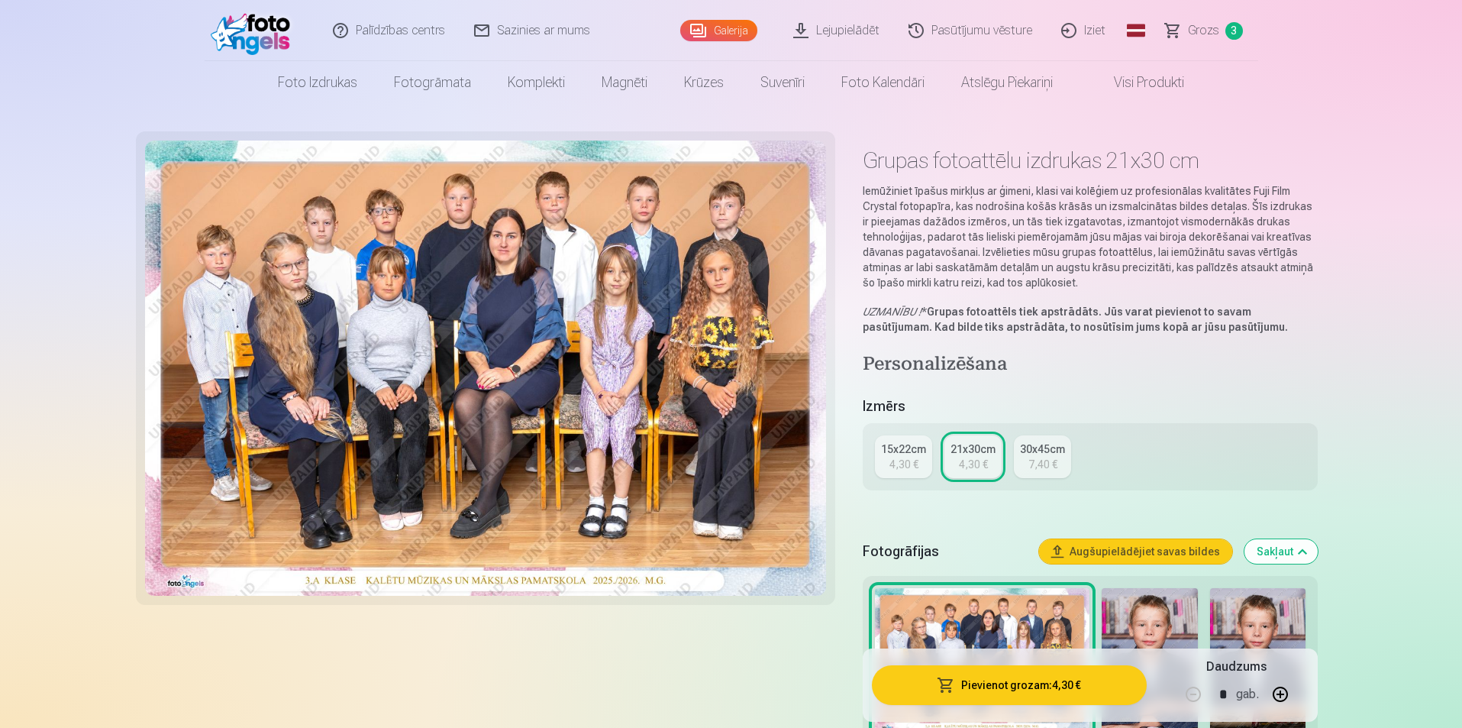
click at [908, 449] on div "15x22cm" at bounding box center [903, 448] width 45 height 15
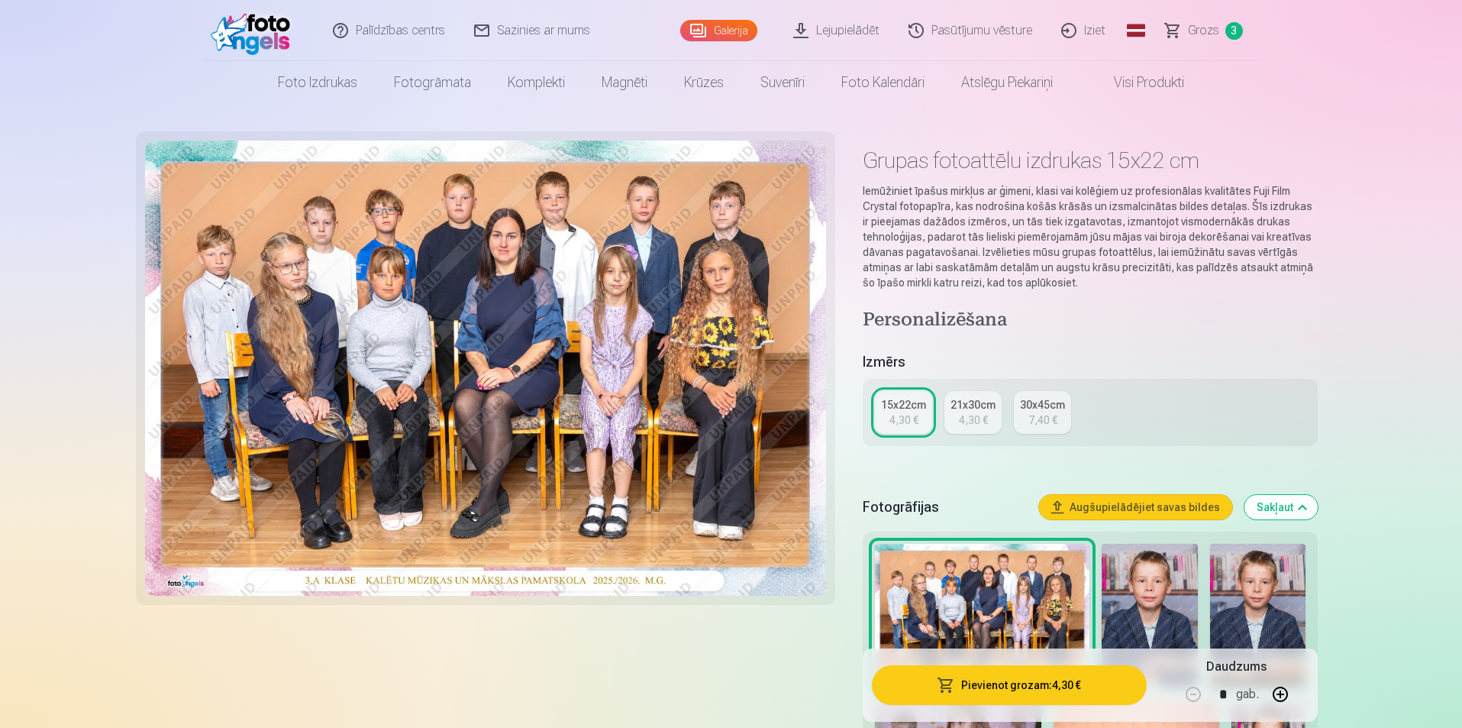
click at [1041, 689] on button "Pievienot grozam : 4,30 €" at bounding box center [1009, 685] width 274 height 40
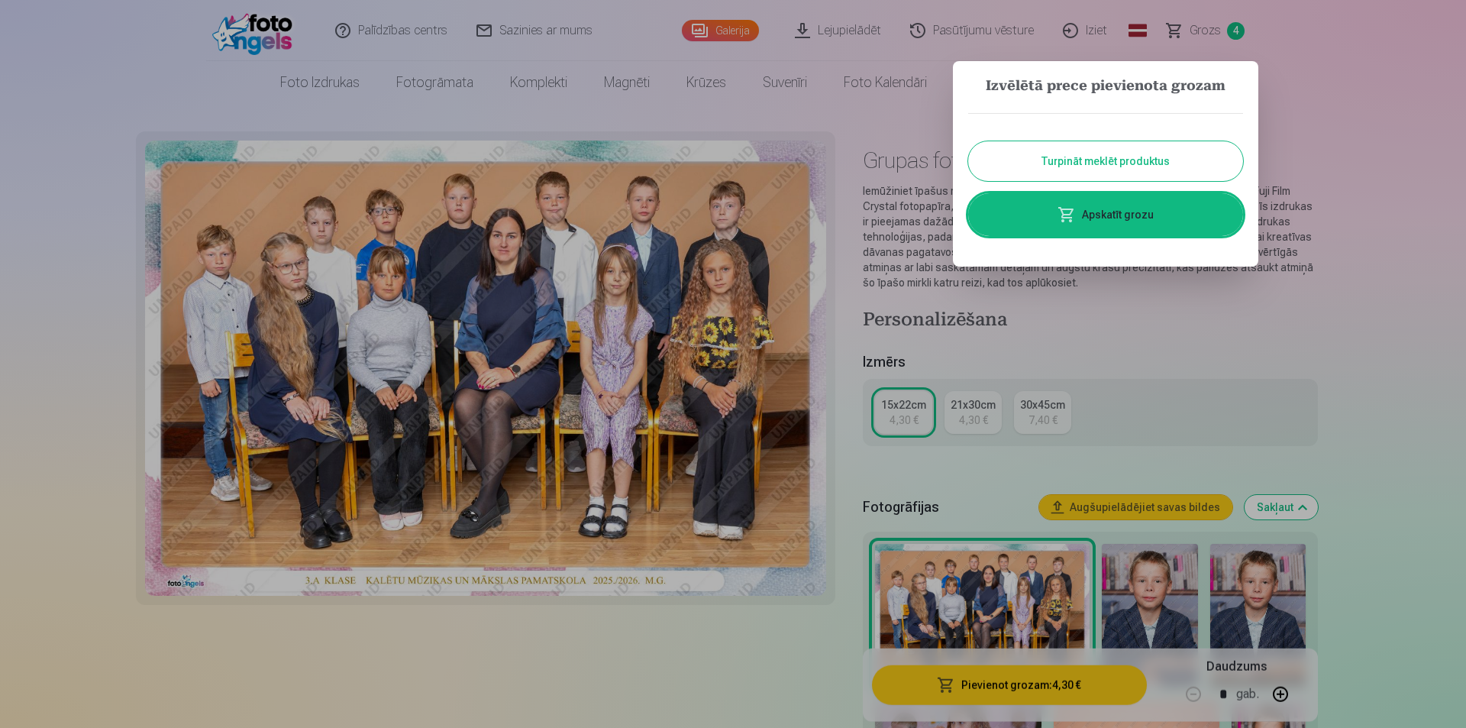
click at [1038, 148] on button "Turpināt meklēt produktus" at bounding box center [1105, 161] width 275 height 40
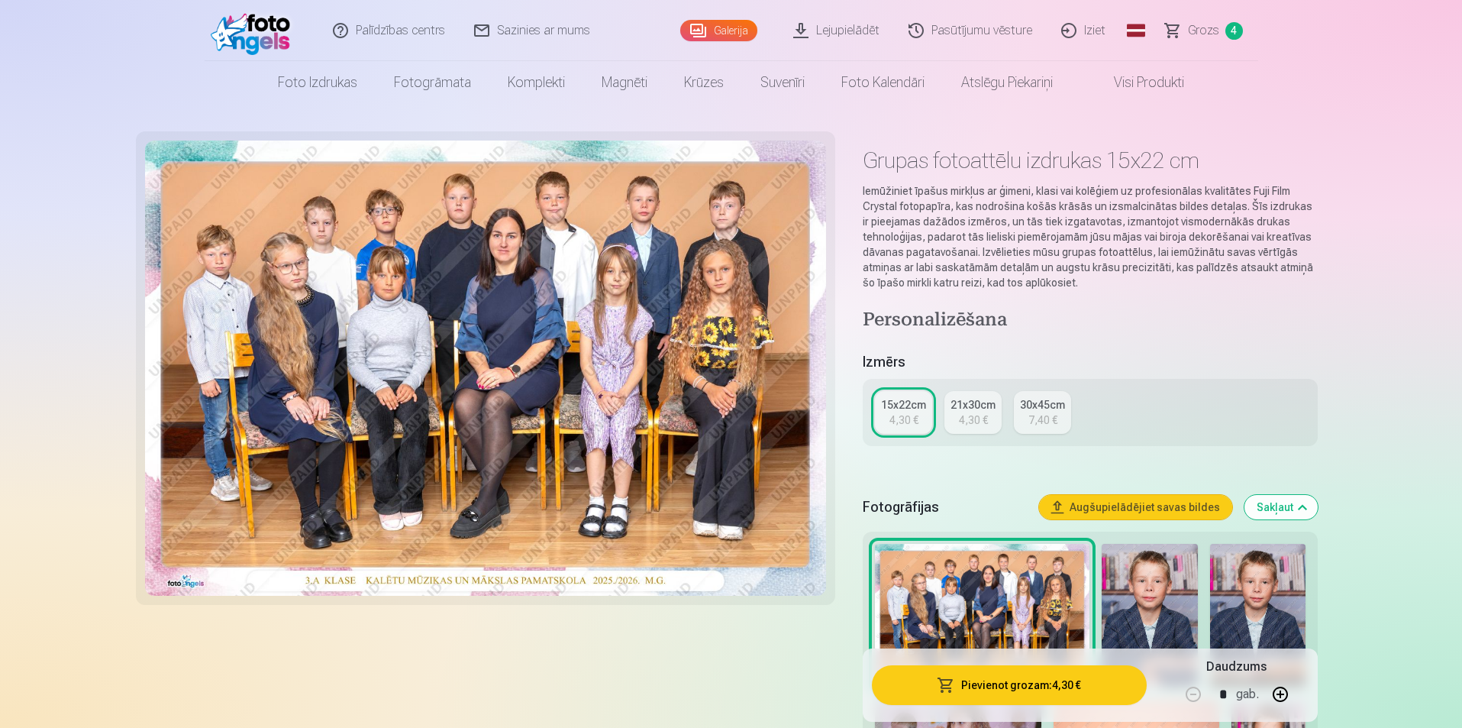
click at [1201, 35] on span "Grozs" at bounding box center [1203, 30] width 31 height 18
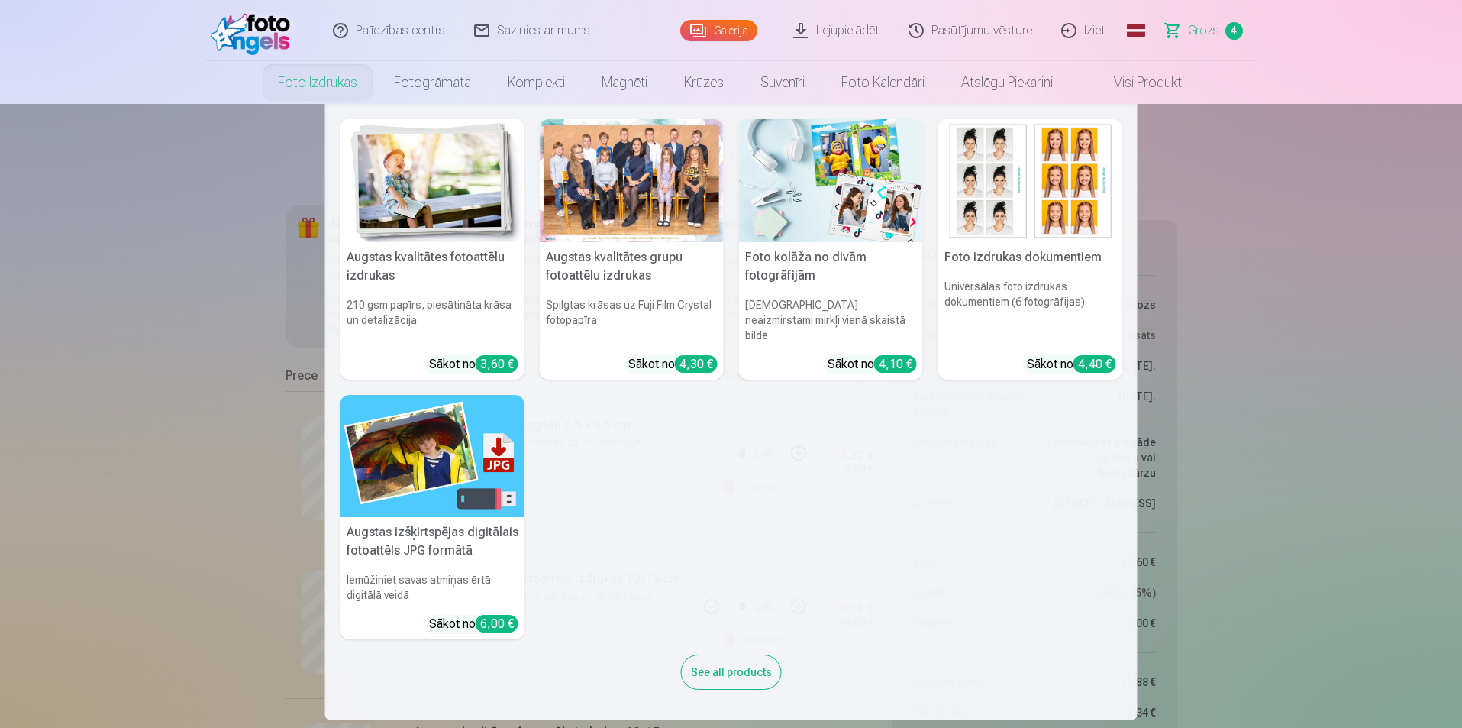
click at [280, 77] on link "Foto izdrukas" at bounding box center [318, 82] width 116 height 43
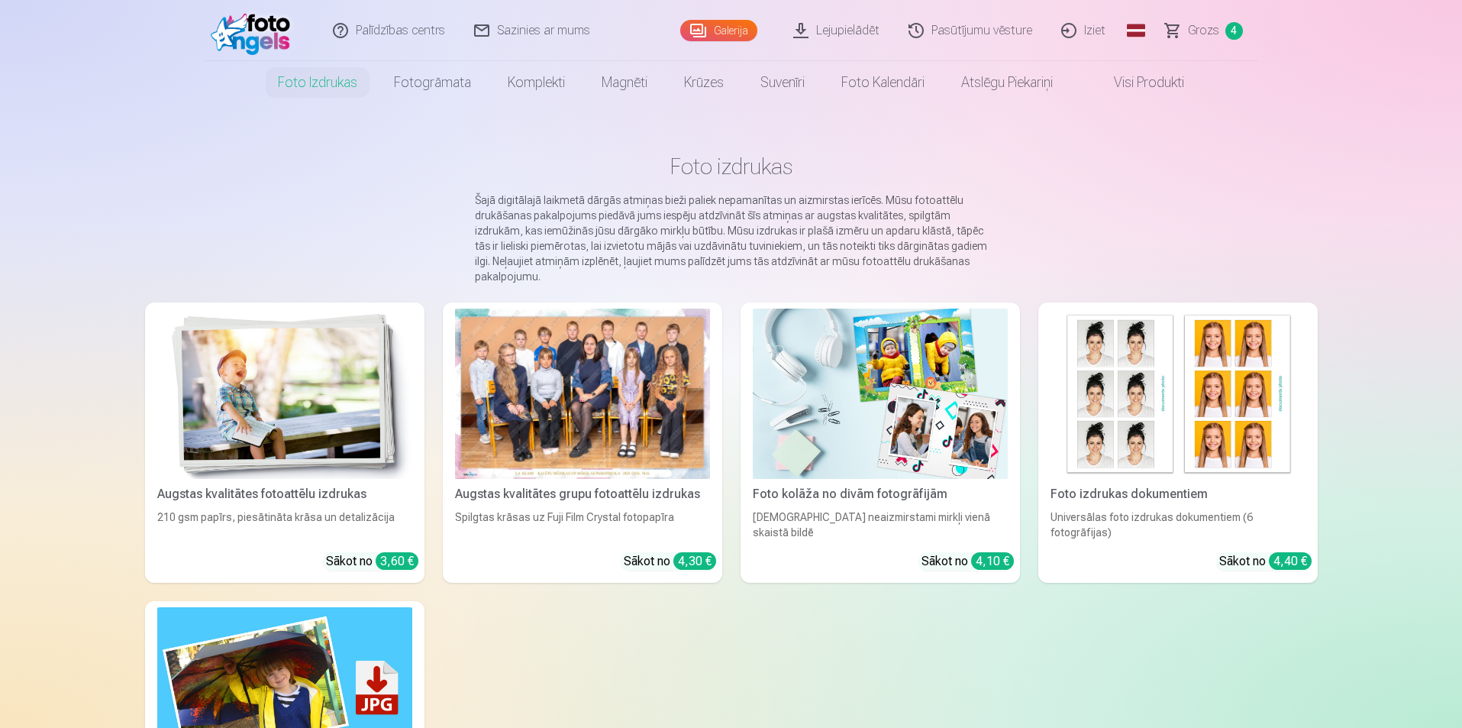
click at [343, 390] on img at bounding box center [284, 393] width 255 height 170
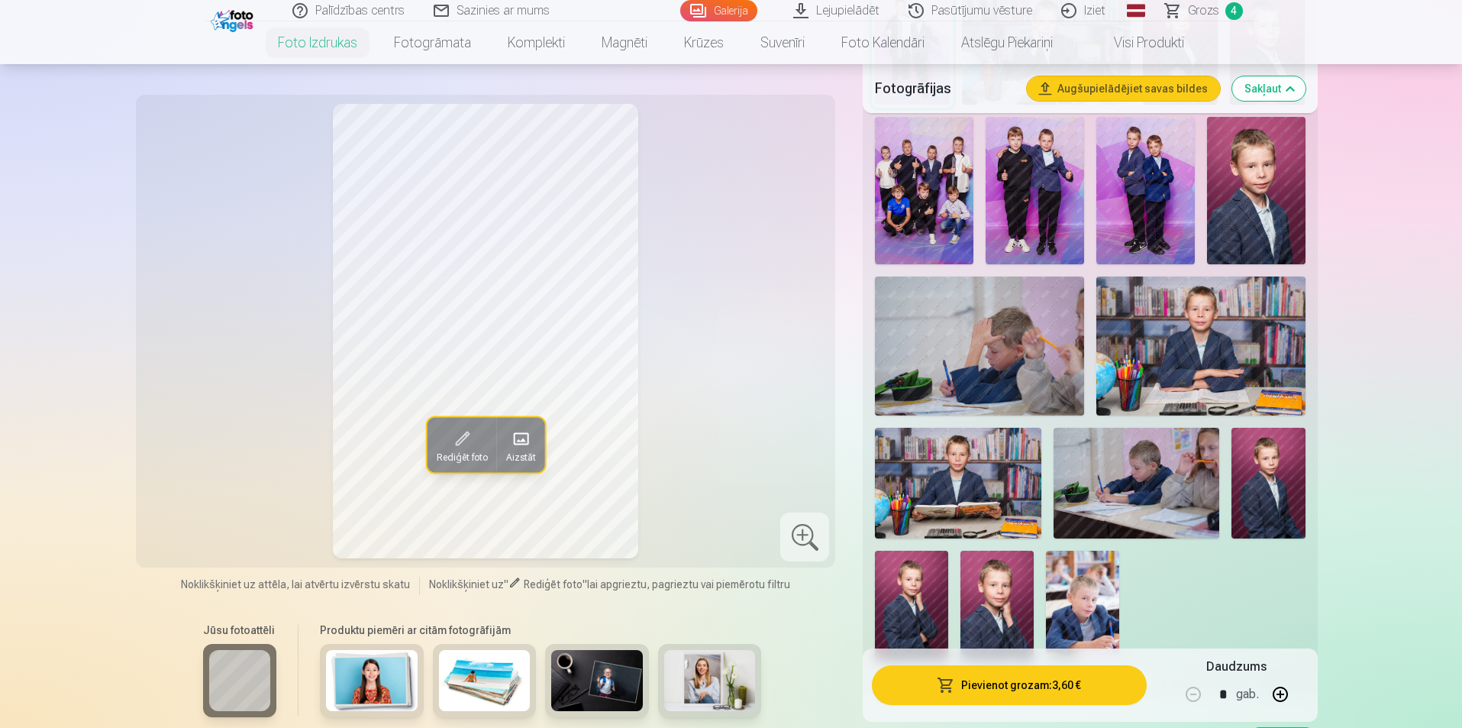
scroll to position [1069, 0]
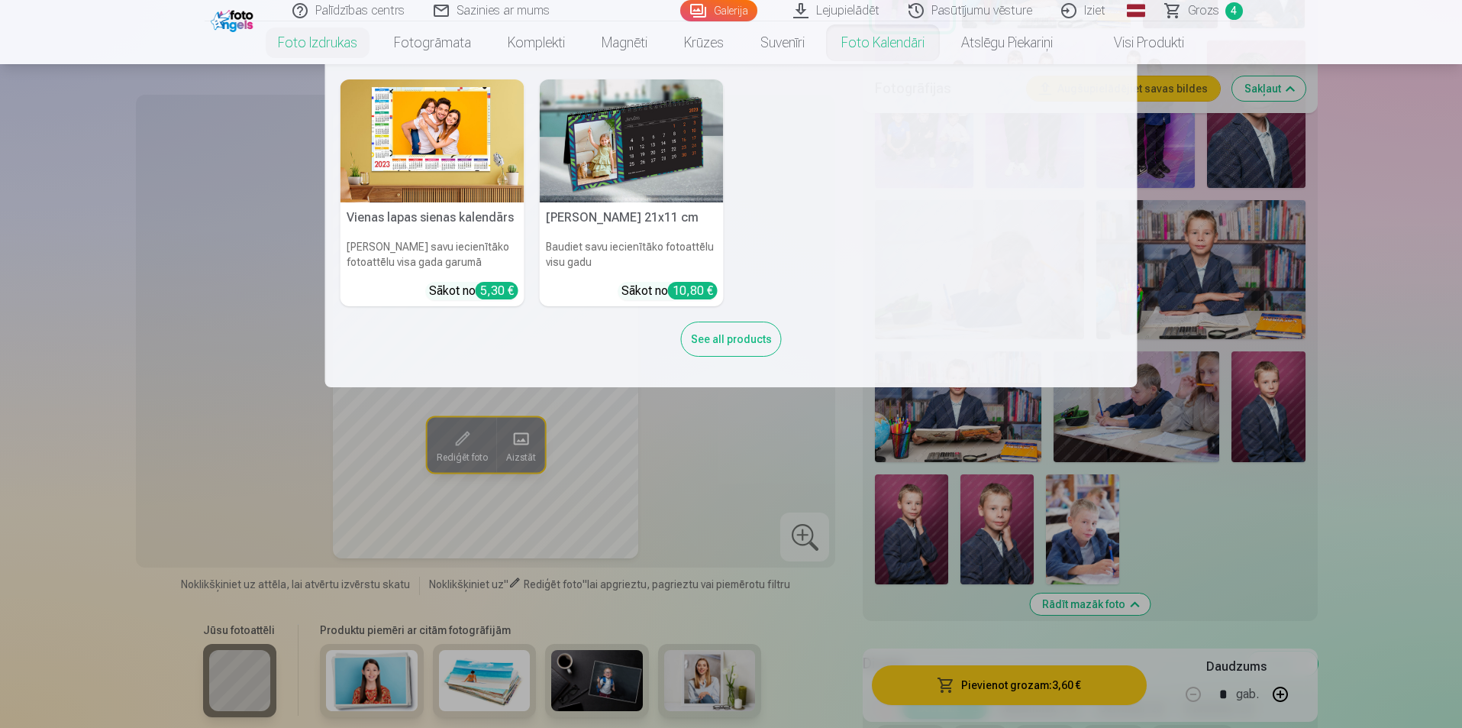
click at [857, 49] on link "Foto kalendāri" at bounding box center [883, 42] width 120 height 43
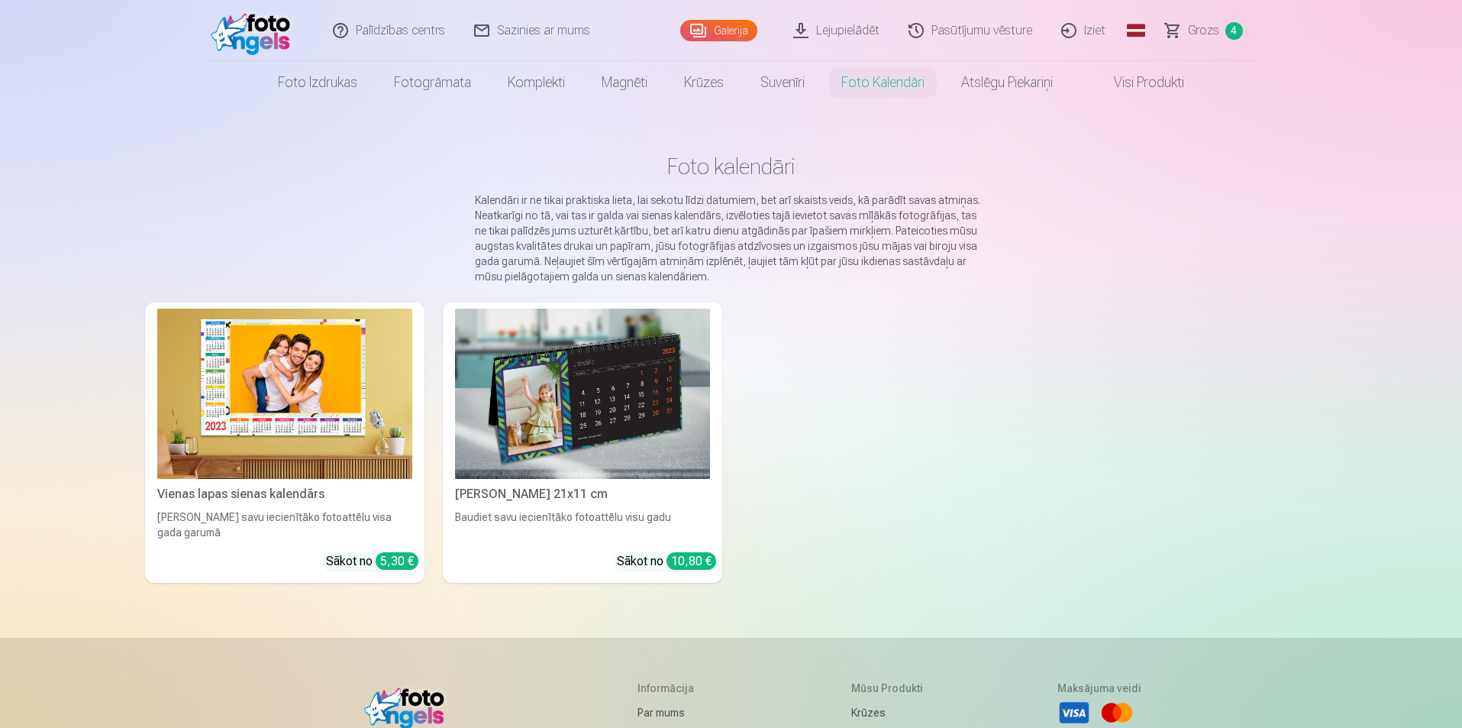
click at [240, 381] on img at bounding box center [284, 393] width 255 height 170
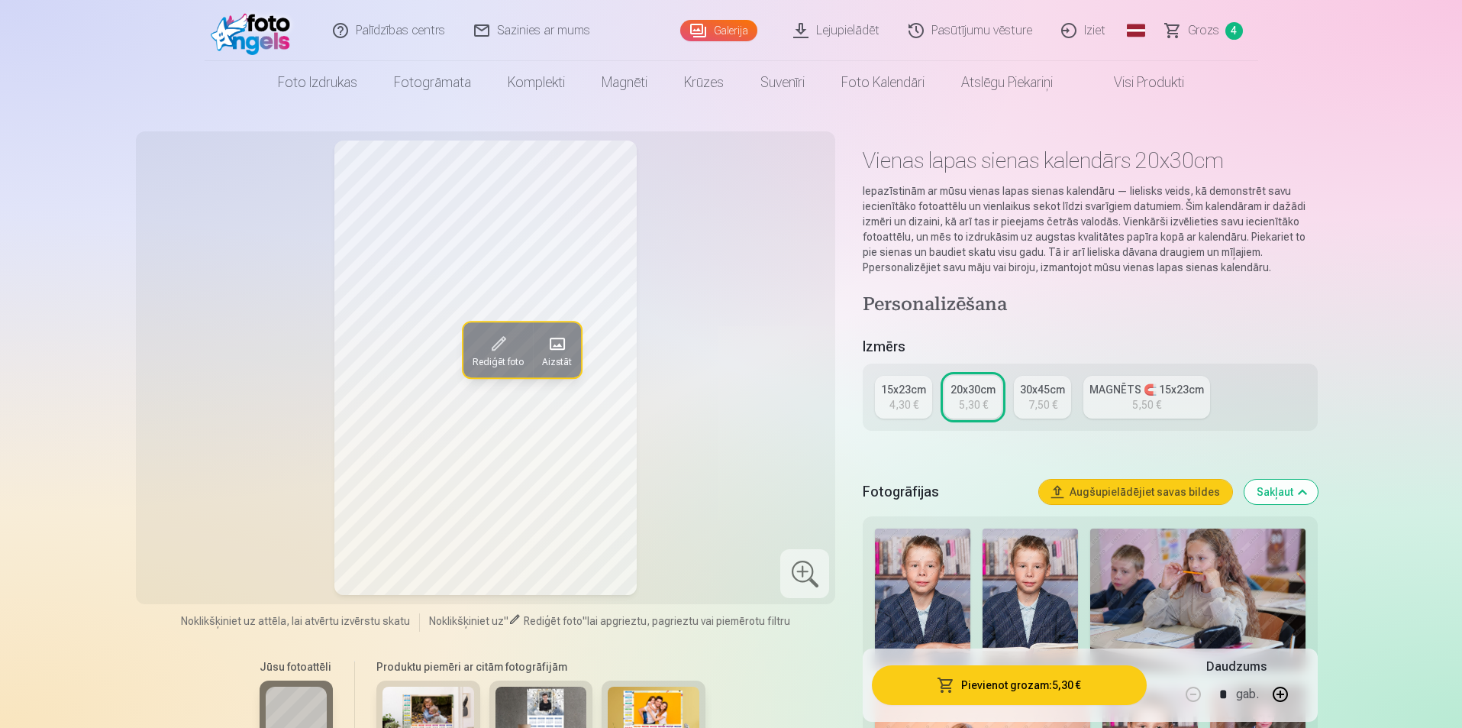
click at [926, 411] on link "15x23cm 4,30 €" at bounding box center [903, 397] width 57 height 43
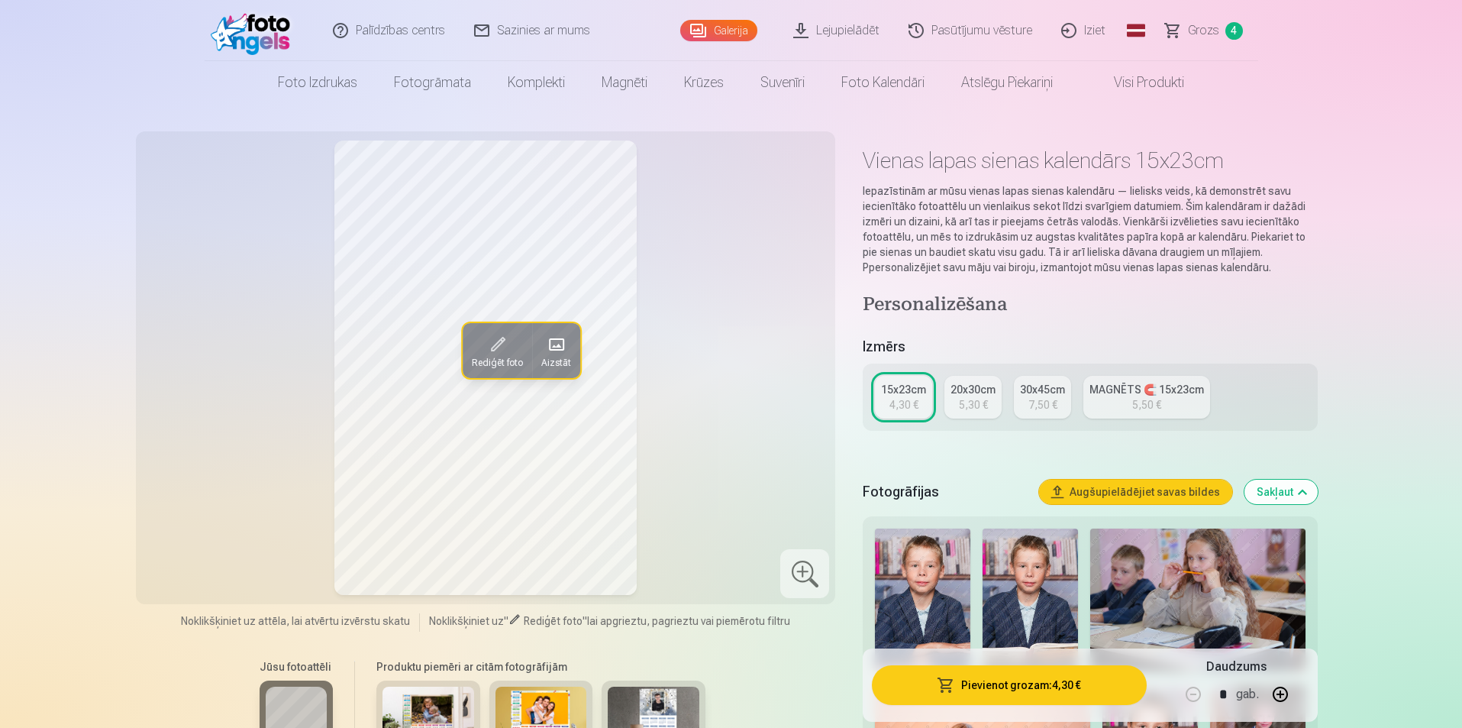
click at [676, 385] on div "Rediģēt foto Aizstāt" at bounding box center [486, 367] width 682 height 454
click at [1105, 35] on link "Iziet" at bounding box center [1083, 30] width 73 height 61
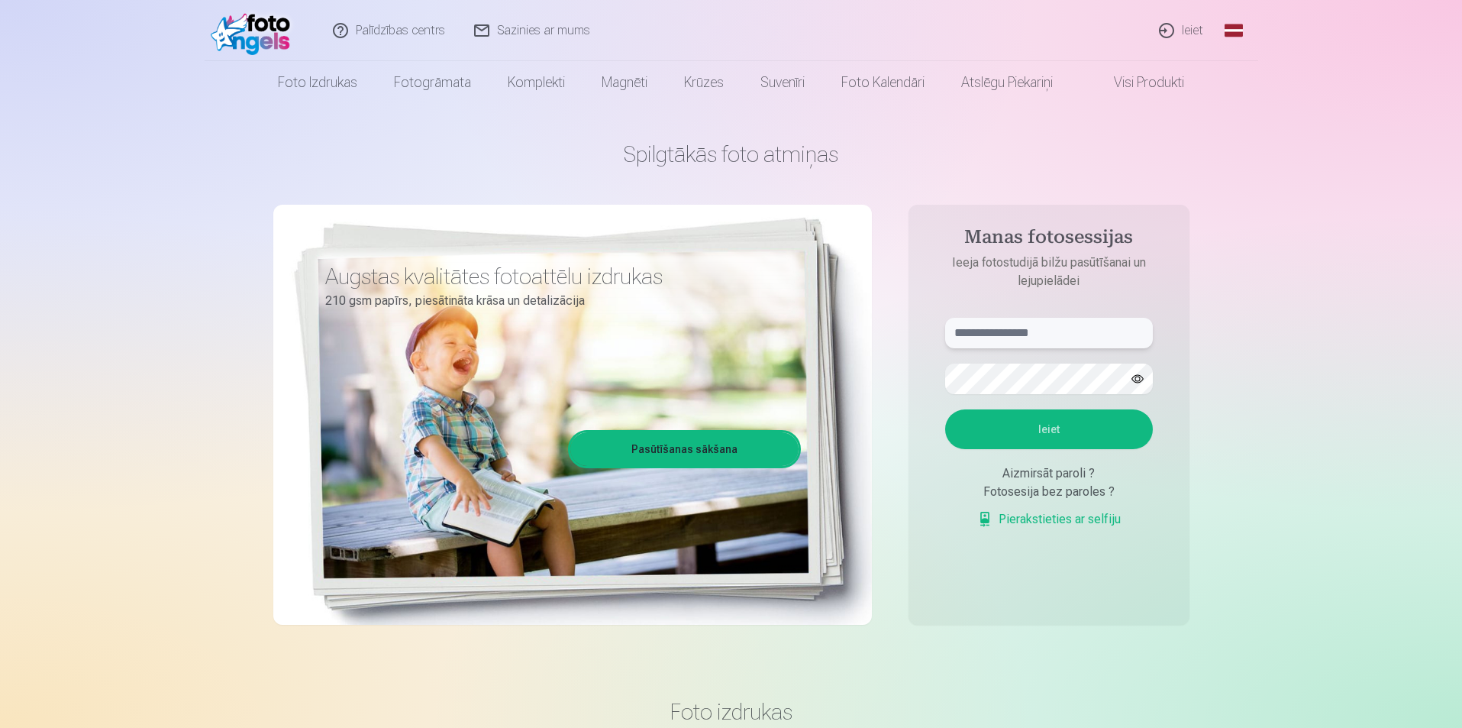
click at [1085, 333] on input "text" at bounding box center [1049, 333] width 208 height 31
click at [1085, 333] on input "***" at bounding box center [1049, 333] width 208 height 31
click at [984, 342] on input "***" at bounding box center [1049, 333] width 208 height 31
type input "**********"
click at [1033, 447] on button "Ieiet" at bounding box center [1049, 429] width 208 height 40
